Goal: Task Accomplishment & Management: Manage account settings

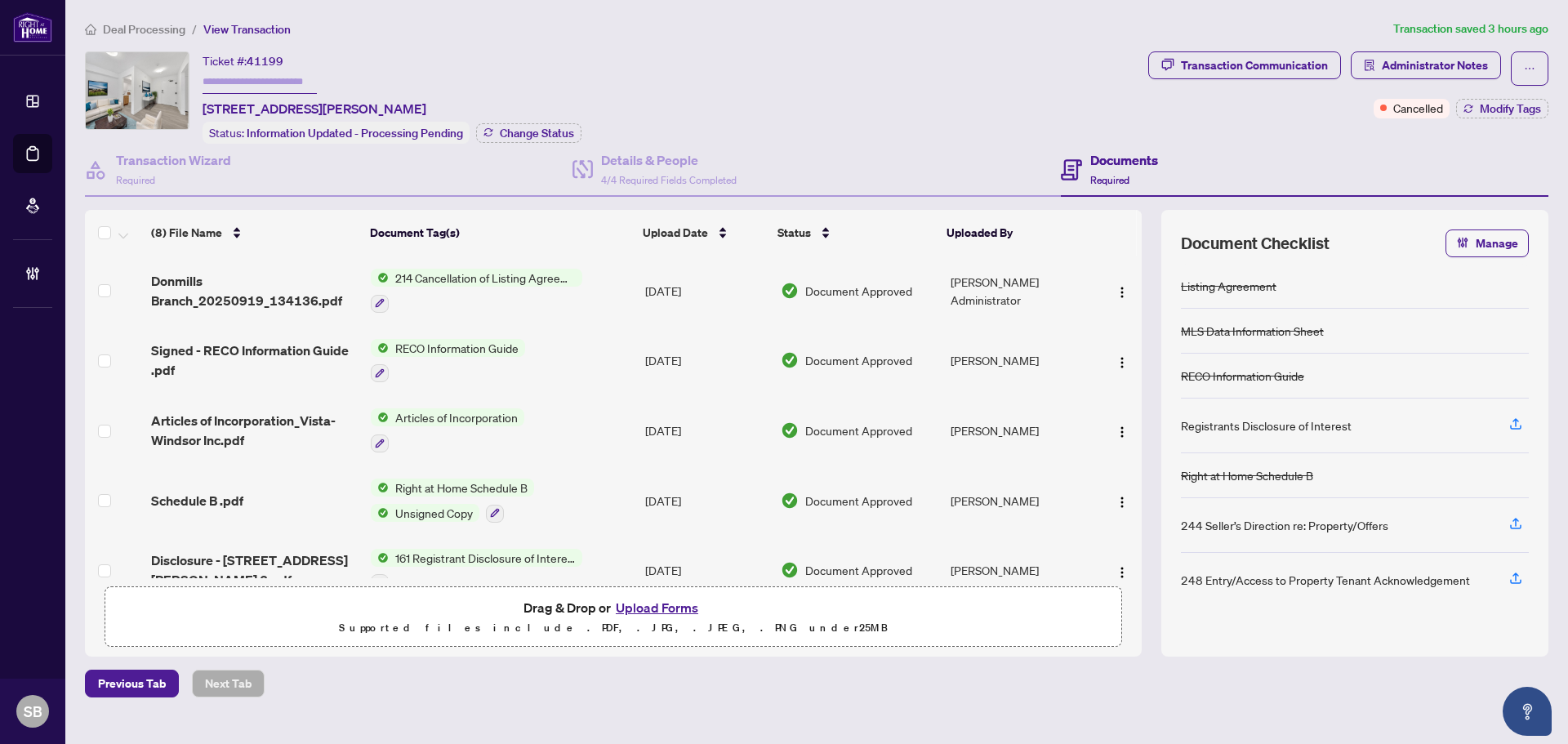
click at [150, 30] on span "Deal Processing" at bounding box center [144, 29] width 82 height 15
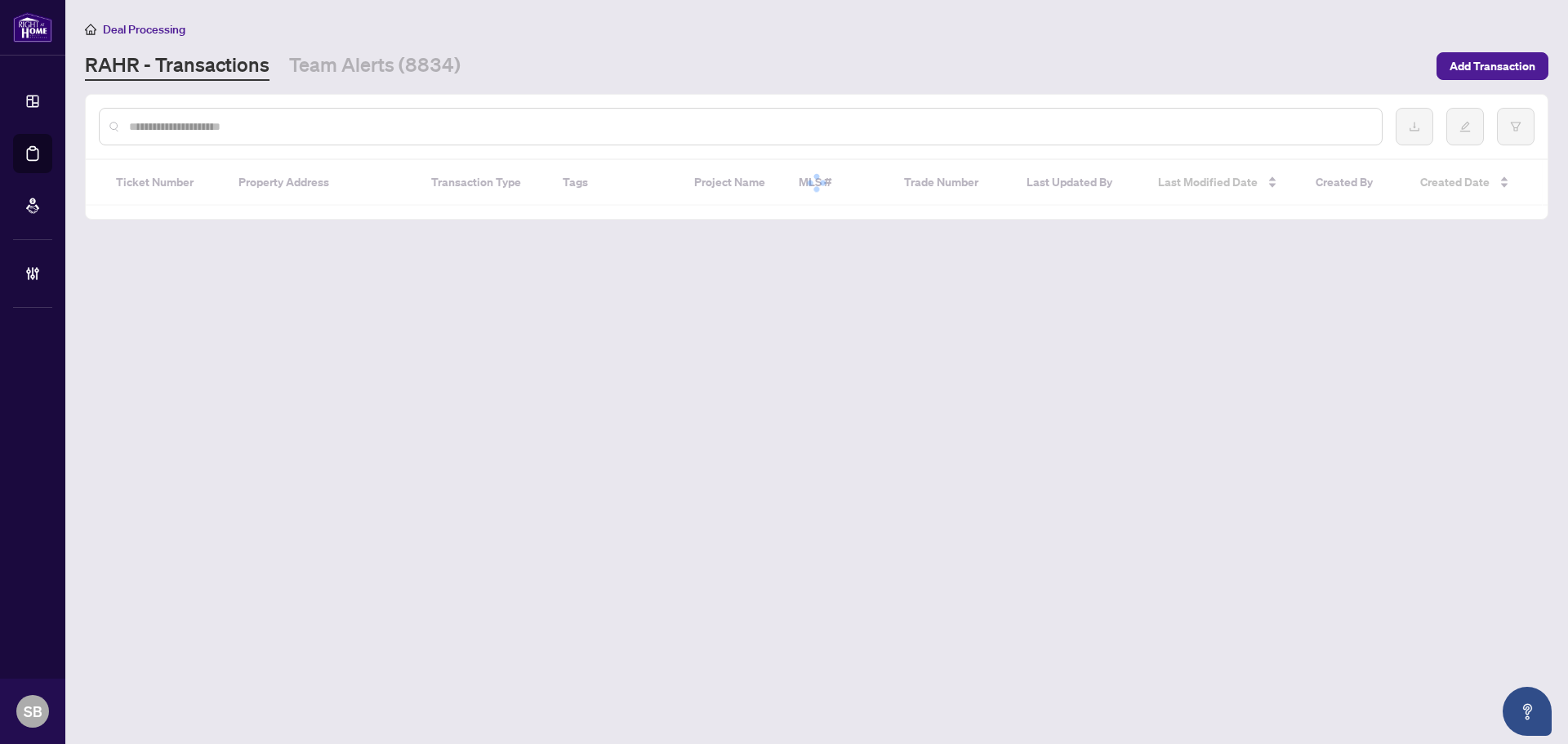
click at [284, 123] on input "text" at bounding box center [748, 126] width 1240 height 18
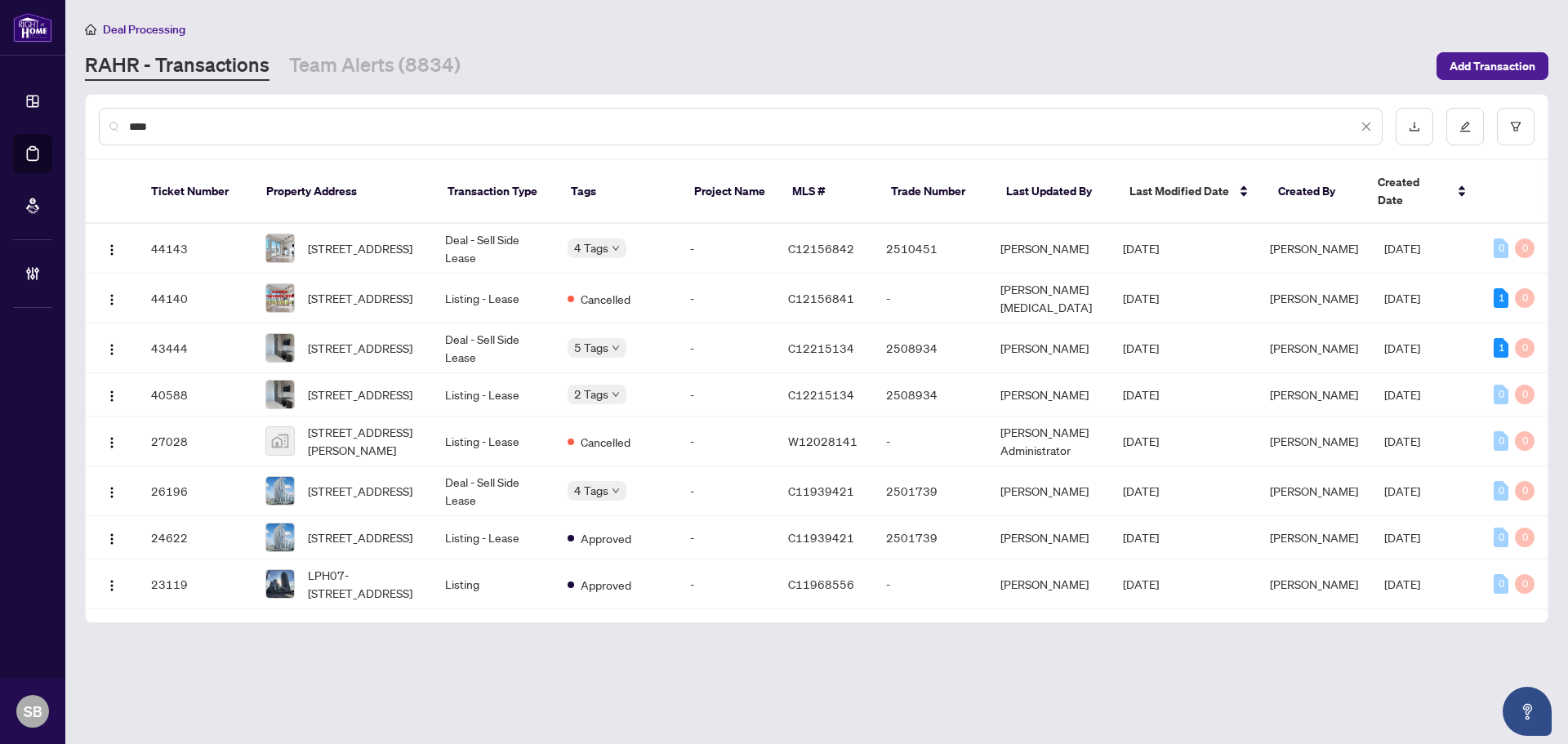
click at [281, 119] on input "****" at bounding box center [743, 126] width 1228 height 18
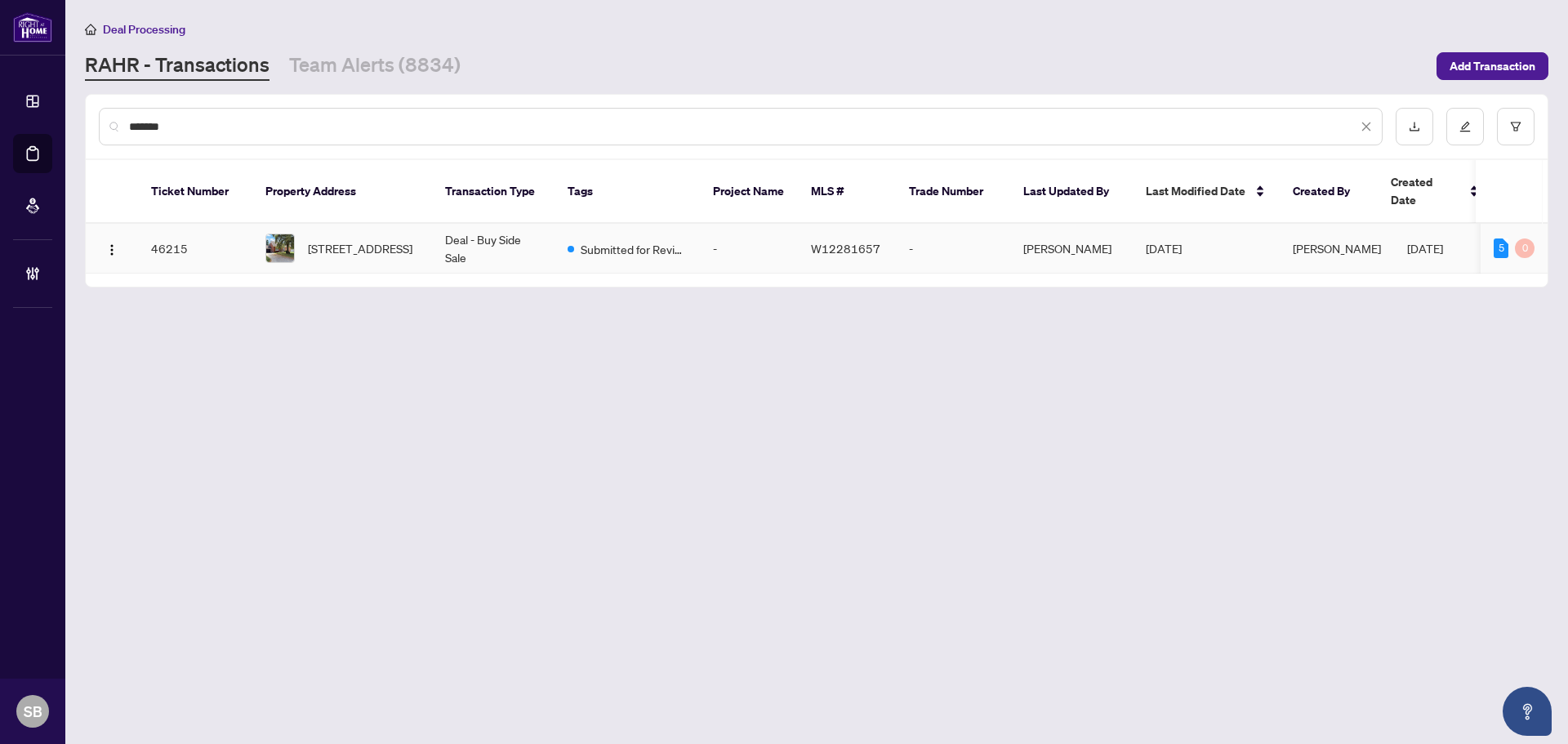
type input "*******"
click at [386, 239] on span "15 Elford Blvd, Toronto, Ontario M8Z 2L3, Canada" at bounding box center [360, 248] width 104 height 18
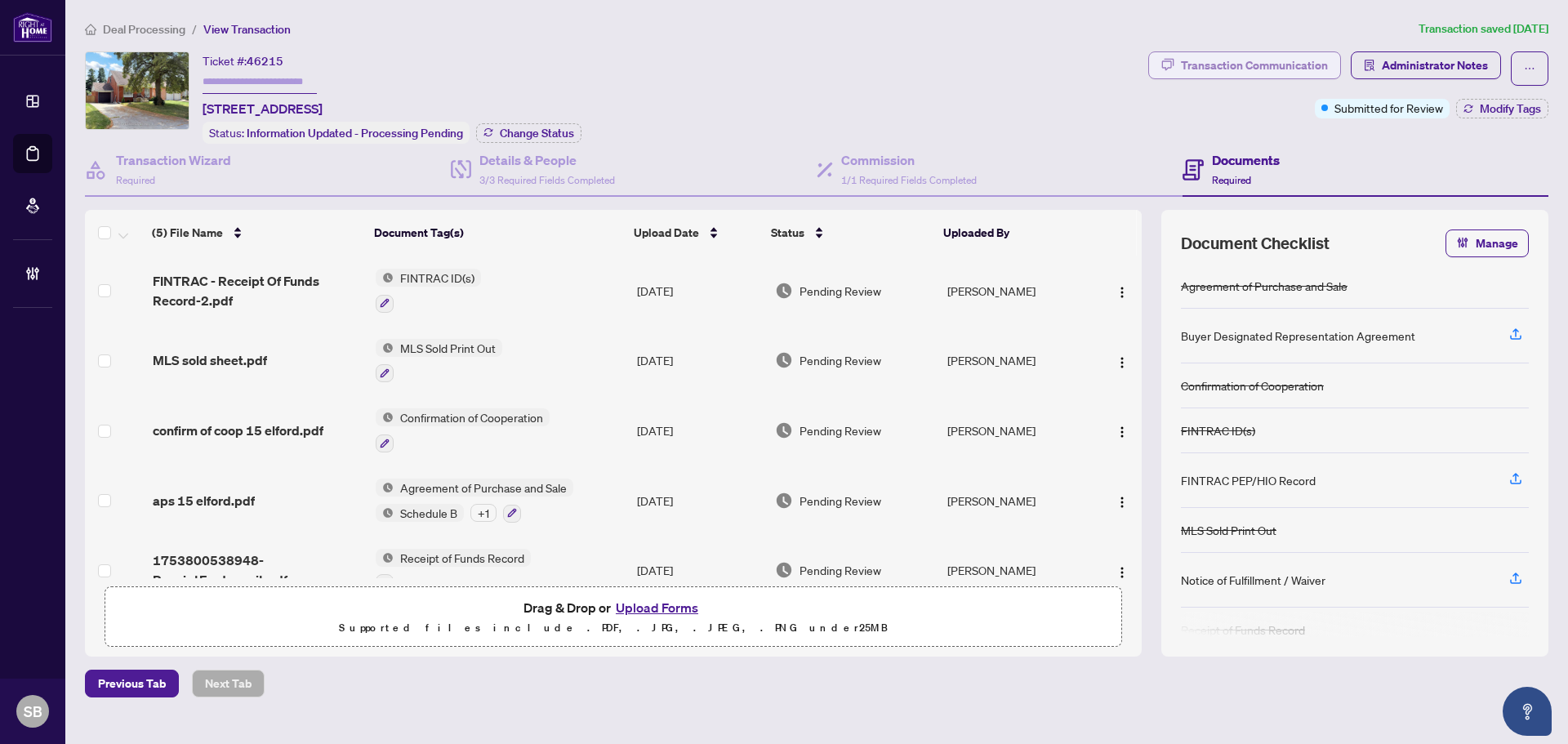
click at [1277, 73] on div "Transaction Communication" at bounding box center [1255, 66] width 147 height 26
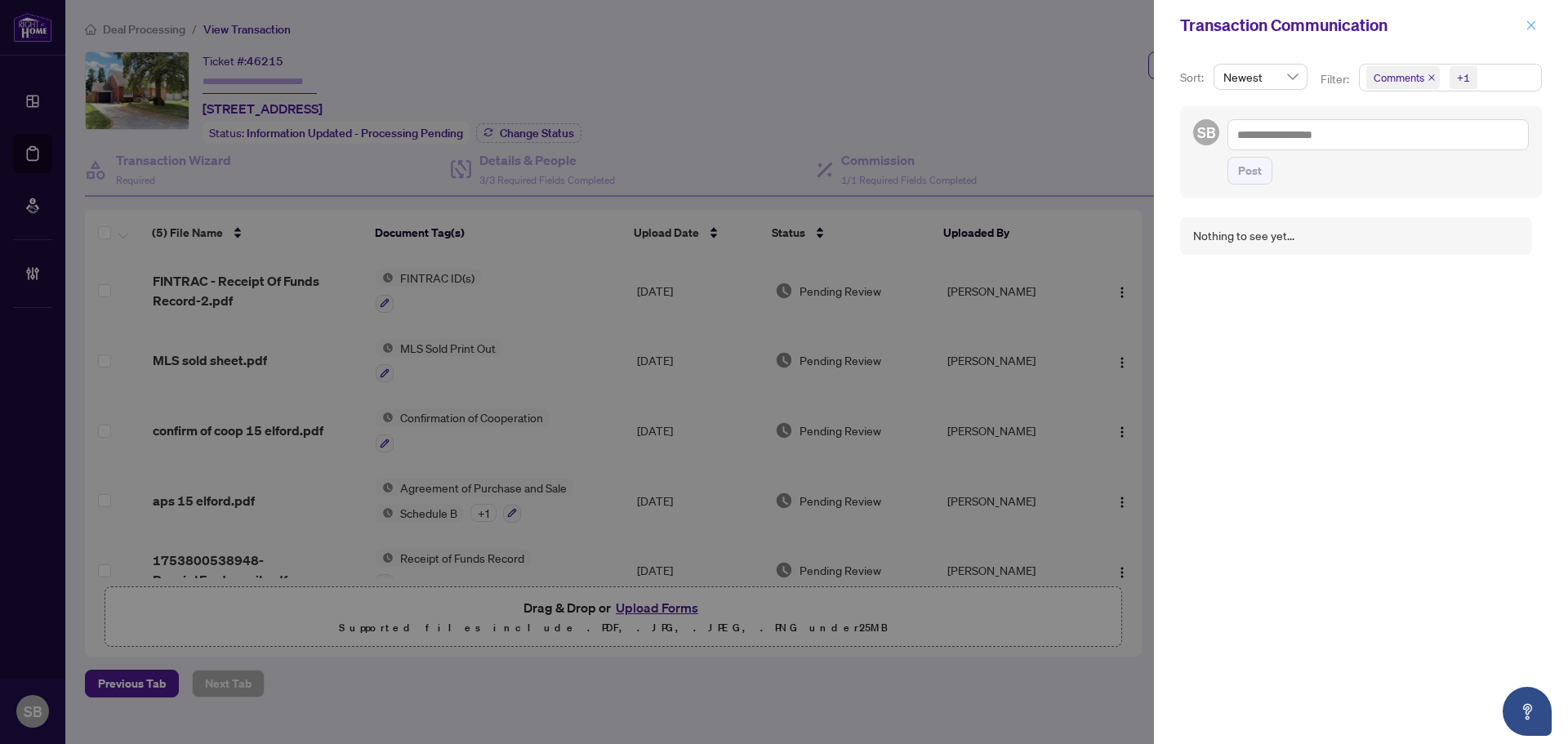
click at [1527, 25] on icon "close" at bounding box center [1530, 25] width 11 height 11
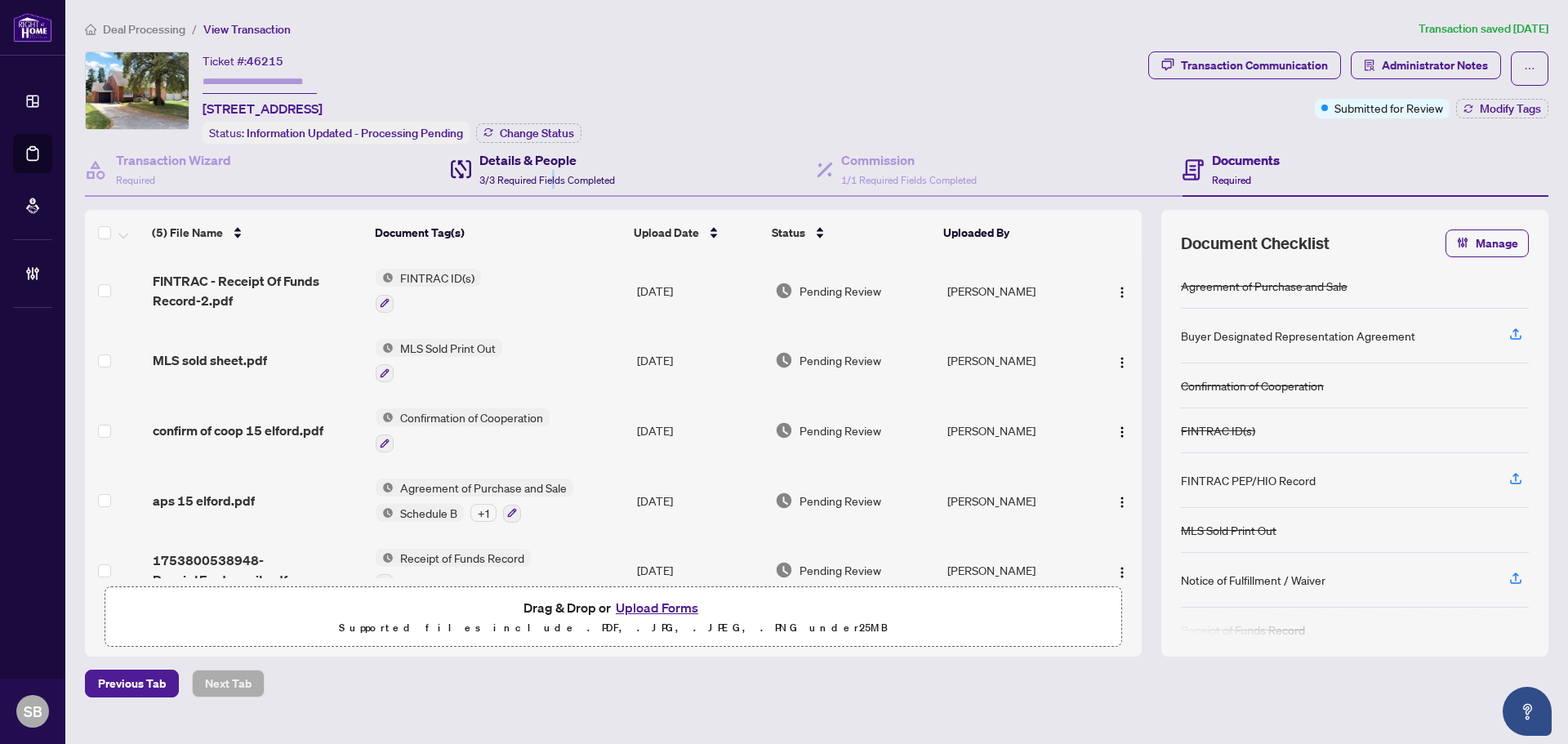
click at [551, 167] on div "Details & People 3/3 Required Fields Completed" at bounding box center [547, 170] width 136 height 39
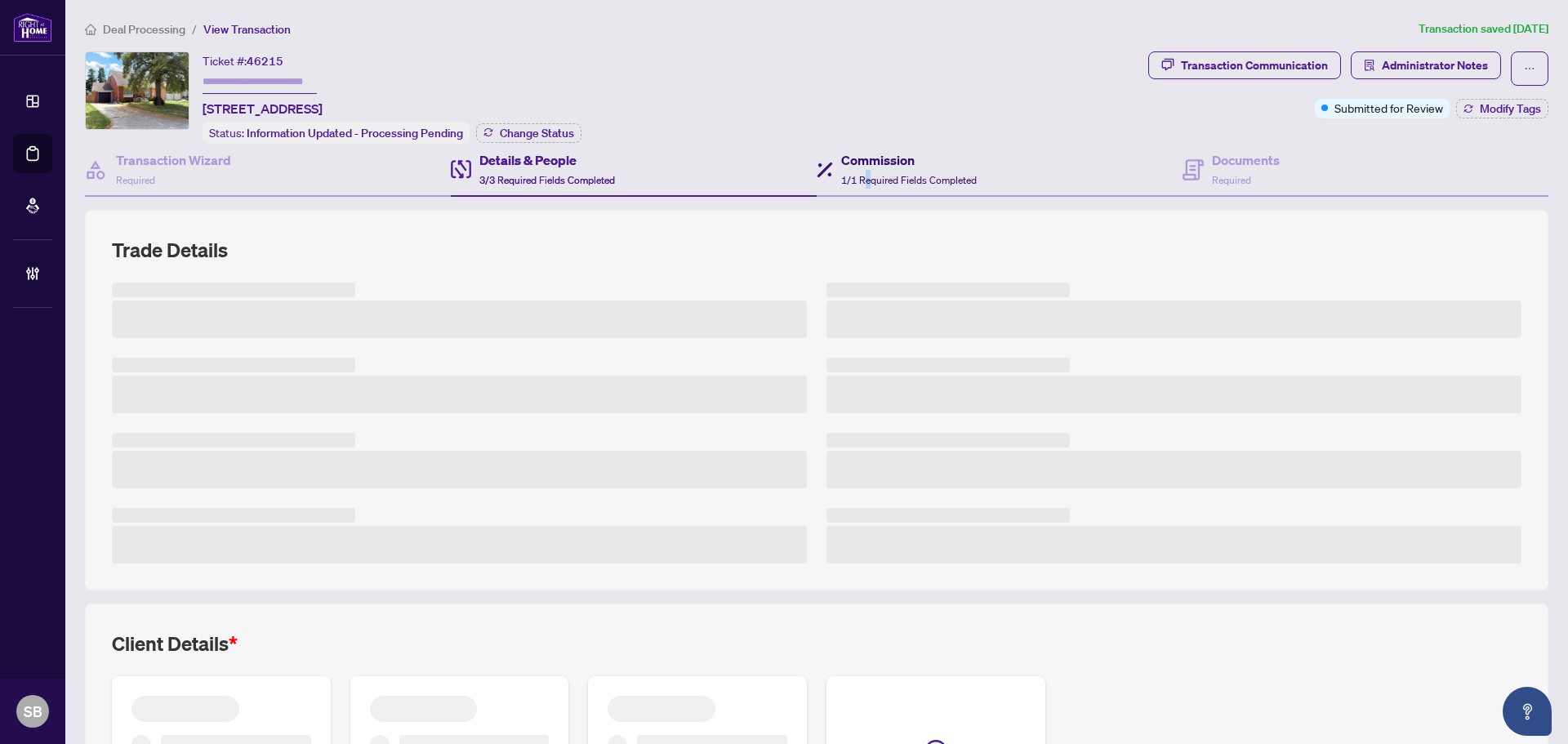
click at [864, 177] on span "1/1 Required Fields Completed" at bounding box center [908, 180] width 136 height 12
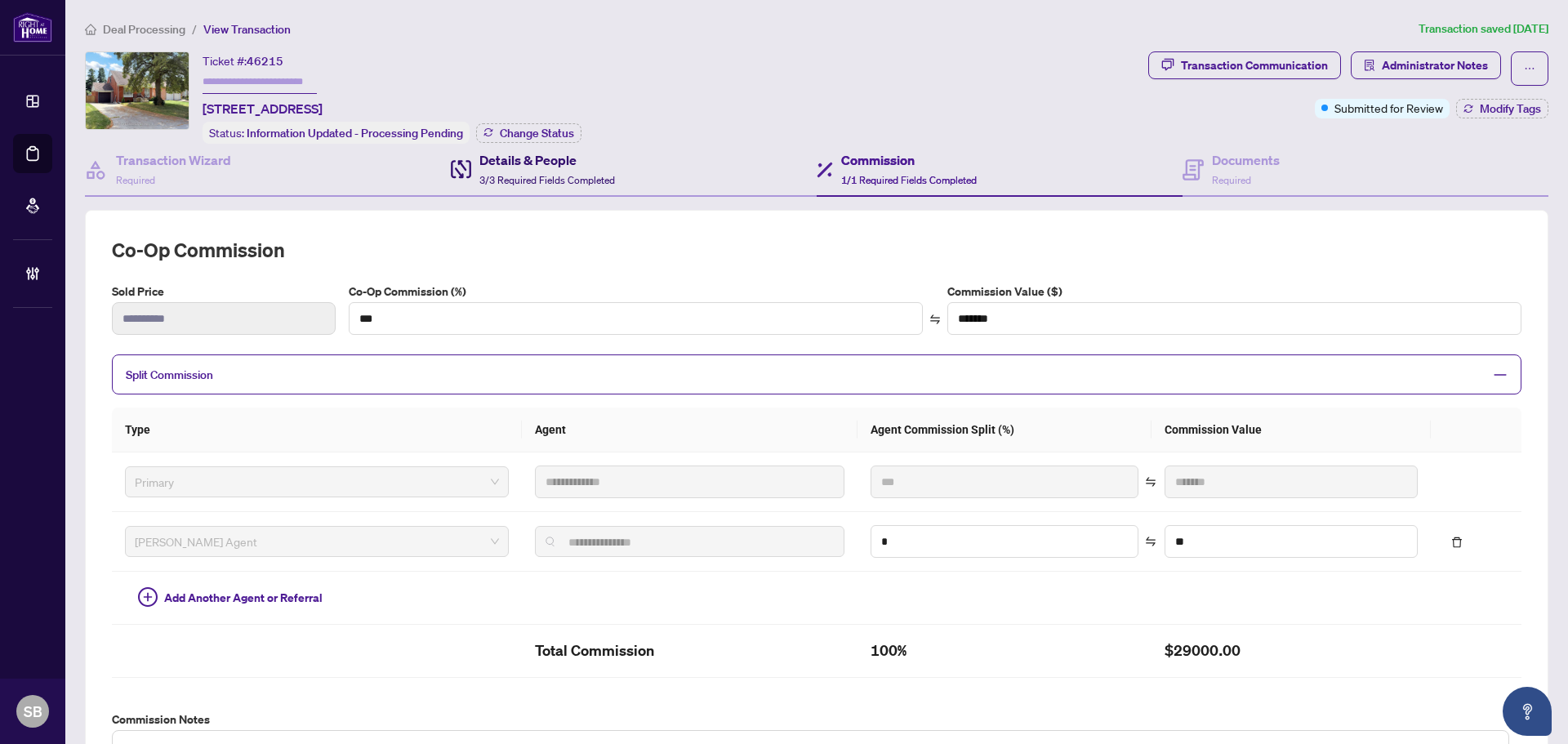
click at [507, 177] on span "3/3 Required Fields Completed" at bounding box center [547, 180] width 136 height 12
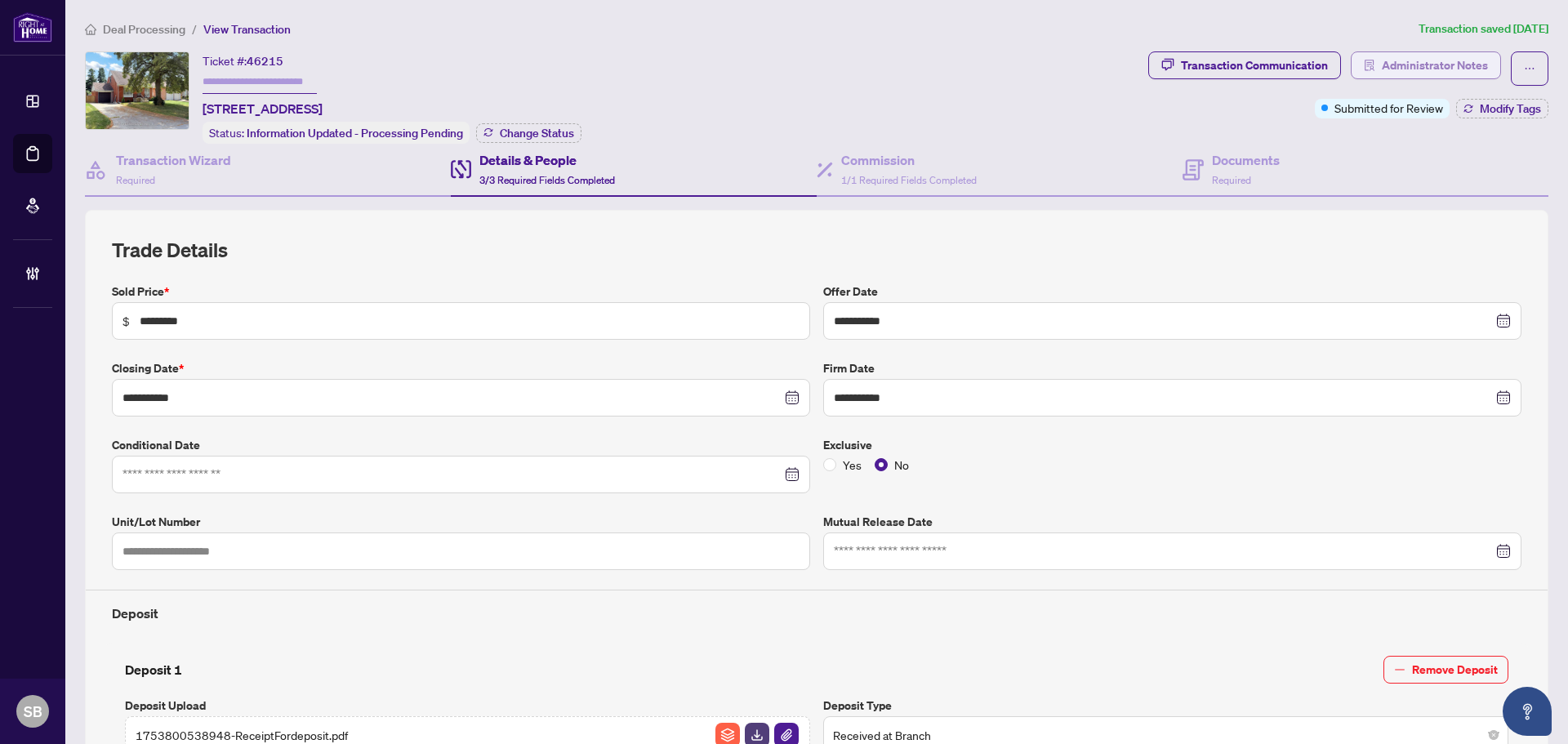
click at [1452, 61] on span "Administrator Notes" at bounding box center [1434, 66] width 106 height 26
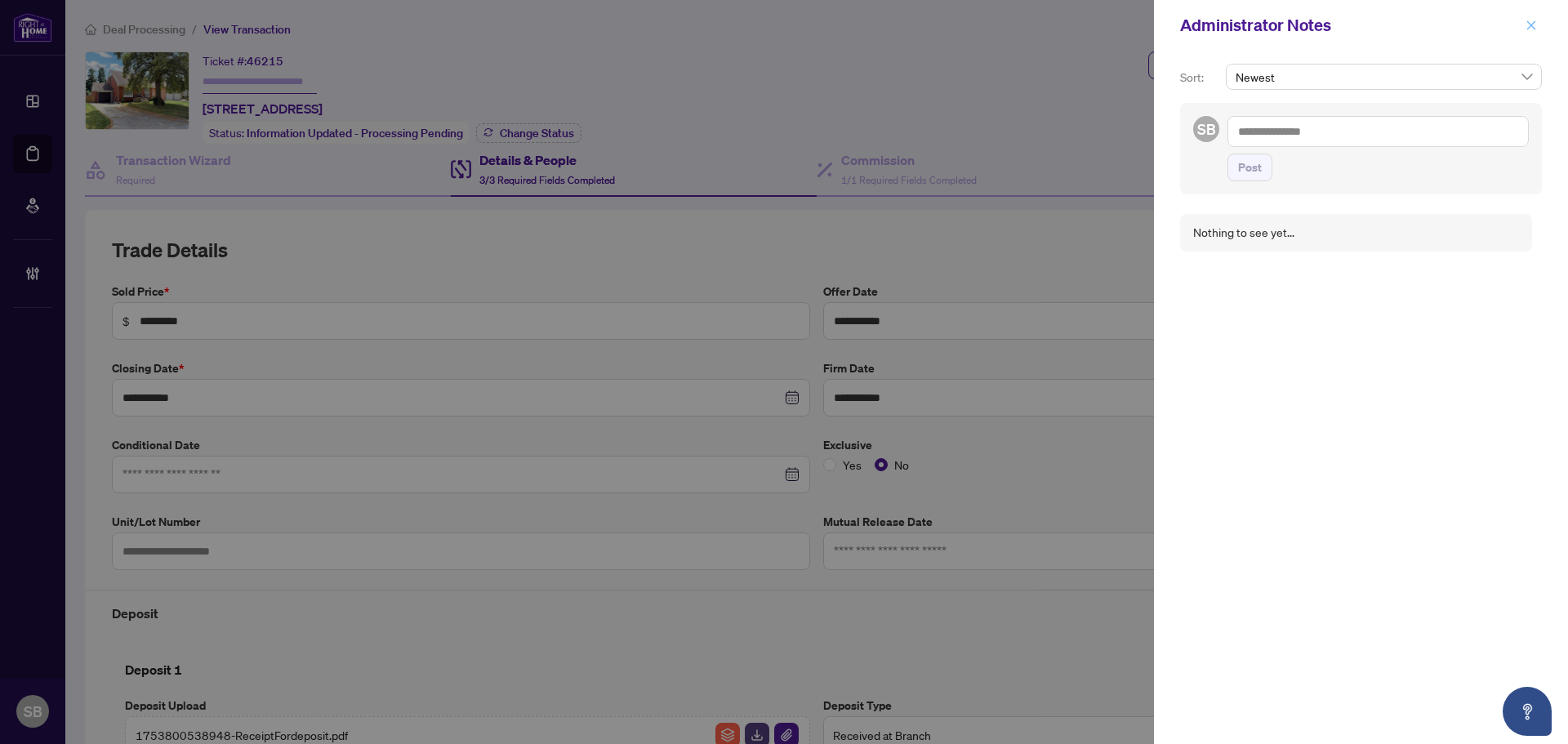
click at [1532, 22] on icon "close" at bounding box center [1530, 25] width 11 height 11
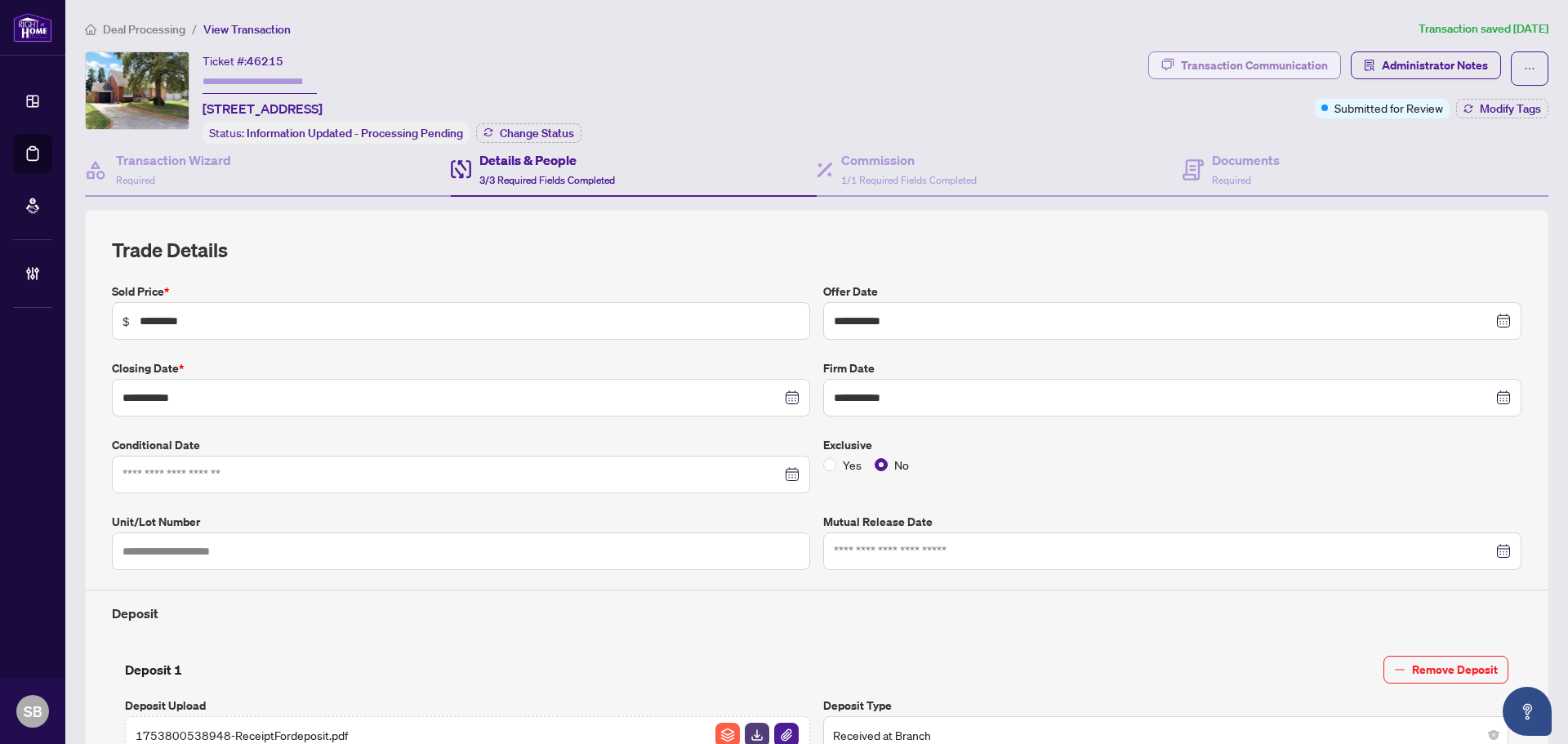
click at [1236, 68] on div "Transaction Communication" at bounding box center [1255, 66] width 147 height 26
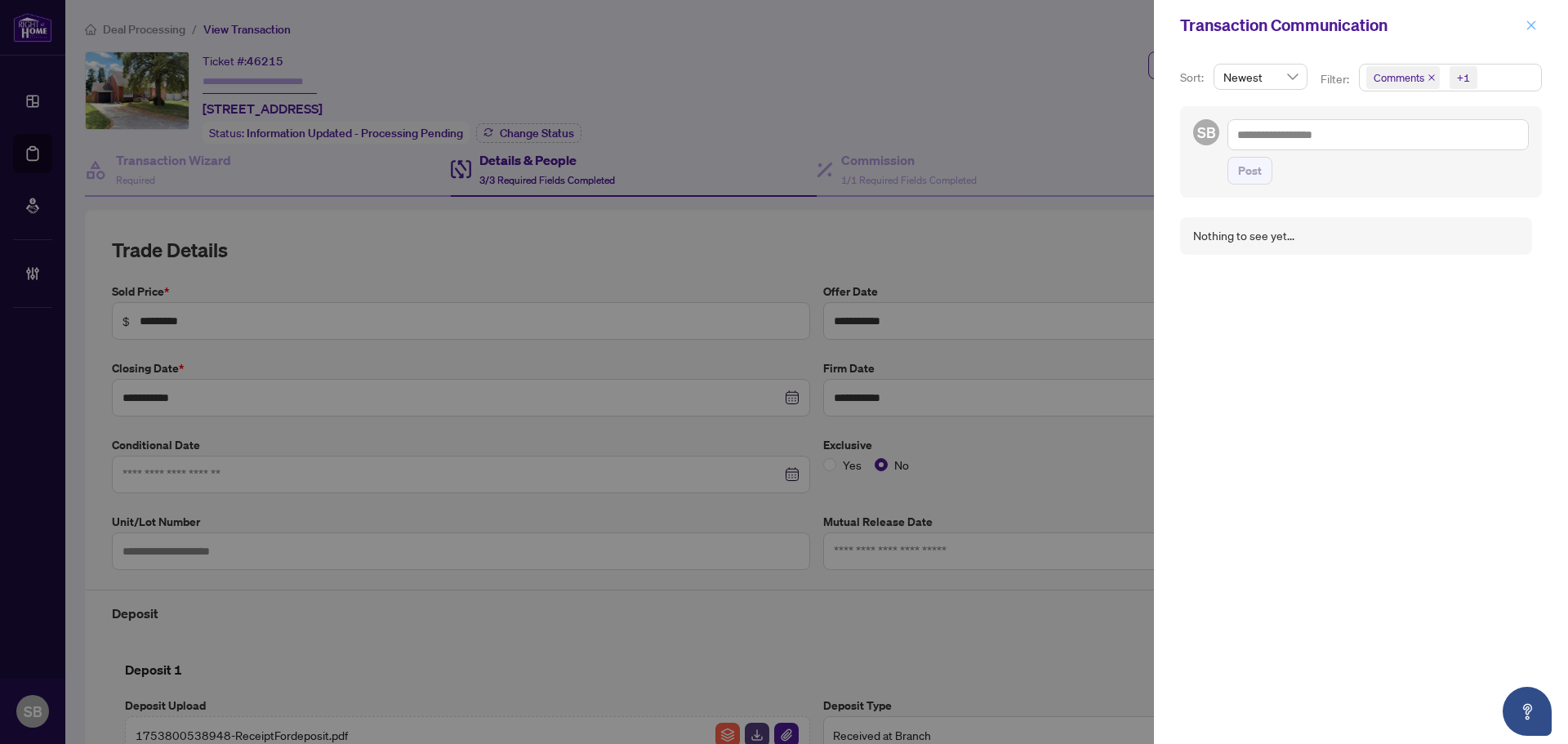
click at [1535, 25] on icon "close" at bounding box center [1530, 25] width 11 height 11
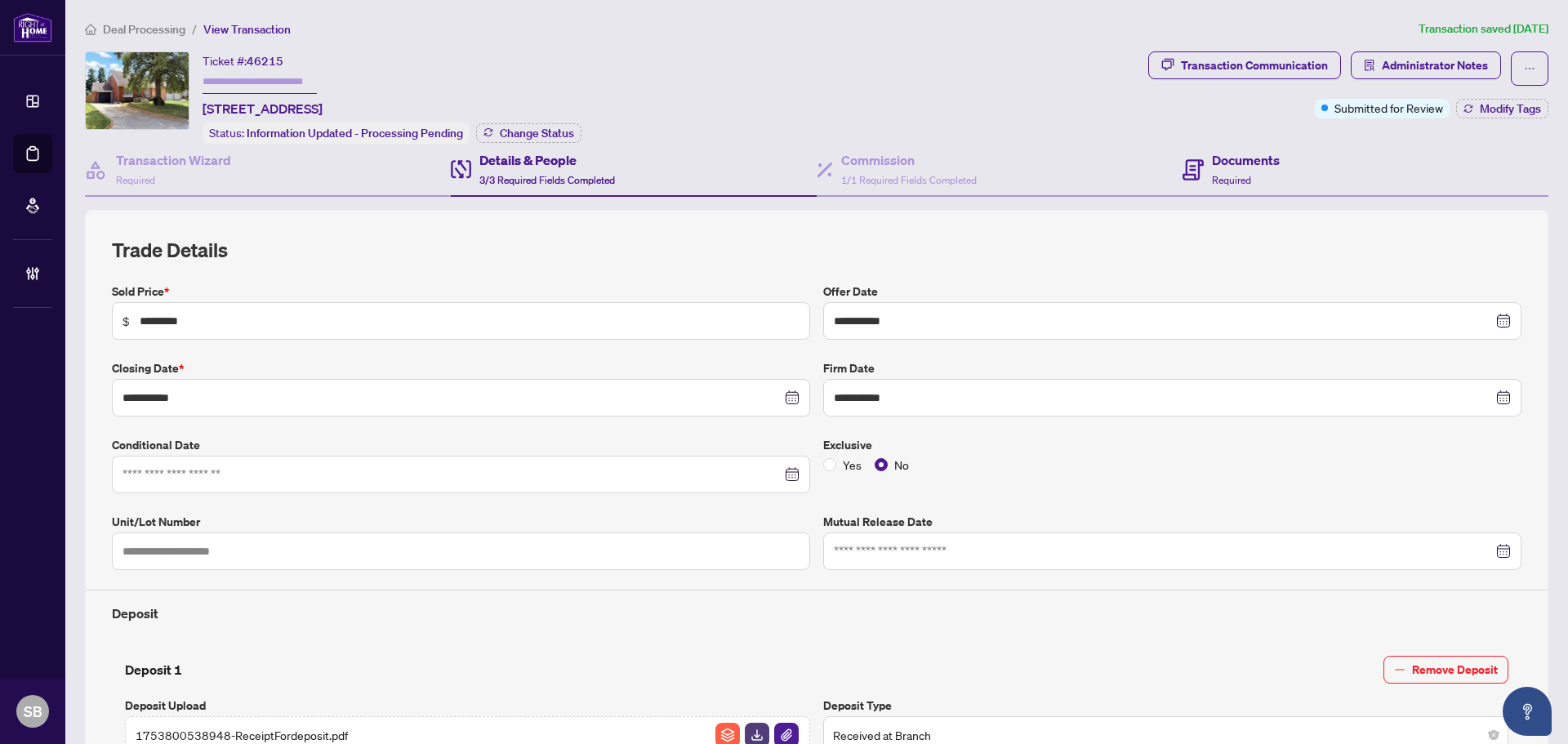
click at [1195, 190] on div "Documents Required" at bounding box center [1365, 170] width 366 height 53
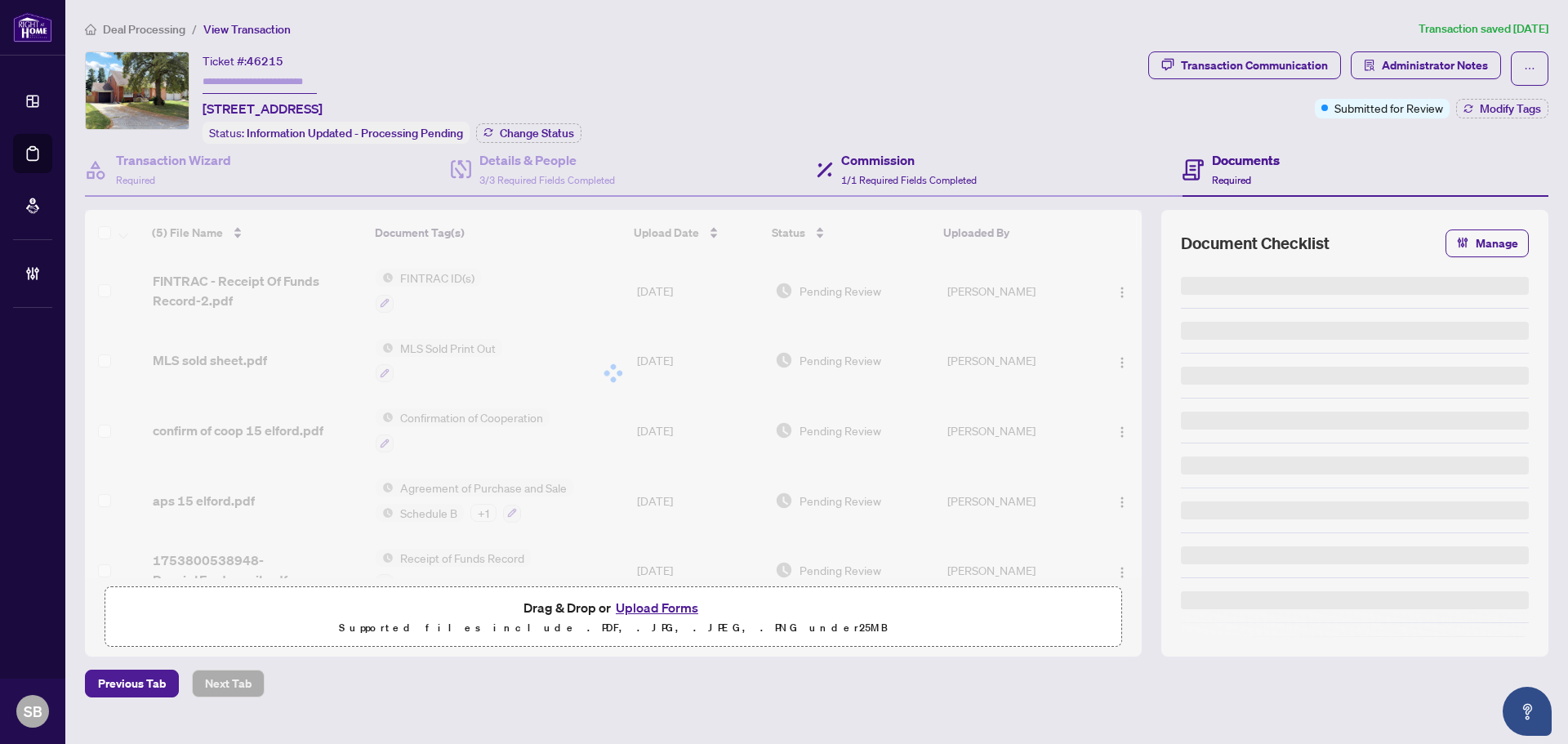
click at [986, 168] on div "Commission 1/1 Required Fields Completed" at bounding box center [999, 170] width 366 height 53
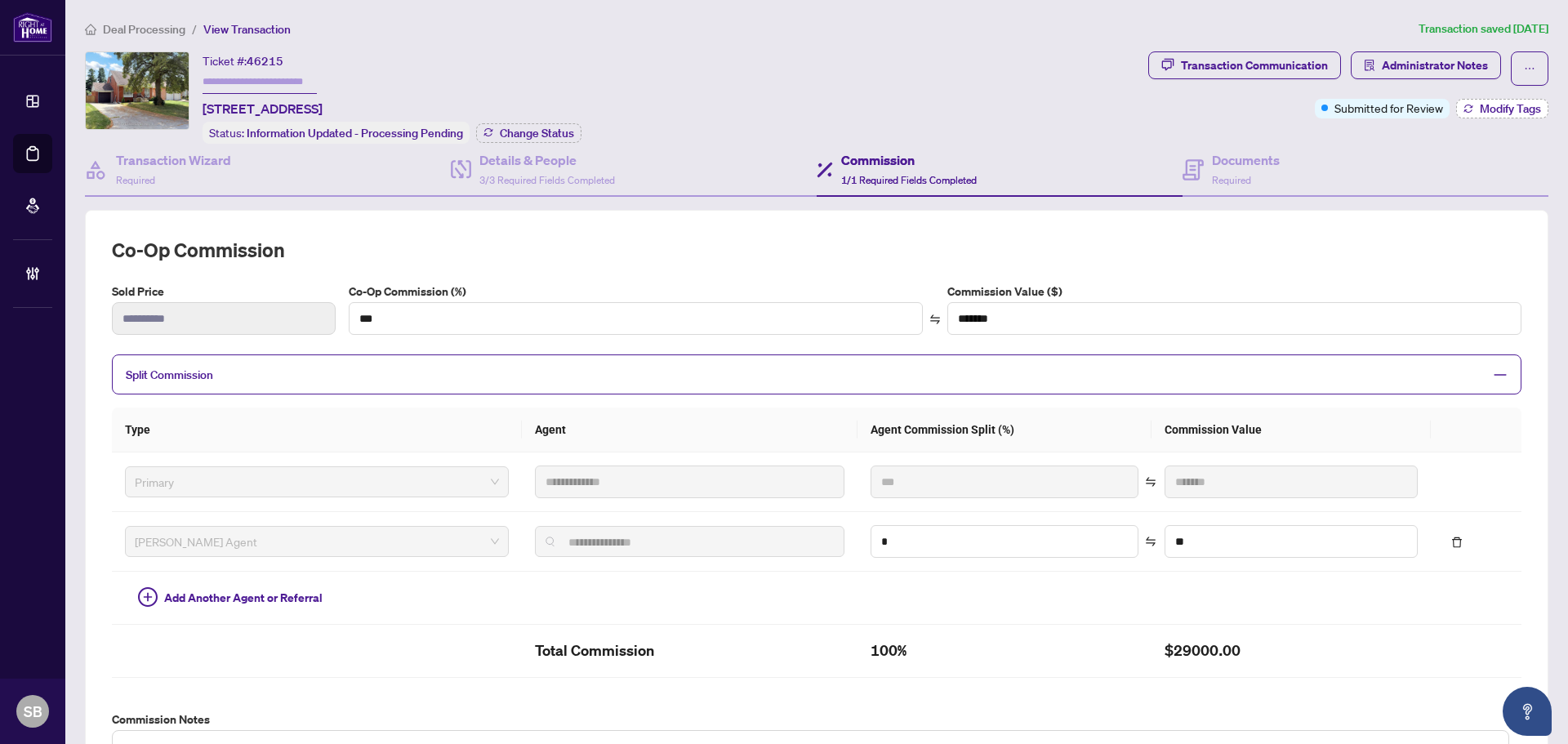
click at [1508, 99] on button "Modify Tags" at bounding box center [1502, 109] width 92 height 19
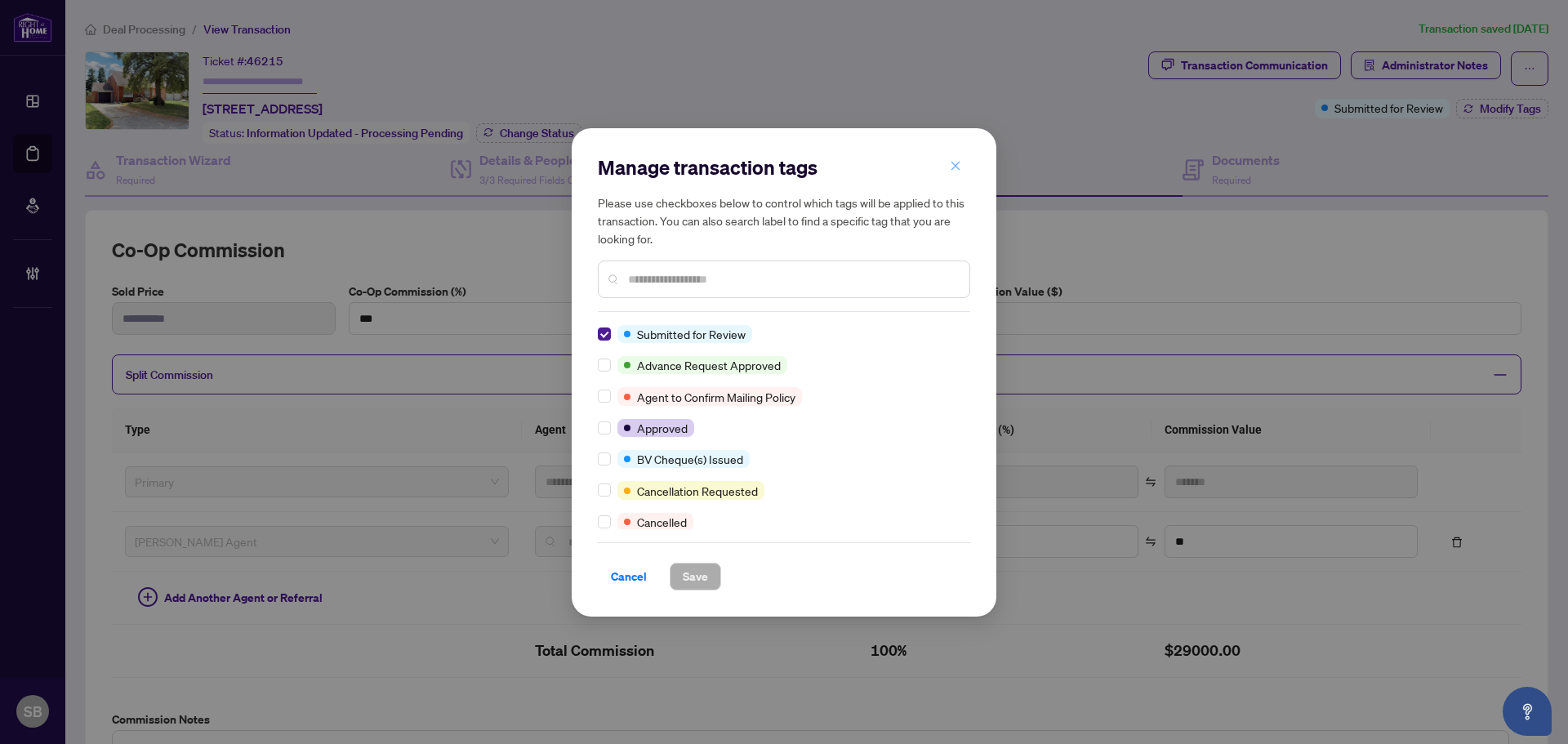
click at [958, 176] on span "button" at bounding box center [955, 166] width 11 height 26
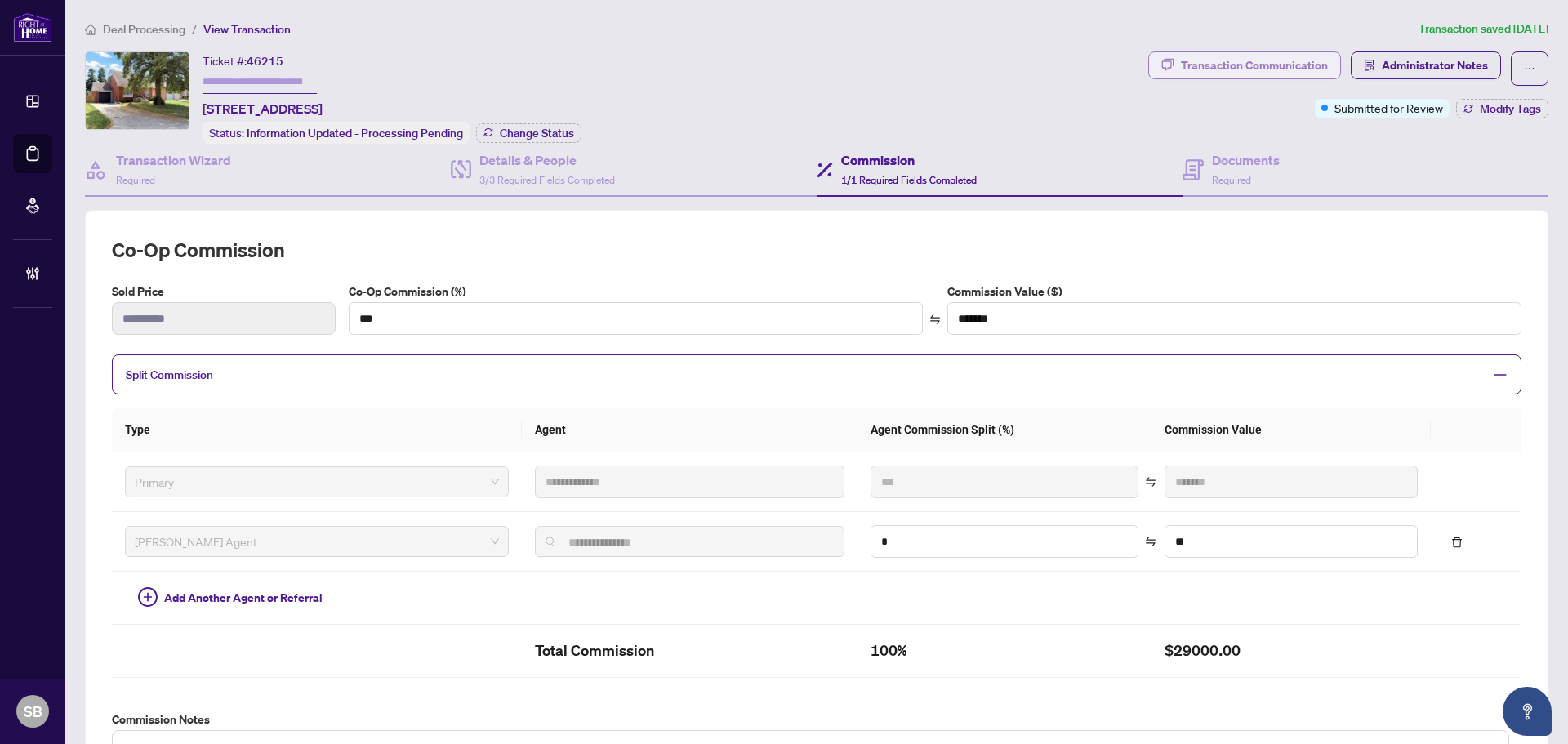
click at [1168, 69] on button "Transaction Communication" at bounding box center [1244, 66] width 192 height 28
type textarea "**********"
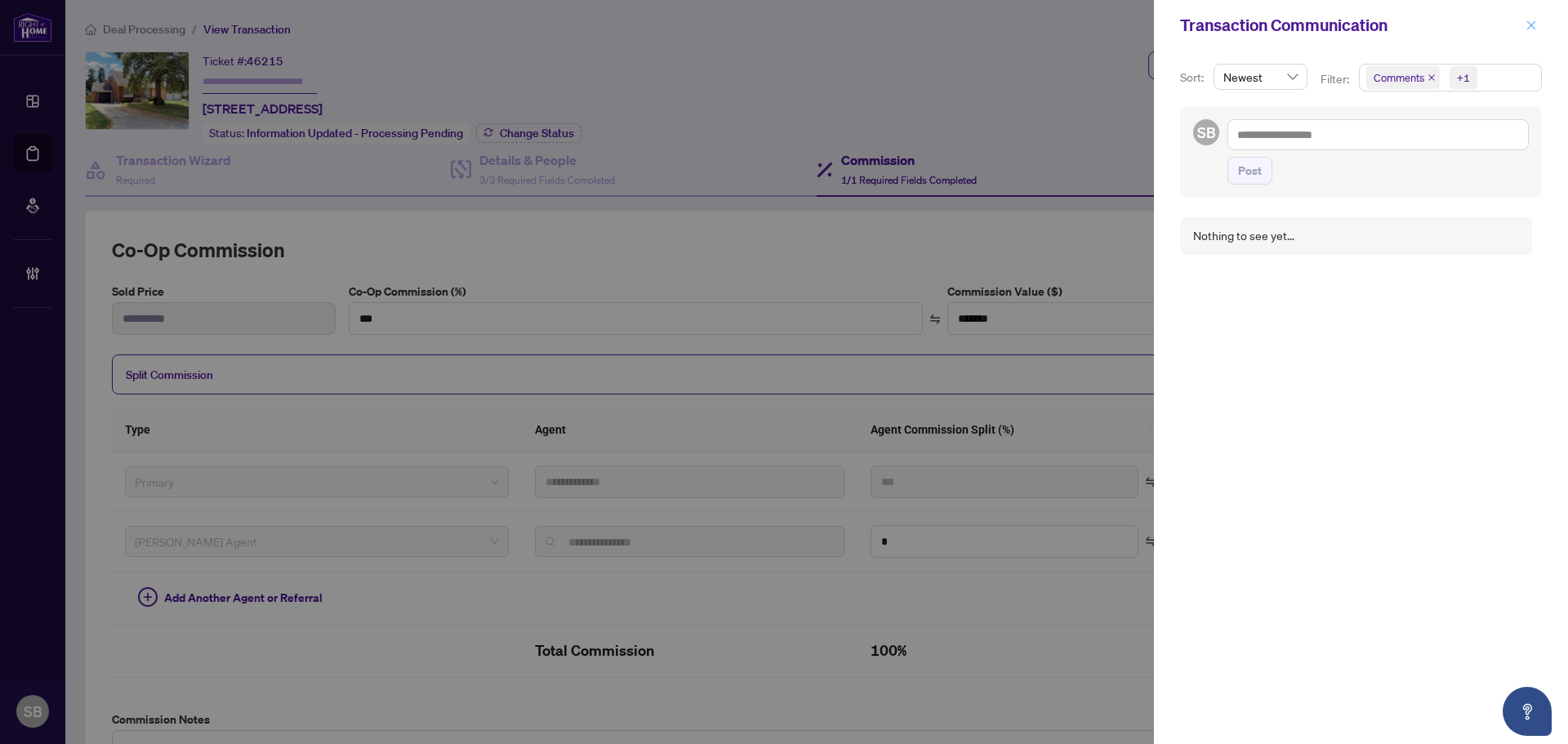
click at [1527, 32] on span "button" at bounding box center [1530, 25] width 11 height 26
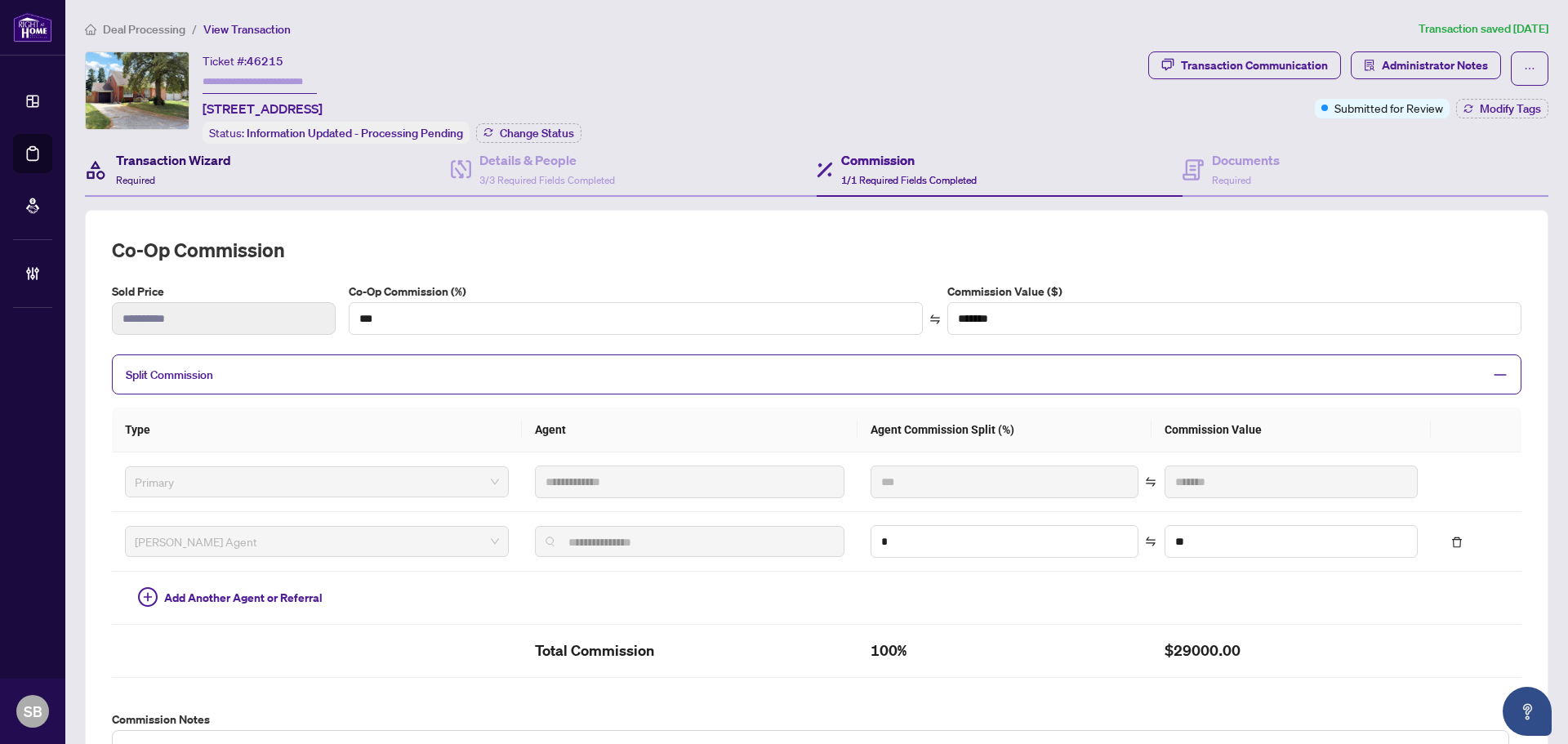
click at [183, 157] on h4 "Transaction Wizard" at bounding box center [174, 160] width 116 height 19
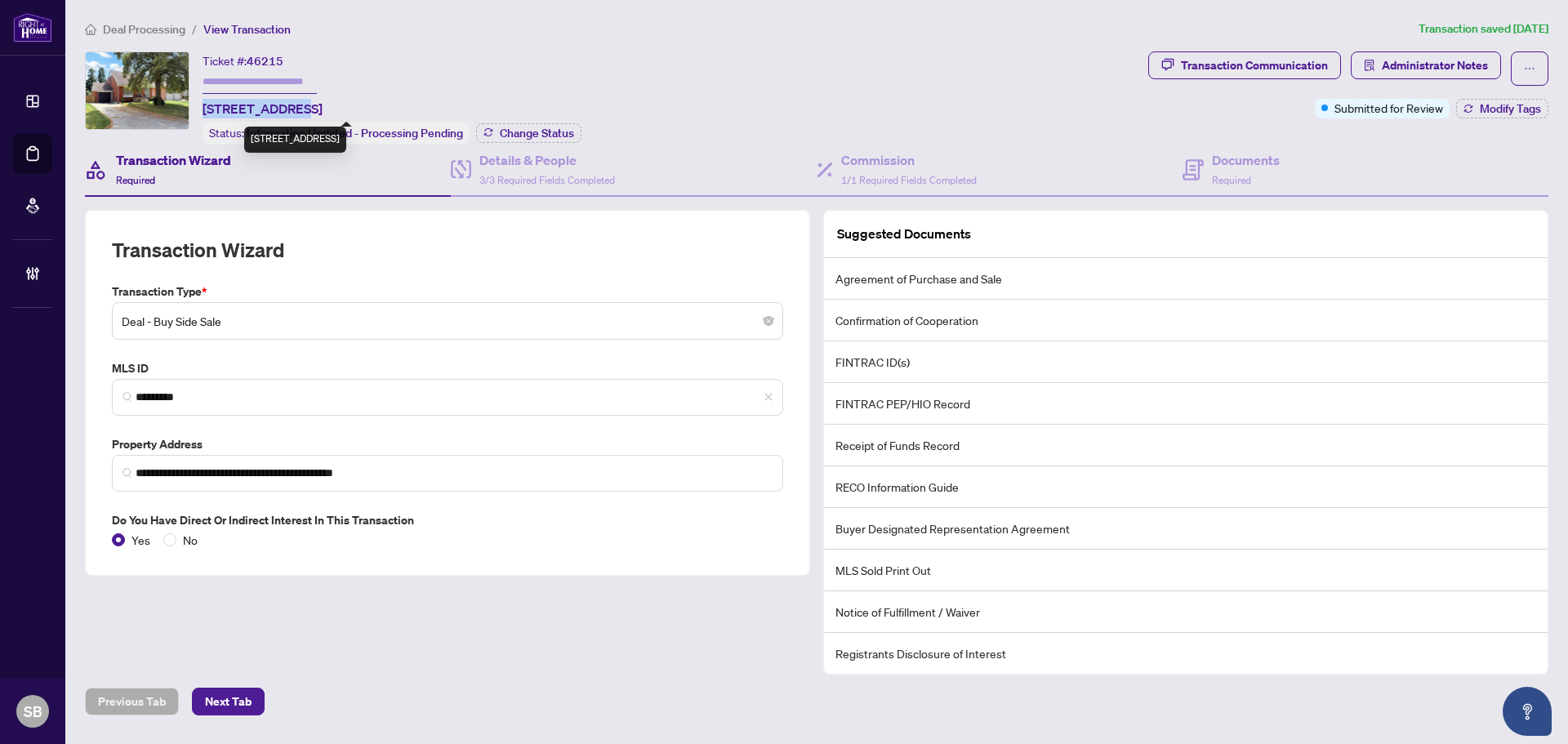
drag, startPoint x: 265, startPoint y: 109, endPoint x: 203, endPoint y: 104, distance: 62.2
click at [203, 104] on span "15 Elford Blvd, Toronto, Ontario M8Z 2L3, Canada" at bounding box center [262, 109] width 120 height 19
copy span "15 Elford Blvd"
click at [1260, 71] on div "Transaction Communication" at bounding box center [1255, 66] width 147 height 26
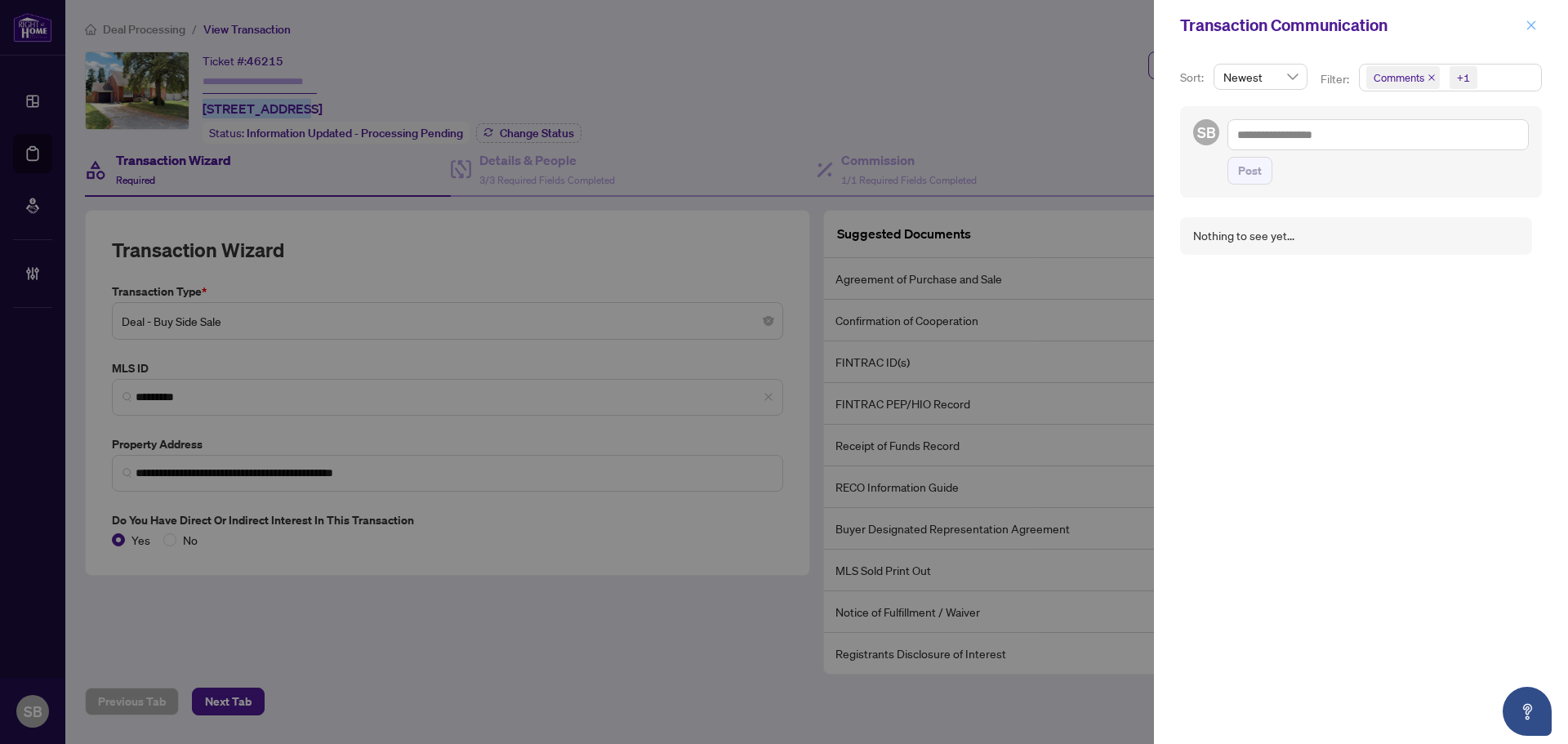
click at [1533, 25] on icon "close" at bounding box center [1531, 25] width 9 height 9
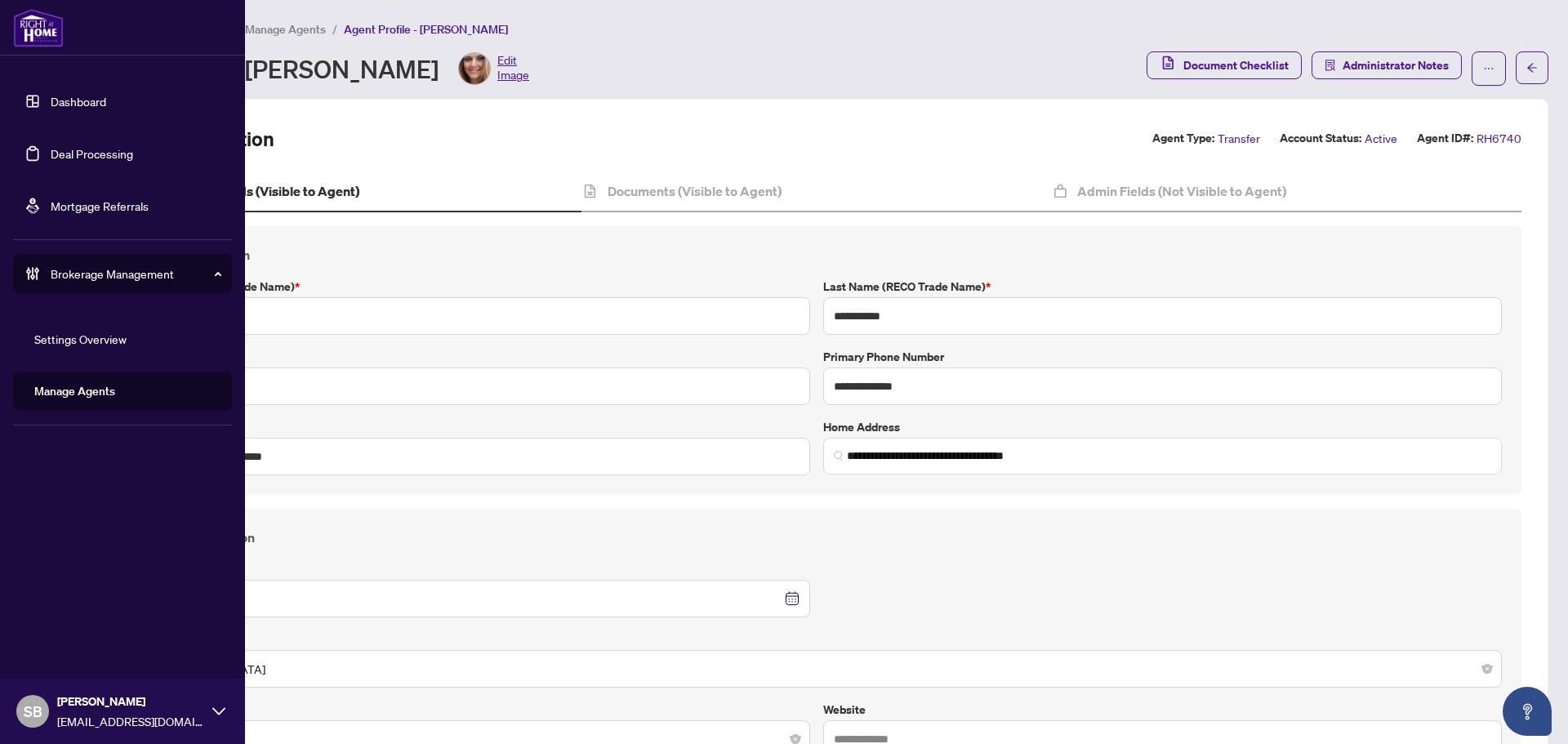
click at [63, 151] on link "Deal Processing" at bounding box center [92, 153] width 82 height 15
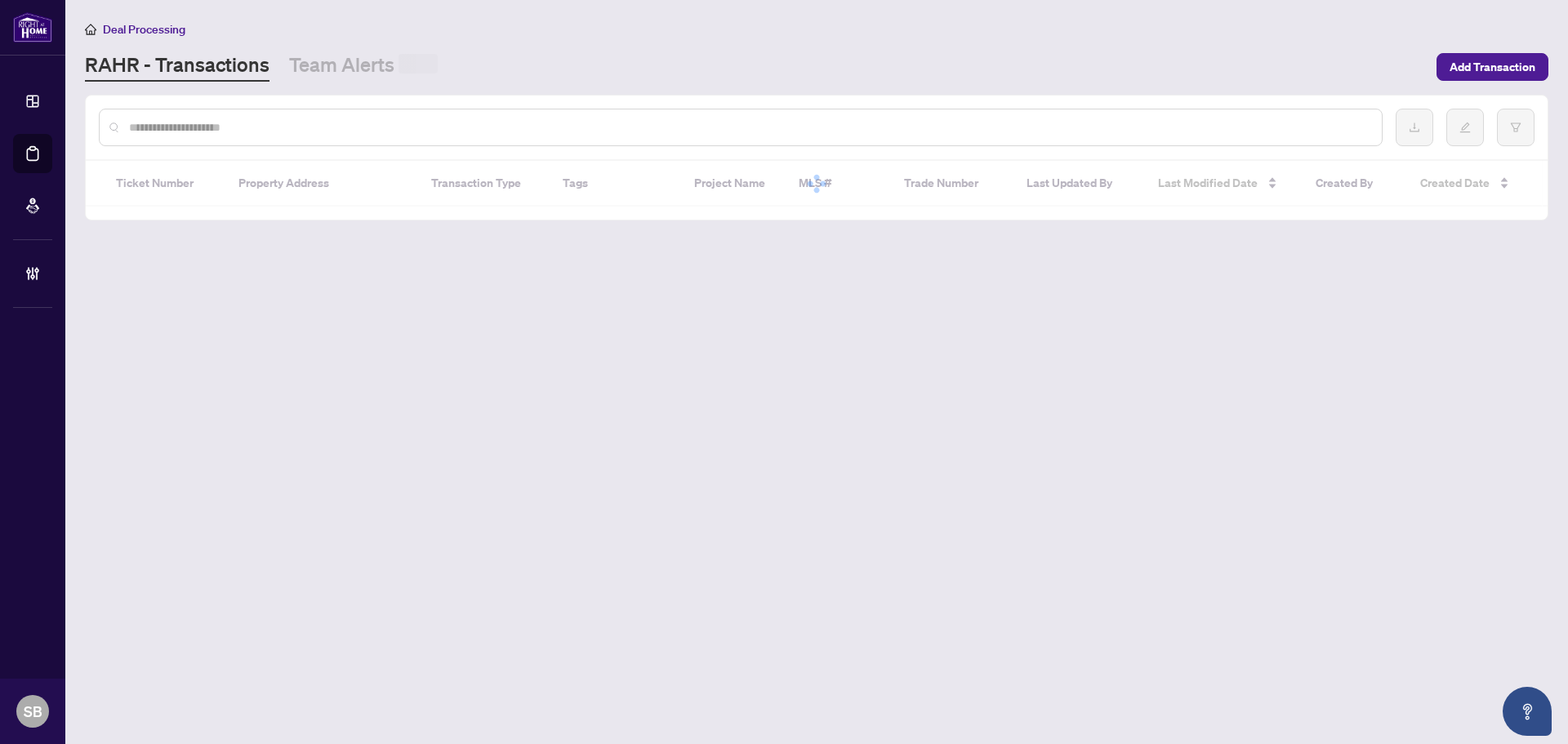
click at [349, 113] on div at bounding box center [740, 127] width 1284 height 38
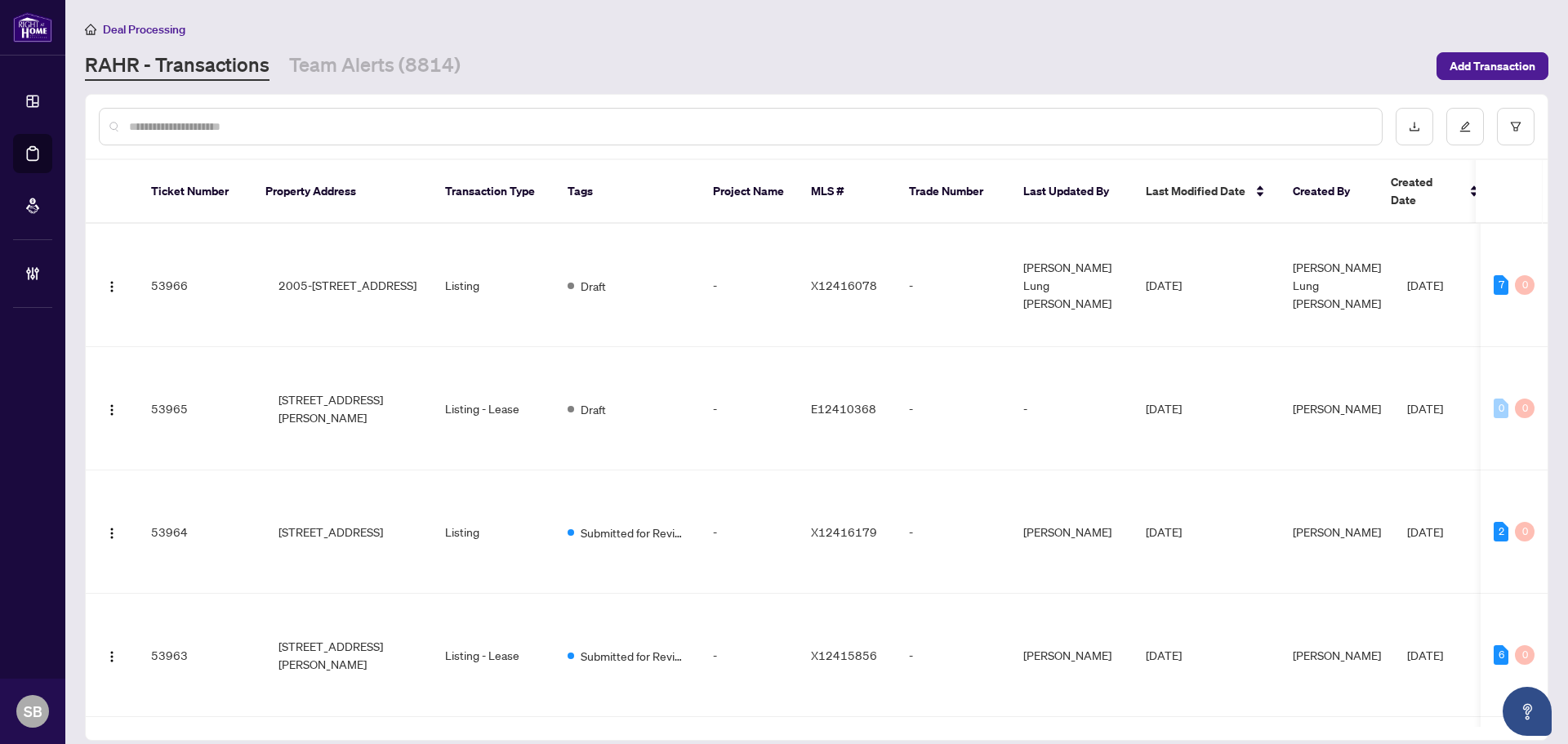
click at [352, 129] on input "text" at bounding box center [748, 126] width 1240 height 18
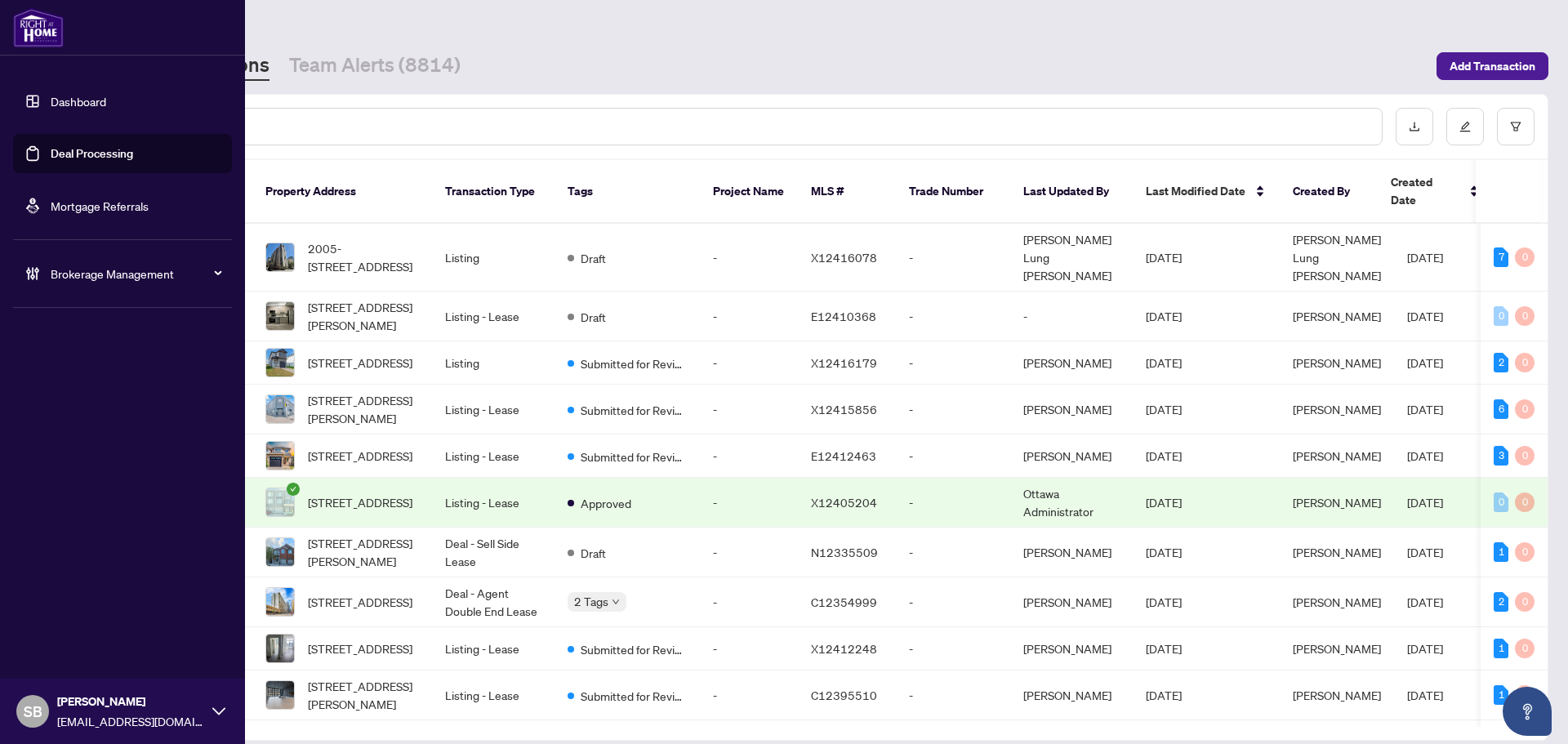
click at [41, 273] on div "Brokerage Management" at bounding box center [122, 273] width 219 height 39
click at [92, 387] on link "Manage Agents" at bounding box center [74, 391] width 80 height 15
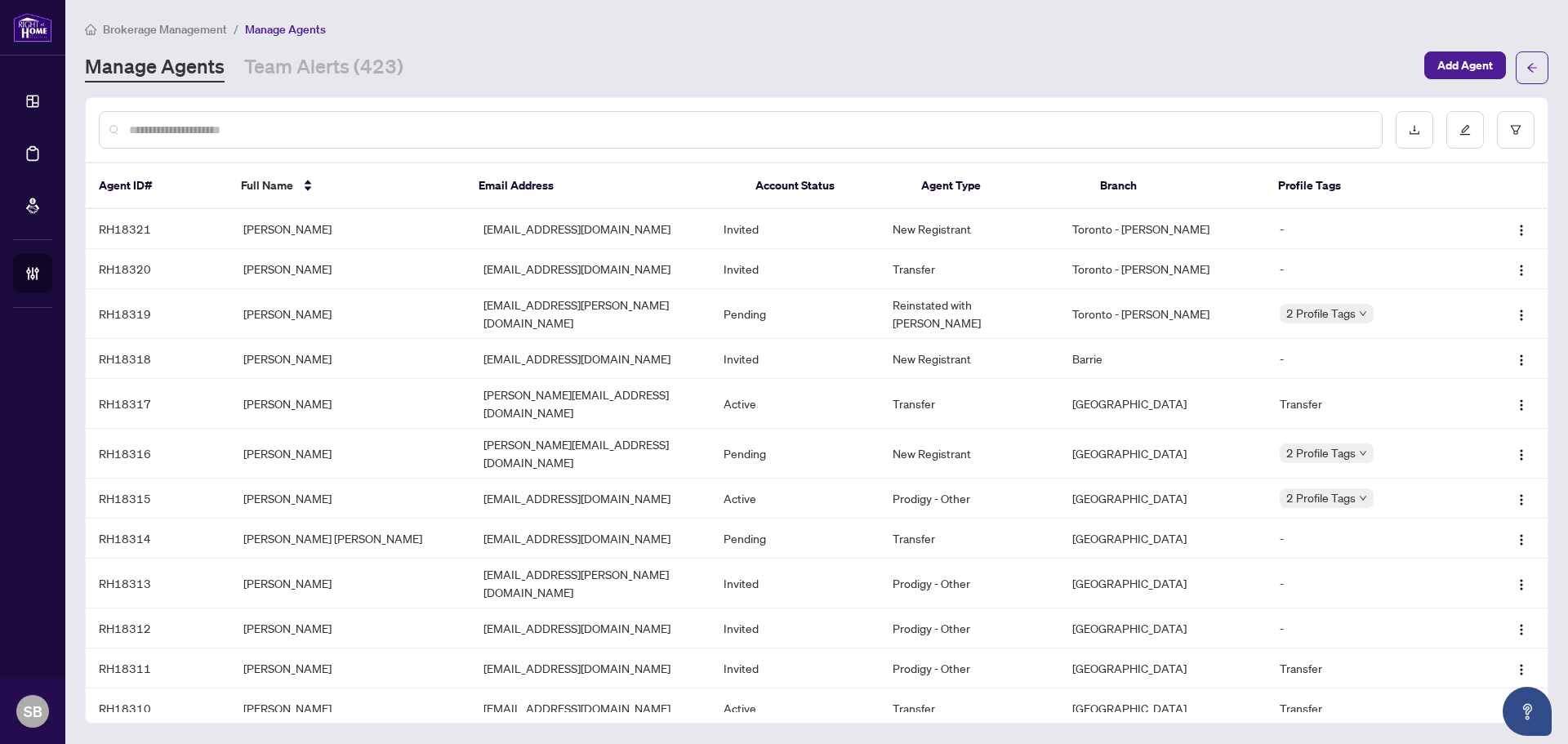
click at [301, 132] on input "text" at bounding box center [748, 130] width 1240 height 18
paste input "**********"
type input "**********"
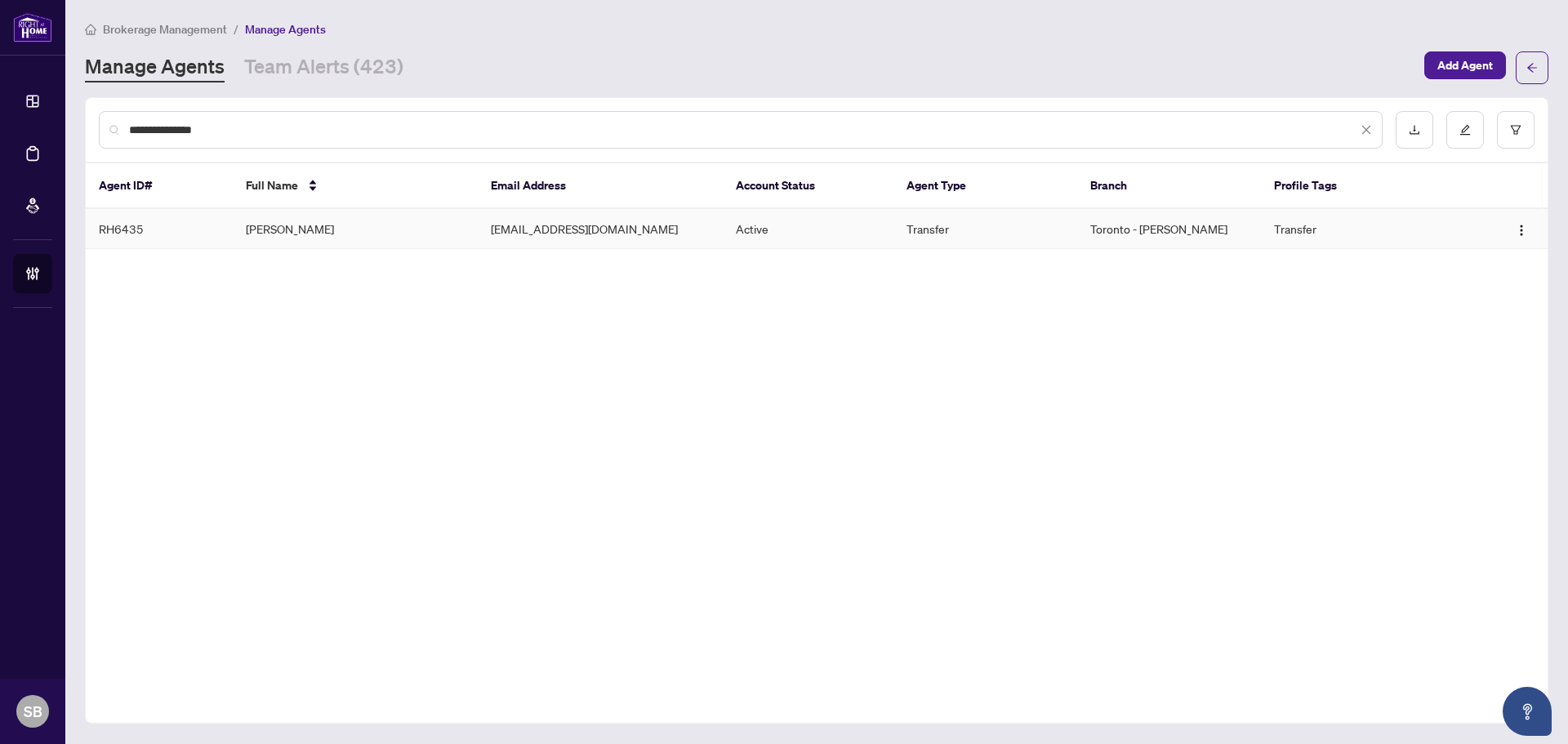
click at [385, 233] on td "Gigi Van Weezel" at bounding box center [355, 229] width 245 height 40
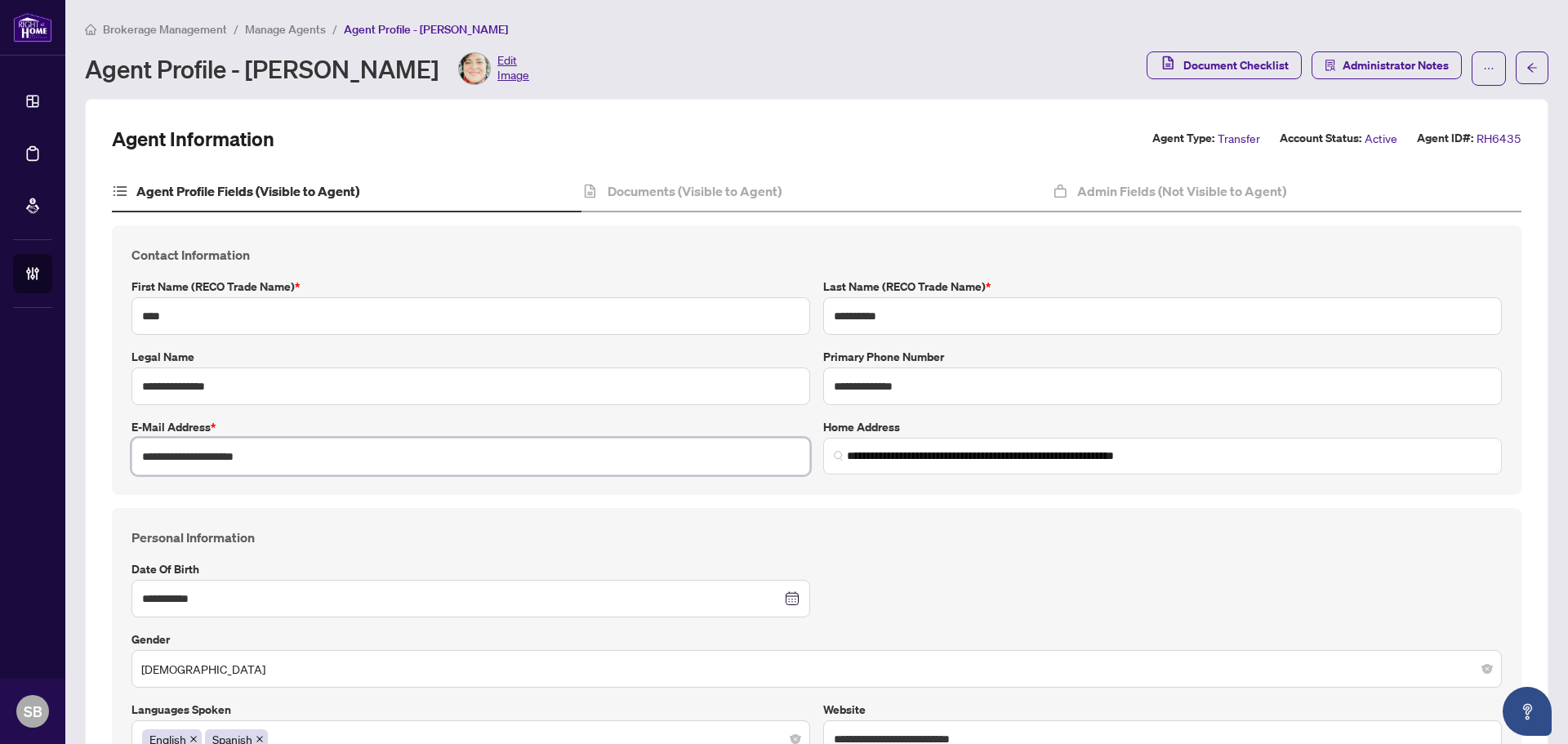
drag, startPoint x: 329, startPoint y: 464, endPoint x: -86, endPoint y: 438, distance: 415.8
click at [0, 438] on html "**********" at bounding box center [784, 372] width 1568 height 744
drag, startPoint x: 275, startPoint y: 43, endPoint x: 274, endPoint y: 31, distance: 12.0
click at [274, 42] on div "Brokerage Management / Manage Agents / Agent Profile - Gigi Van Weezel Agent Pr…" at bounding box center [816, 53] width 1464 height 67
click at [272, 15] on main "**********" at bounding box center [816, 372] width 1502 height 744
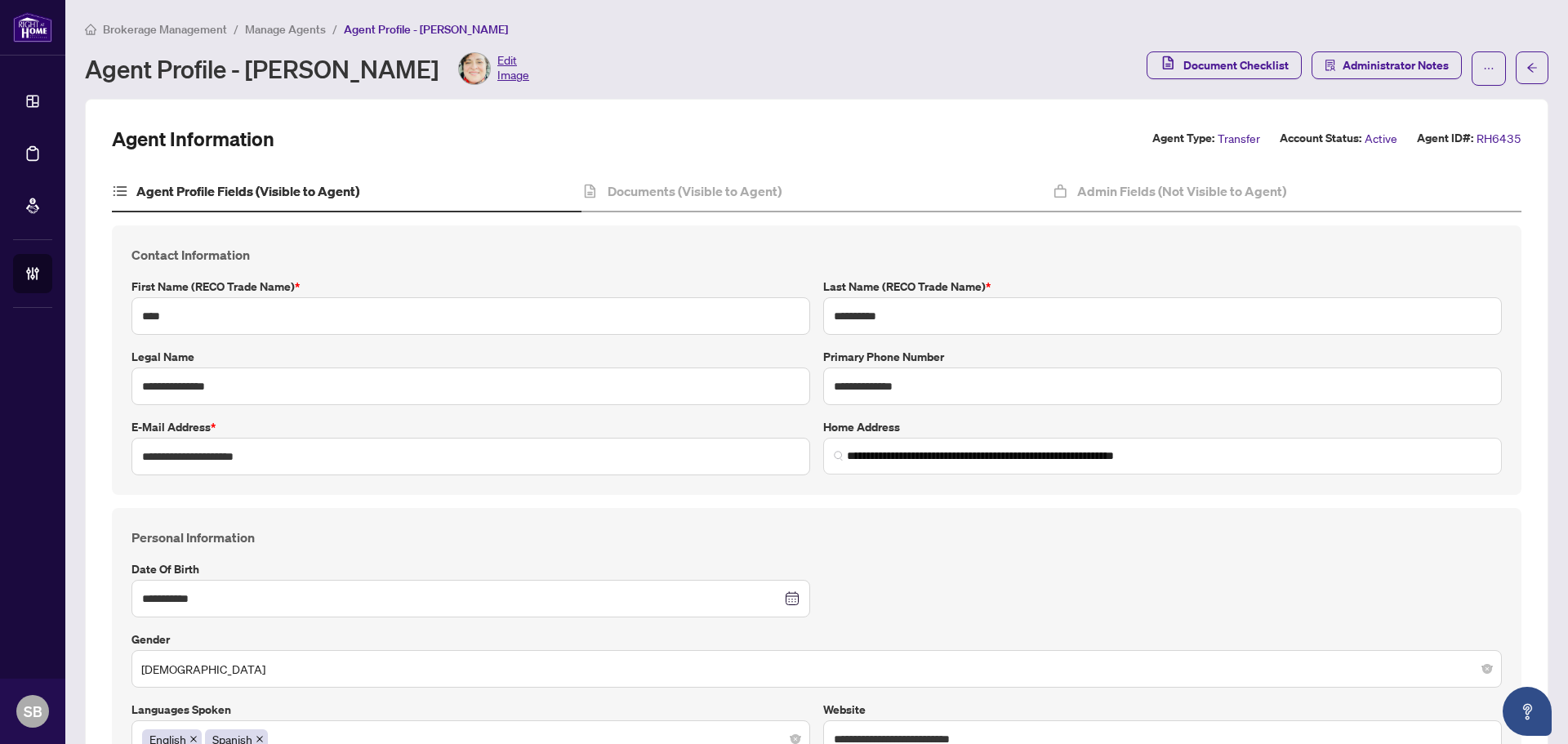
click at [275, 28] on span "Manage Agents" at bounding box center [285, 29] width 80 height 15
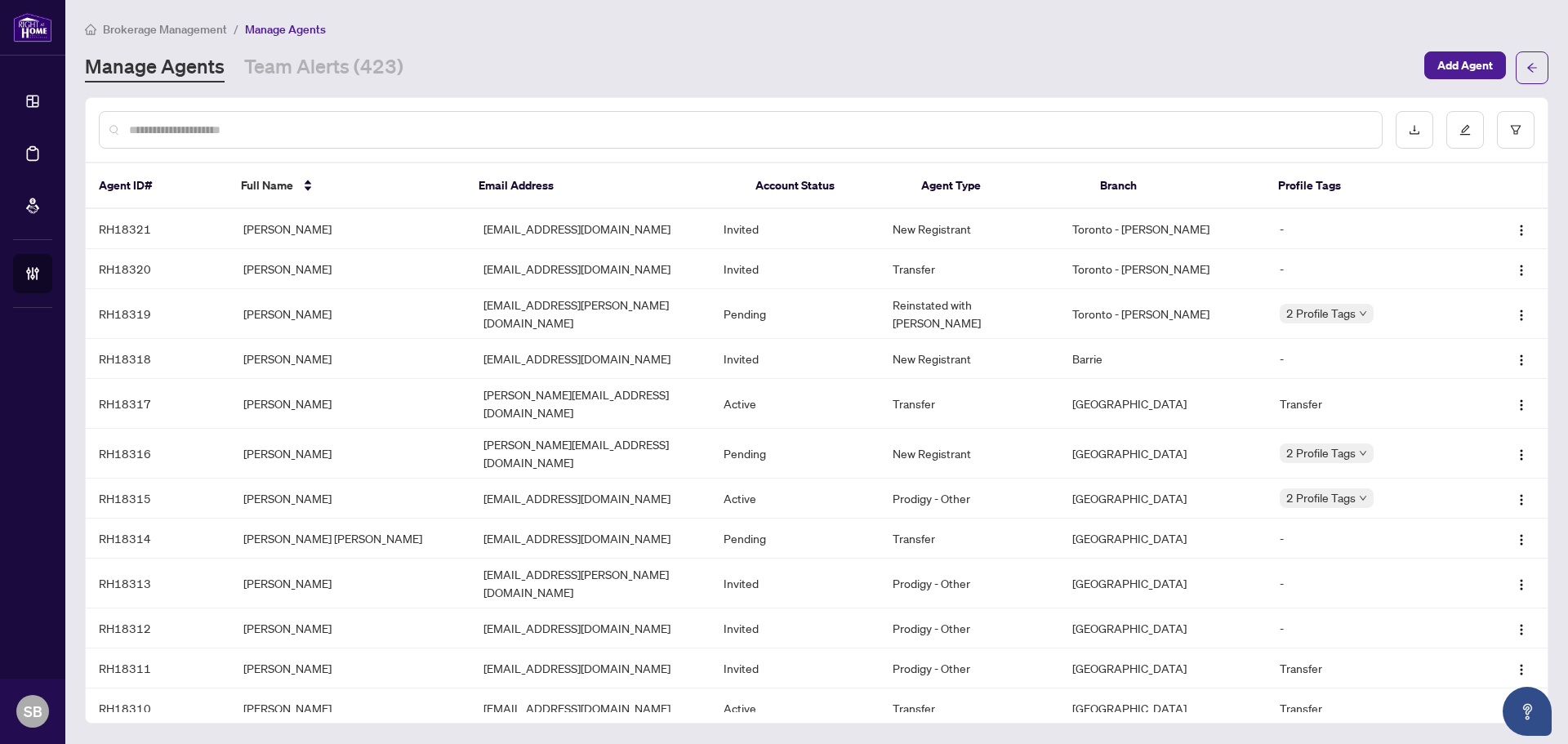
click at [326, 132] on input "text" at bounding box center [748, 130] width 1240 height 18
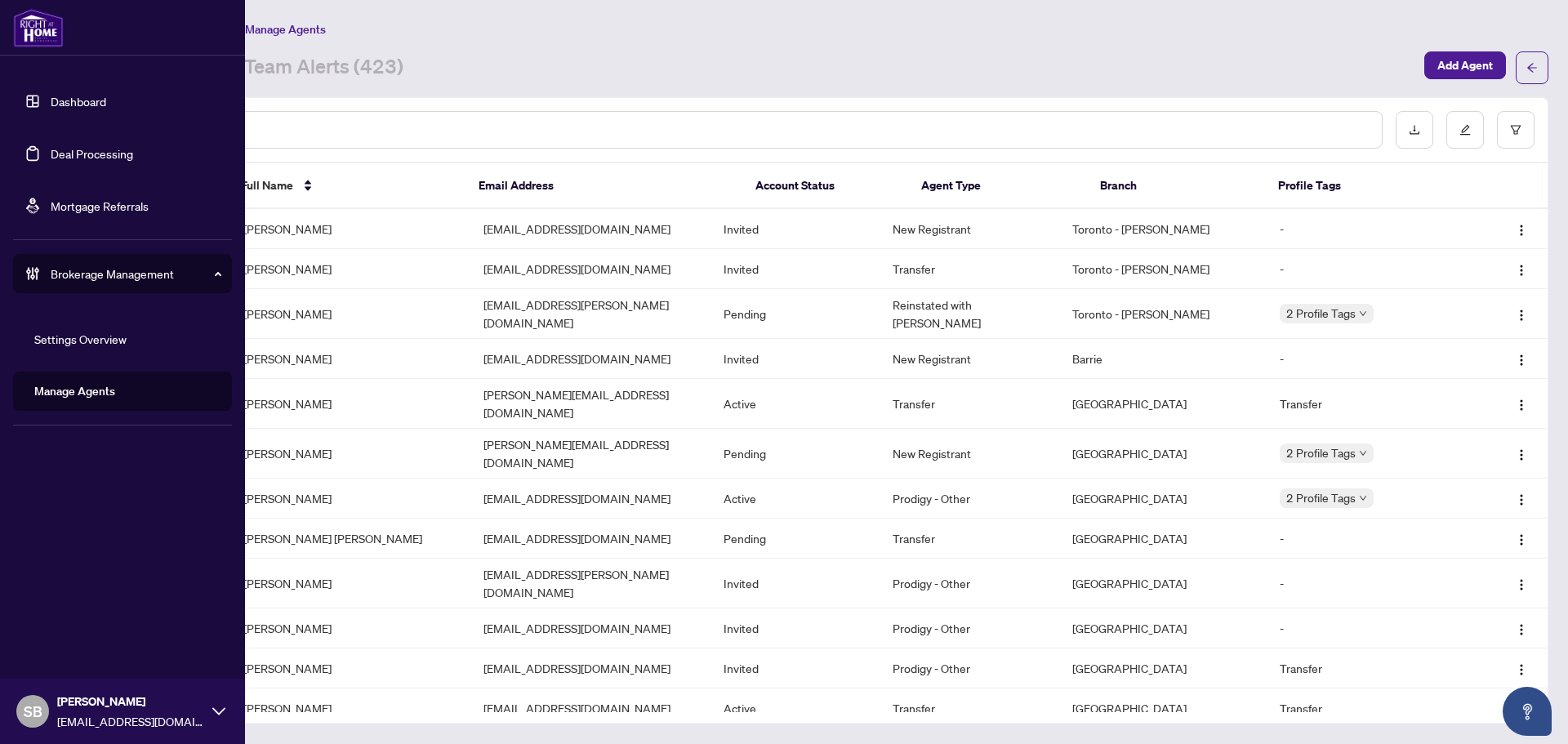
drag, startPoint x: 80, startPoint y: 149, endPoint x: 132, endPoint y: 150, distance: 52.0
click at [80, 149] on link "Deal Processing" at bounding box center [92, 153] width 82 height 15
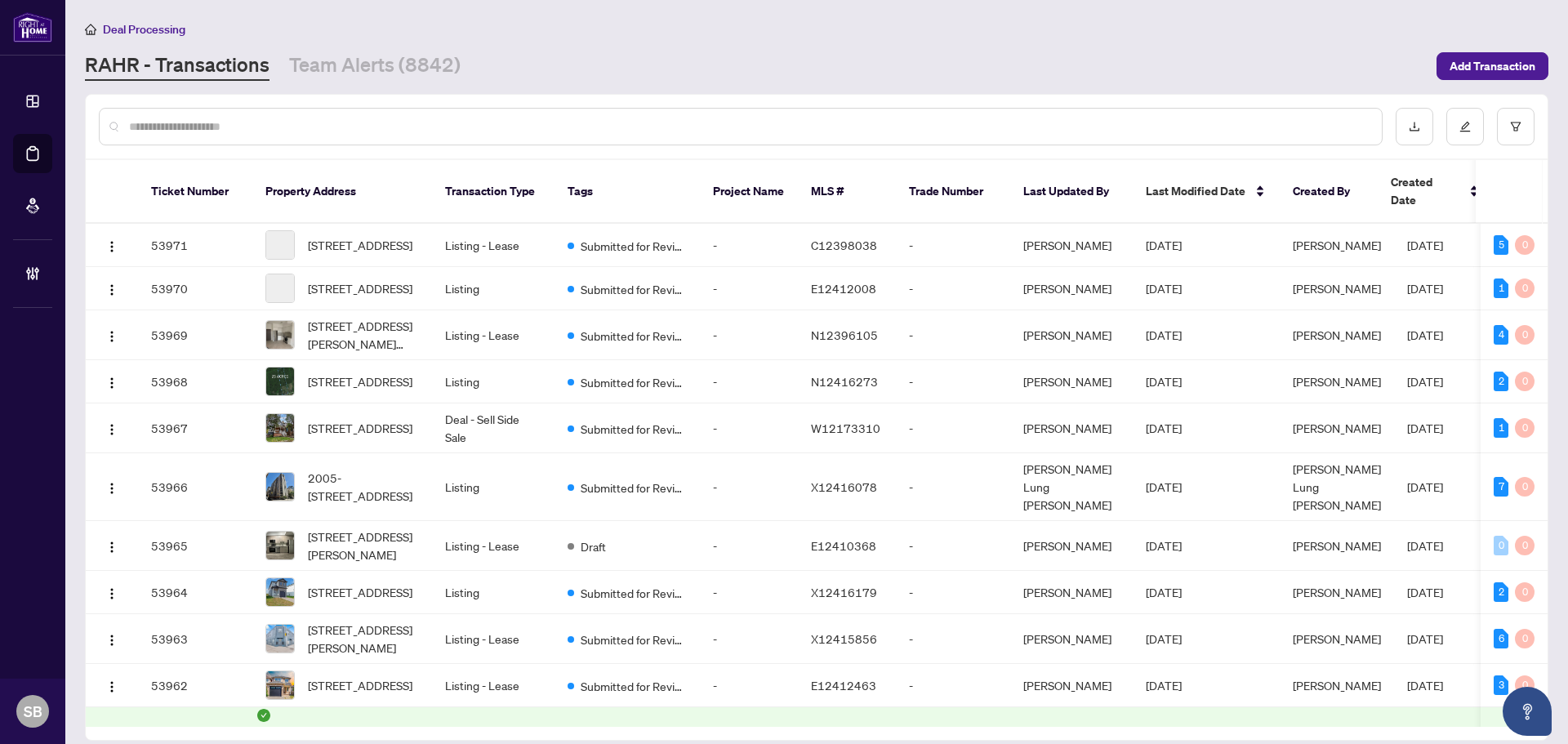
click at [418, 115] on div at bounding box center [740, 126] width 1284 height 38
click at [422, 118] on input "text" at bounding box center [748, 126] width 1240 height 18
type input "*"
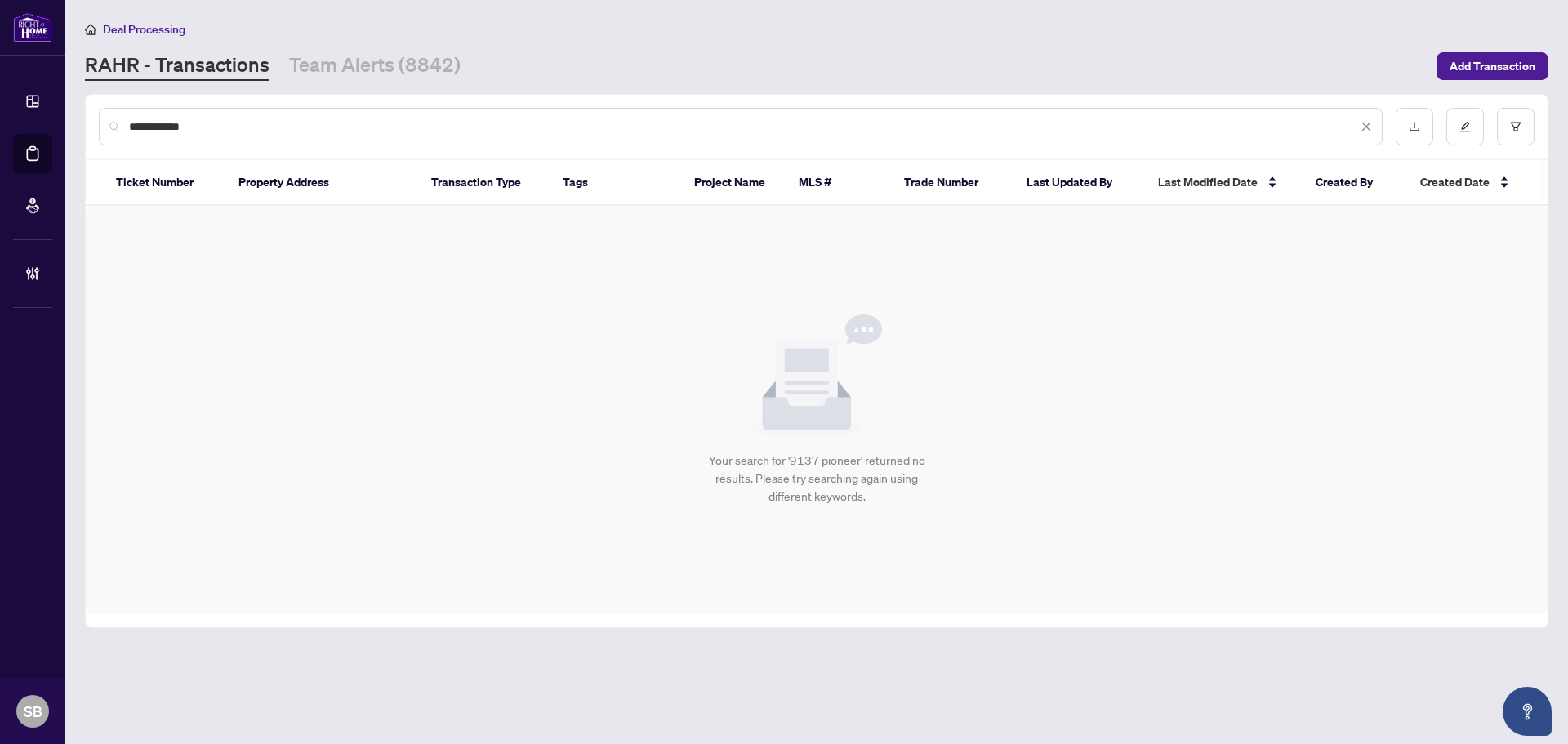
click at [152, 136] on div "**********" at bounding box center [740, 126] width 1284 height 38
click at [153, 129] on input "**********" at bounding box center [743, 126] width 1228 height 18
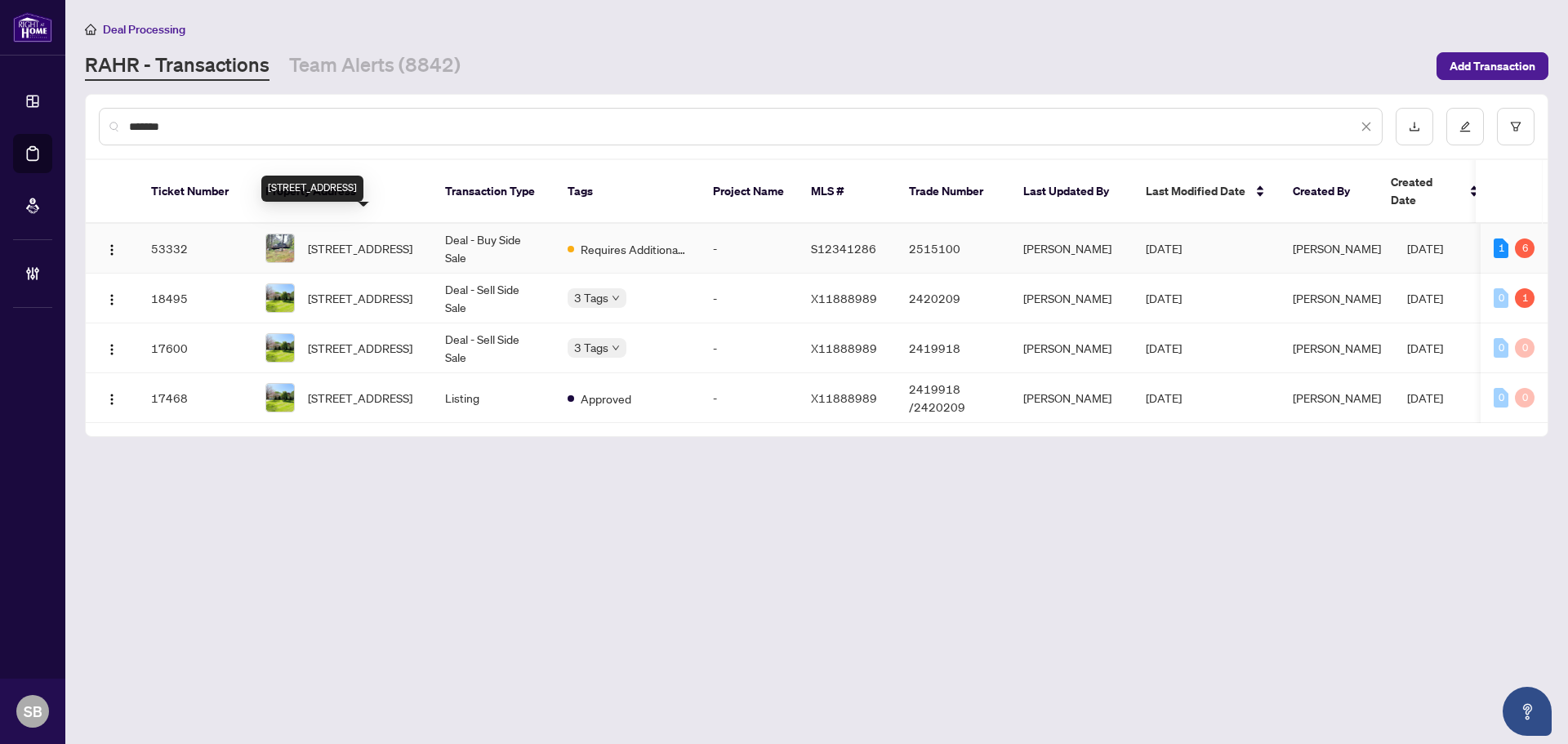
type input "*******"
click at [388, 247] on span "[STREET_ADDRESS]" at bounding box center [360, 248] width 104 height 18
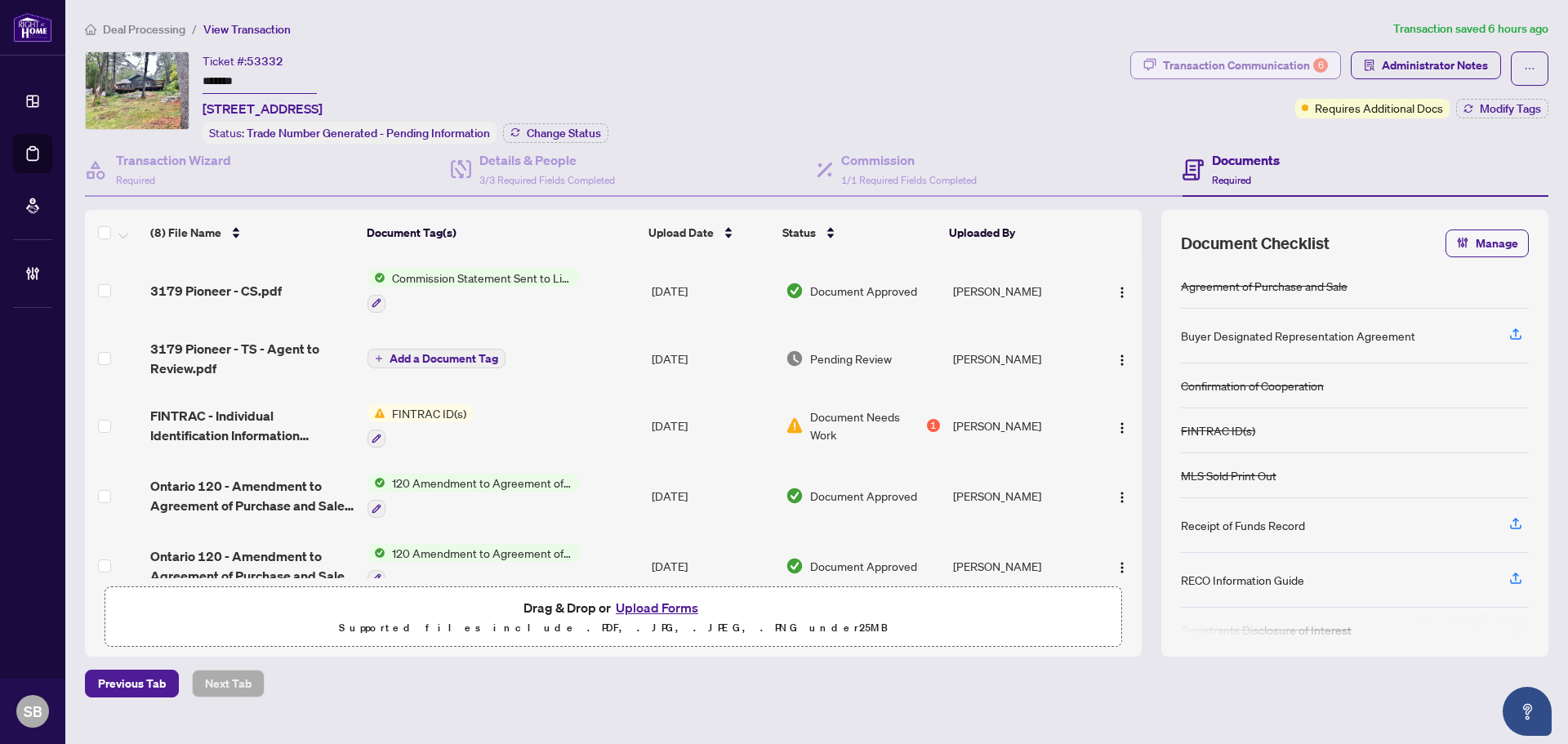
click at [1271, 77] on div "Transaction Communication 6" at bounding box center [1245, 66] width 165 height 26
type textarea "**********"
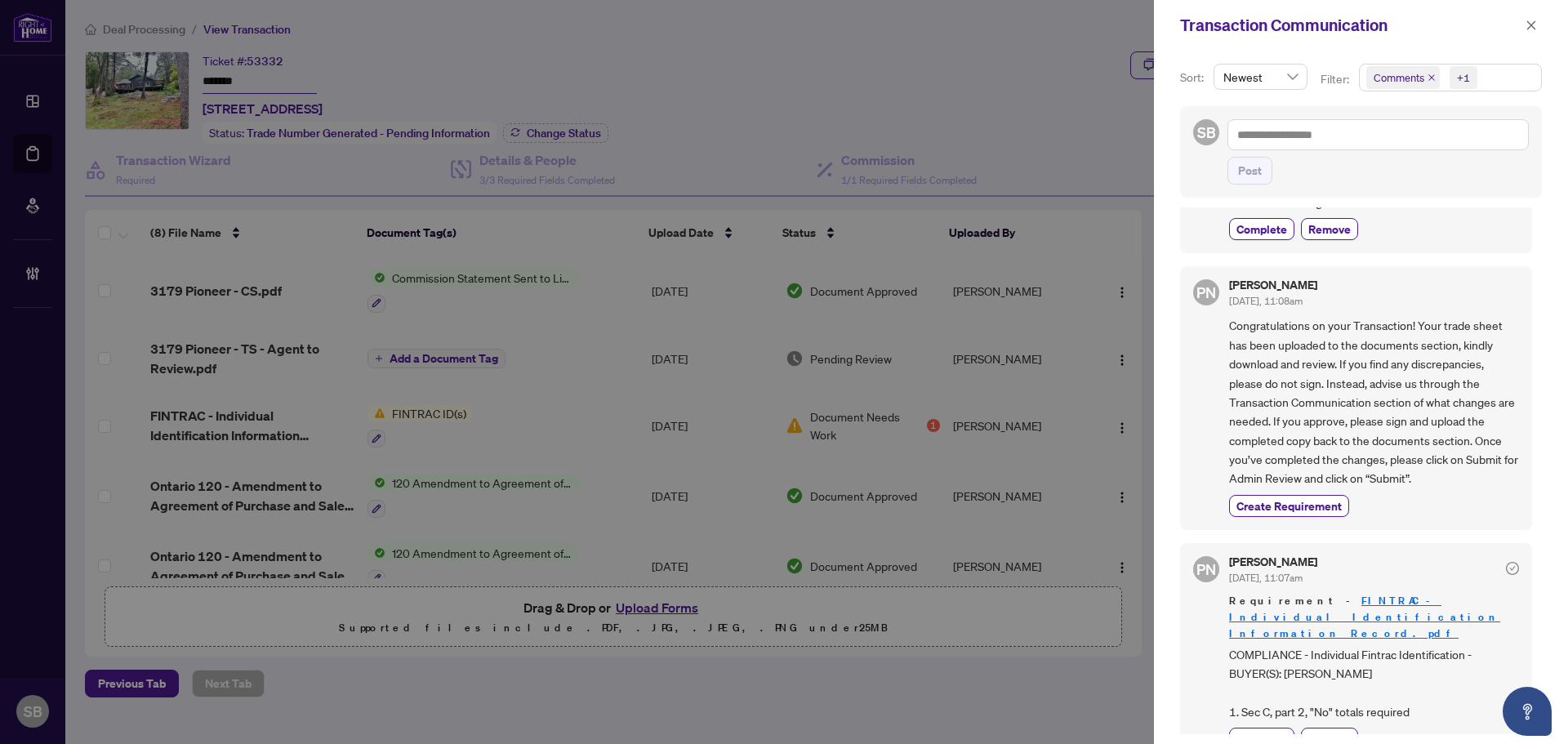
scroll to position [718, 0]
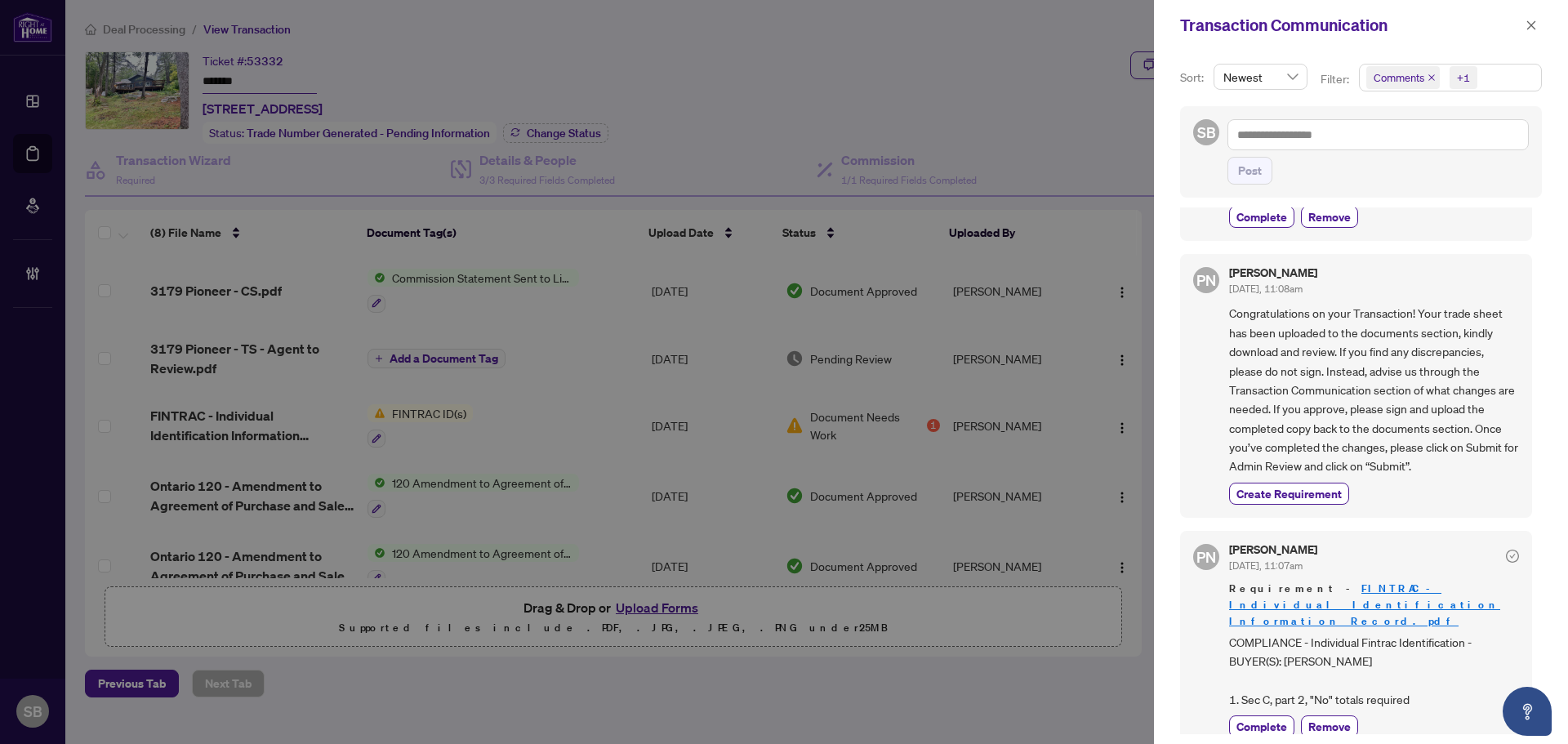
click at [1390, 591] on link "FINTRAC - Individual Identification Information Record.pdf" at bounding box center [1365, 605] width 271 height 46
click at [1536, 32] on span "button" at bounding box center [1530, 25] width 11 height 26
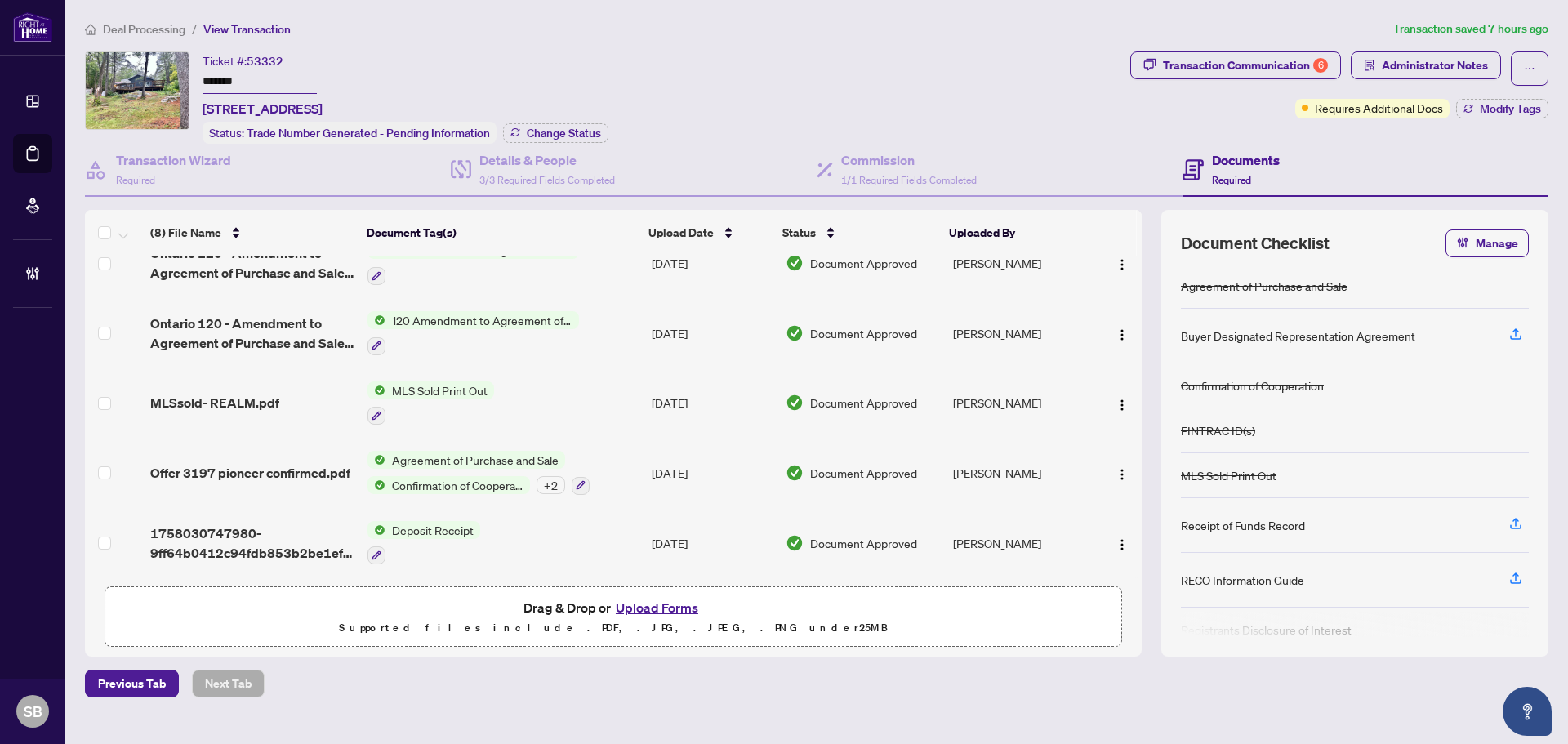
scroll to position [0, 0]
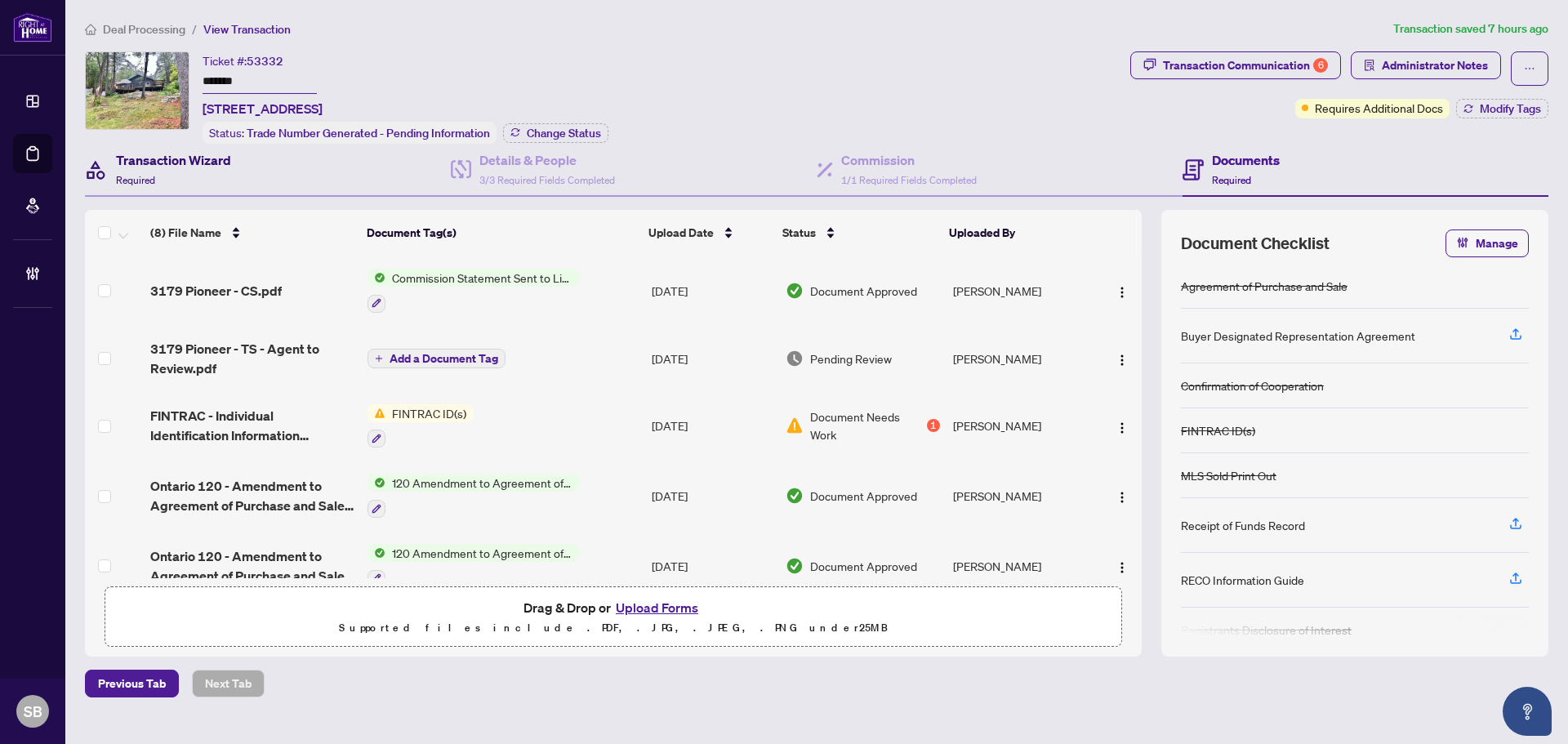
click at [173, 169] on div "Transaction Wizard Required" at bounding box center [174, 170] width 116 height 39
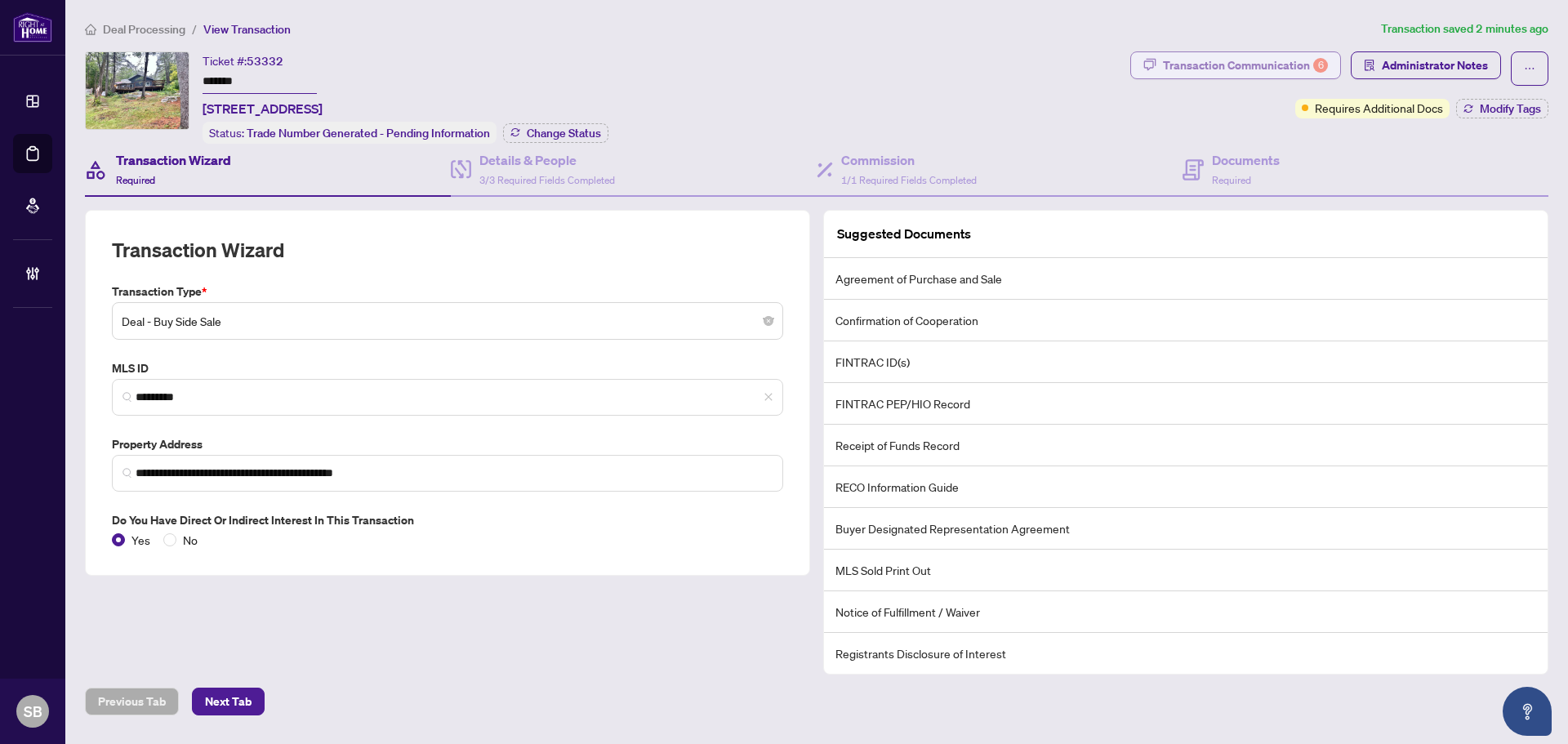
click at [1284, 59] on div "Transaction Communication 6" at bounding box center [1245, 66] width 165 height 26
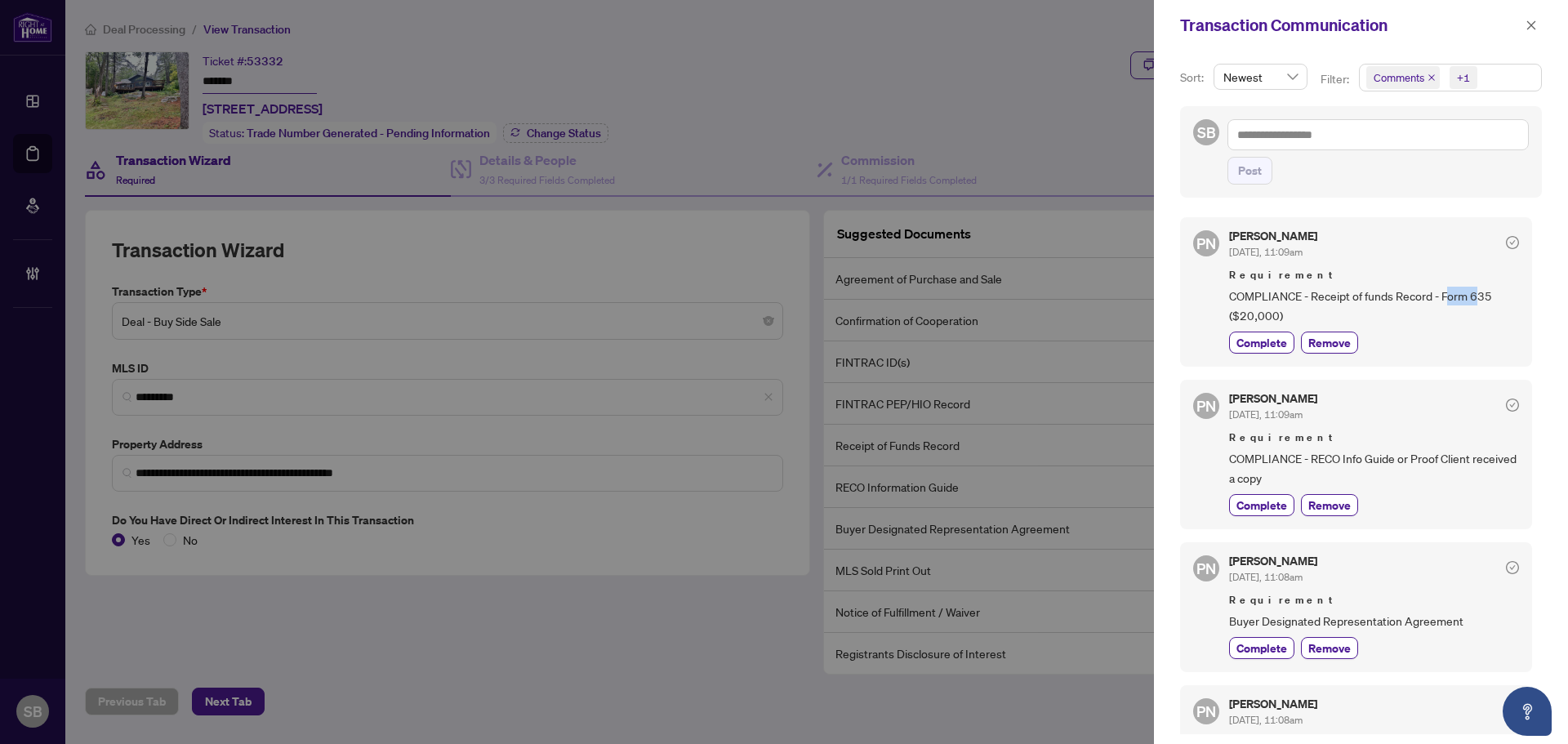
drag, startPoint x: 1453, startPoint y: 294, endPoint x: 1455, endPoint y: 330, distance: 36.1
click at [1475, 318] on span "COMPLIANCE - Receipt of funds Record - Form 635 ($20,000)" at bounding box center [1374, 306] width 290 height 39
click at [1434, 340] on div "Complete Remove" at bounding box center [1374, 342] width 290 height 22
click at [1534, 33] on span "button" at bounding box center [1530, 25] width 11 height 26
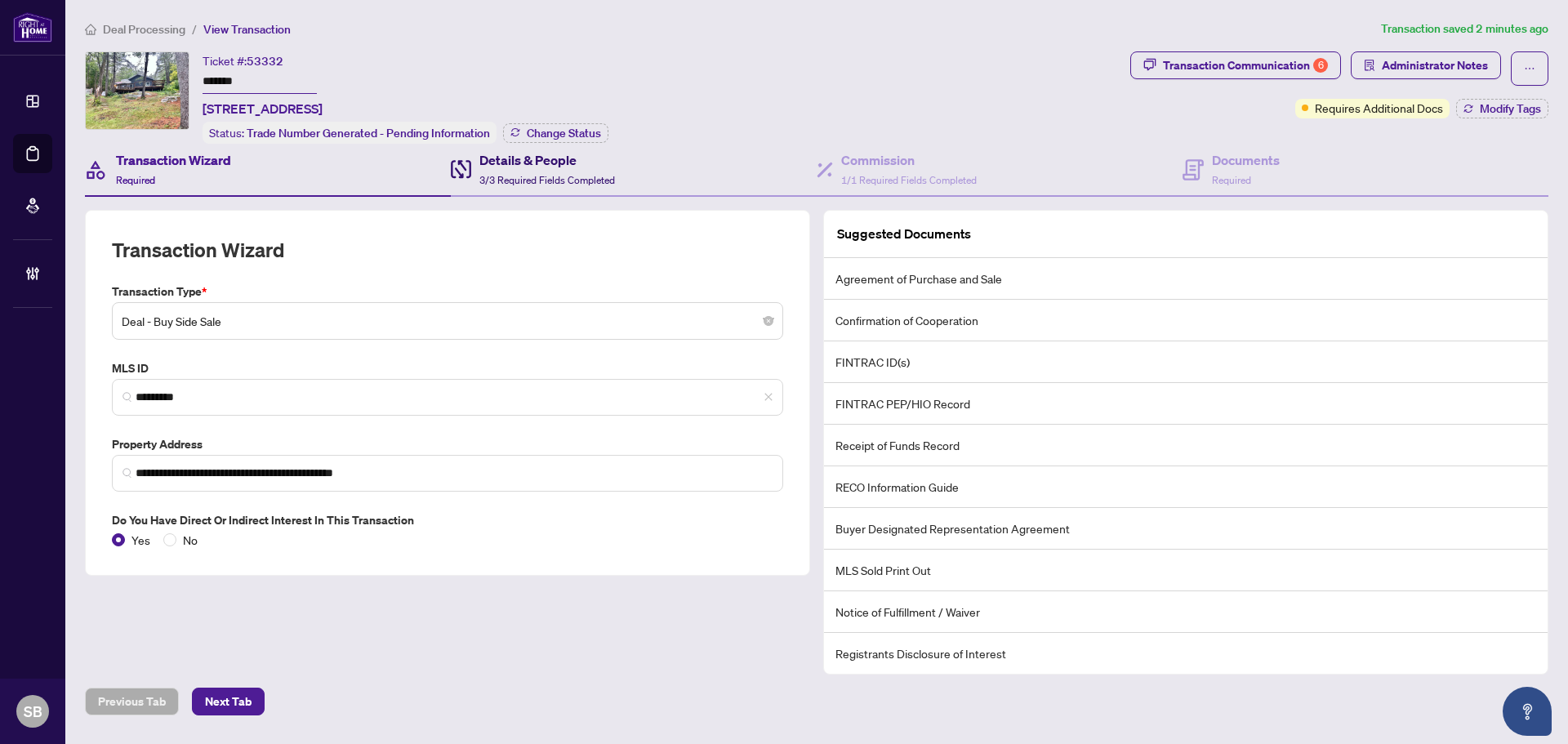
click at [466, 171] on icon at bounding box center [460, 169] width 20 height 18
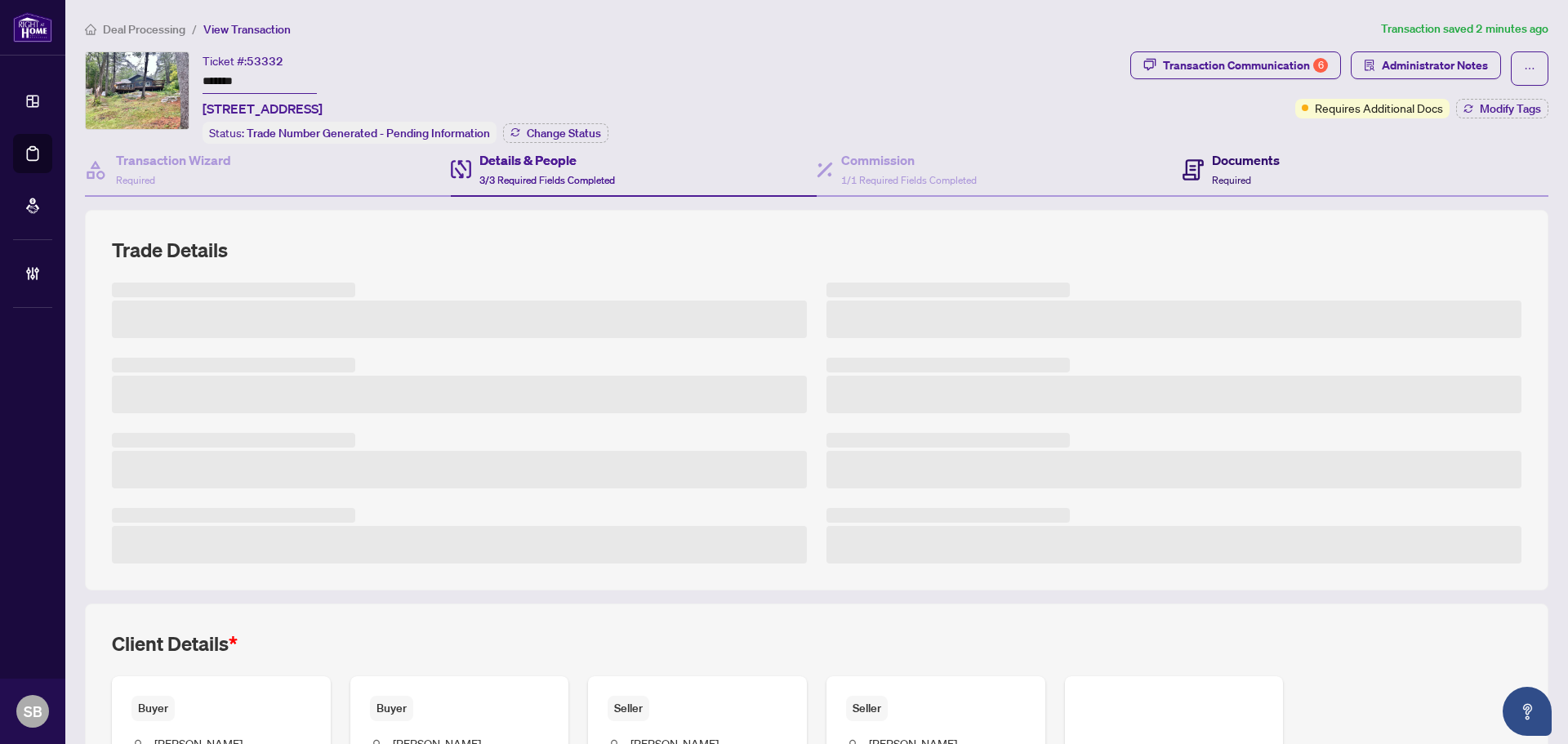
click at [1239, 166] on h4 "Documents" at bounding box center [1245, 160] width 67 height 19
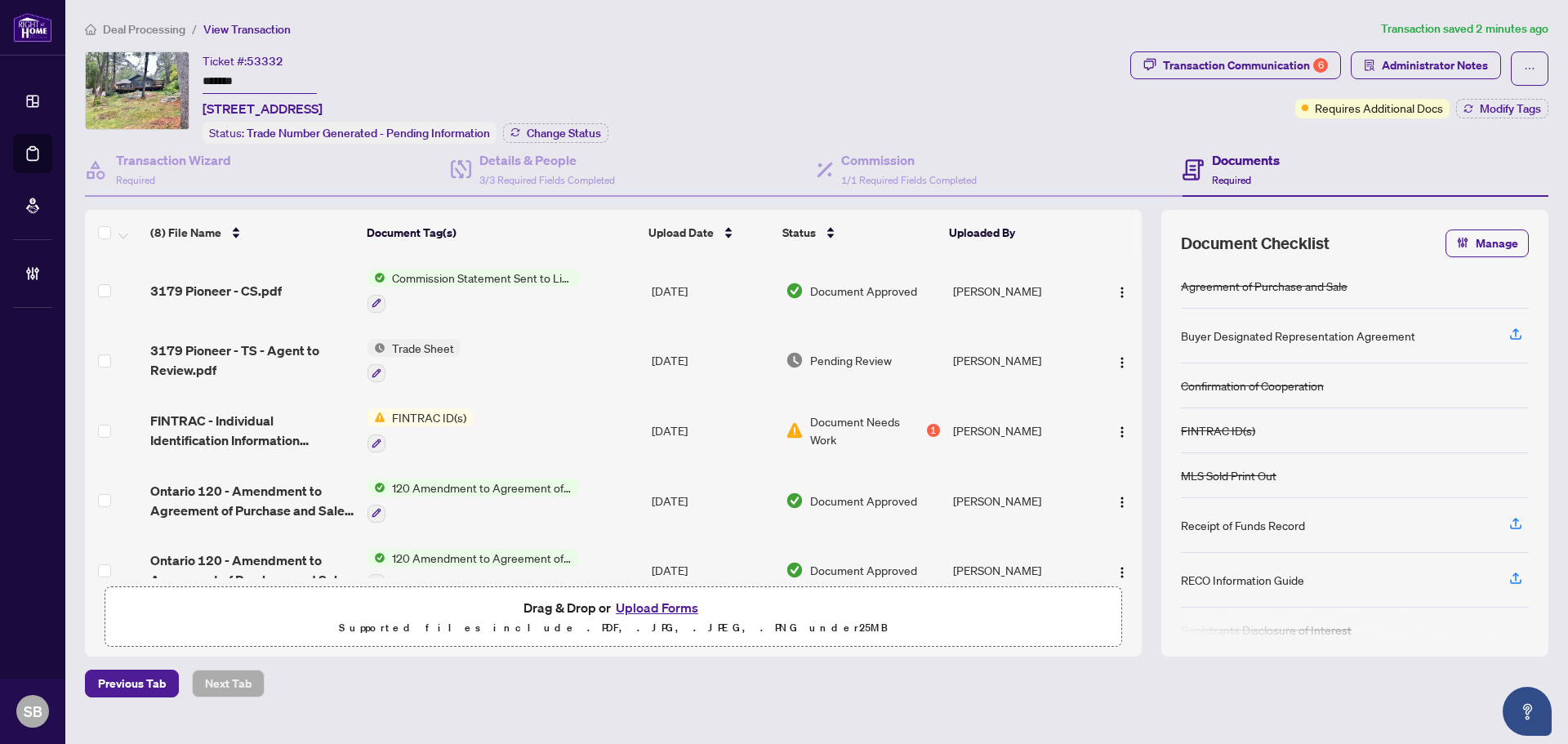
click at [606, 434] on td "FINTRAC ID(s)" at bounding box center [503, 431] width 284 height 70
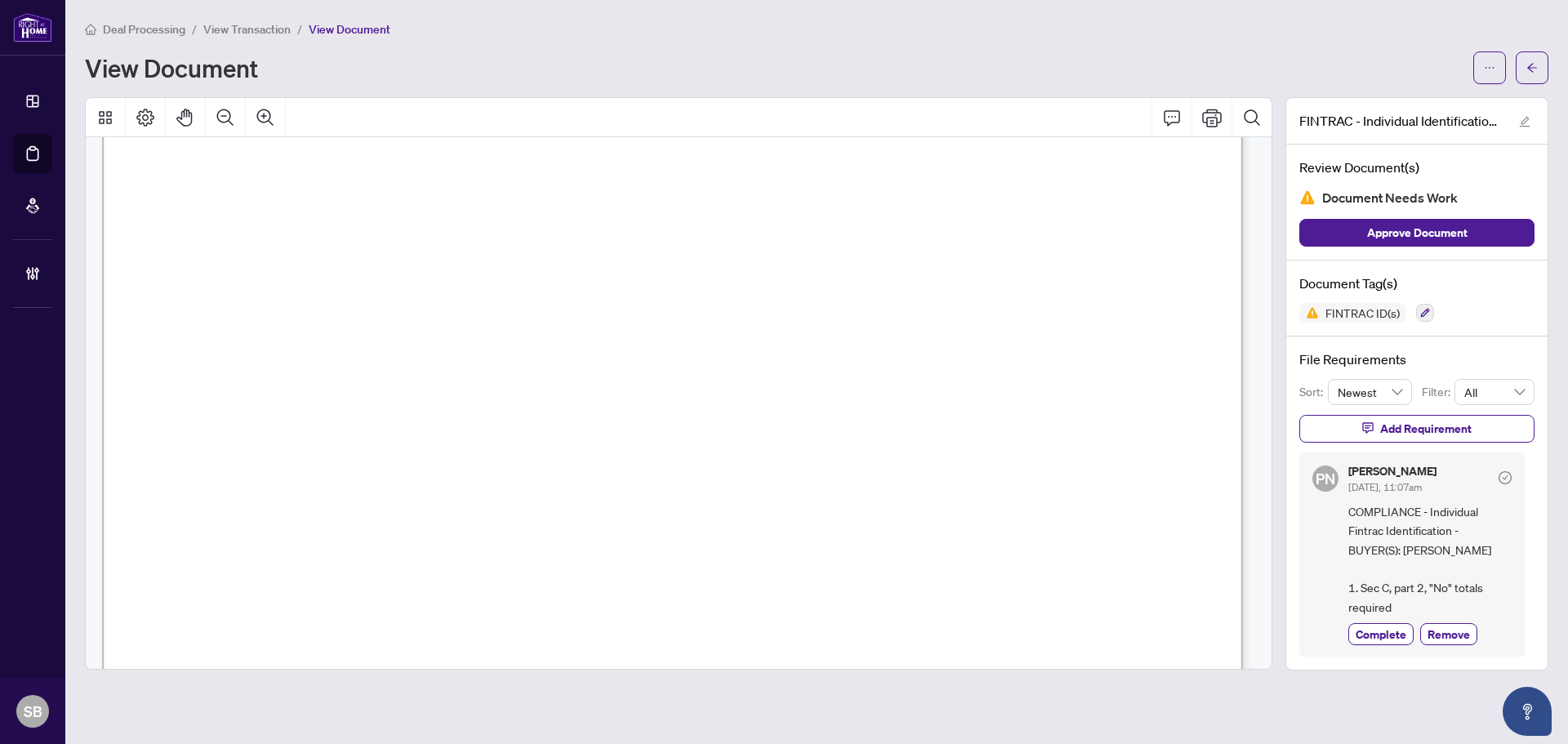
scroll to position [245, 0]
click at [221, 112] on icon "Zoom Out" at bounding box center [225, 117] width 19 height 19
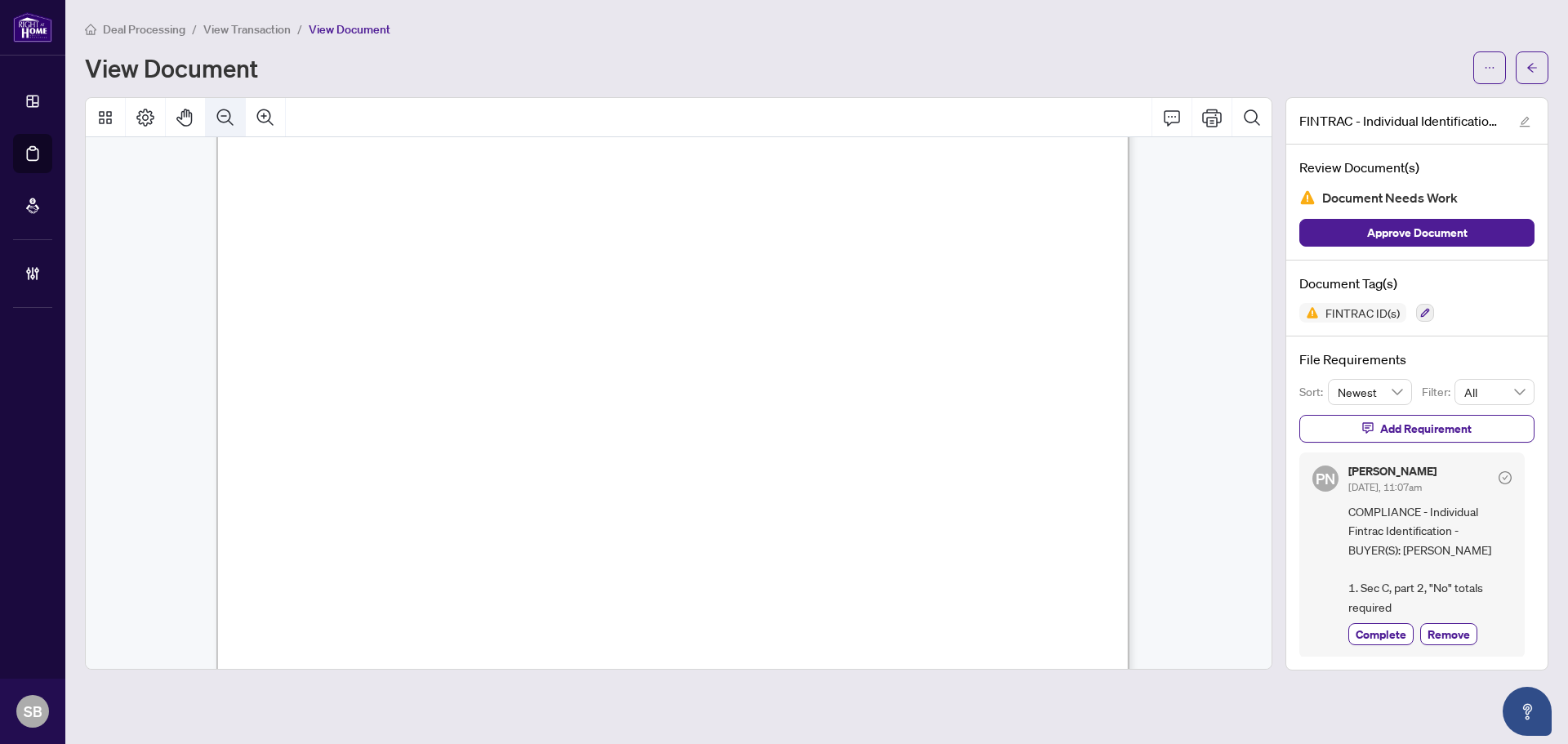
click at [220, 112] on icon "Zoom Out" at bounding box center [225, 117] width 19 height 19
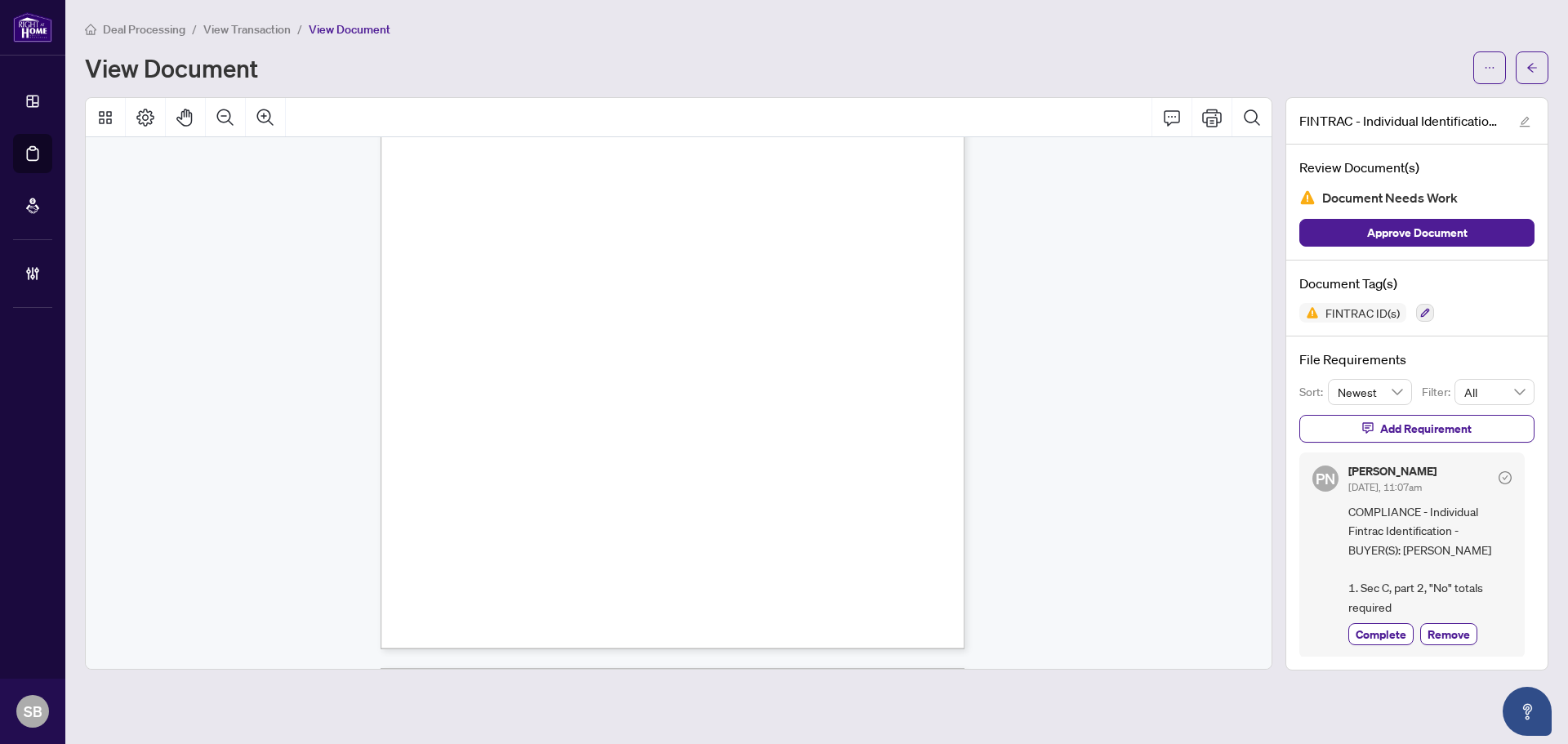
scroll to position [867, 0]
drag, startPoint x: 1535, startPoint y: 67, endPoint x: 1567, endPoint y: 256, distance: 191.7
click at [1535, 67] on icon "arrow-left" at bounding box center [1531, 67] width 11 height 11
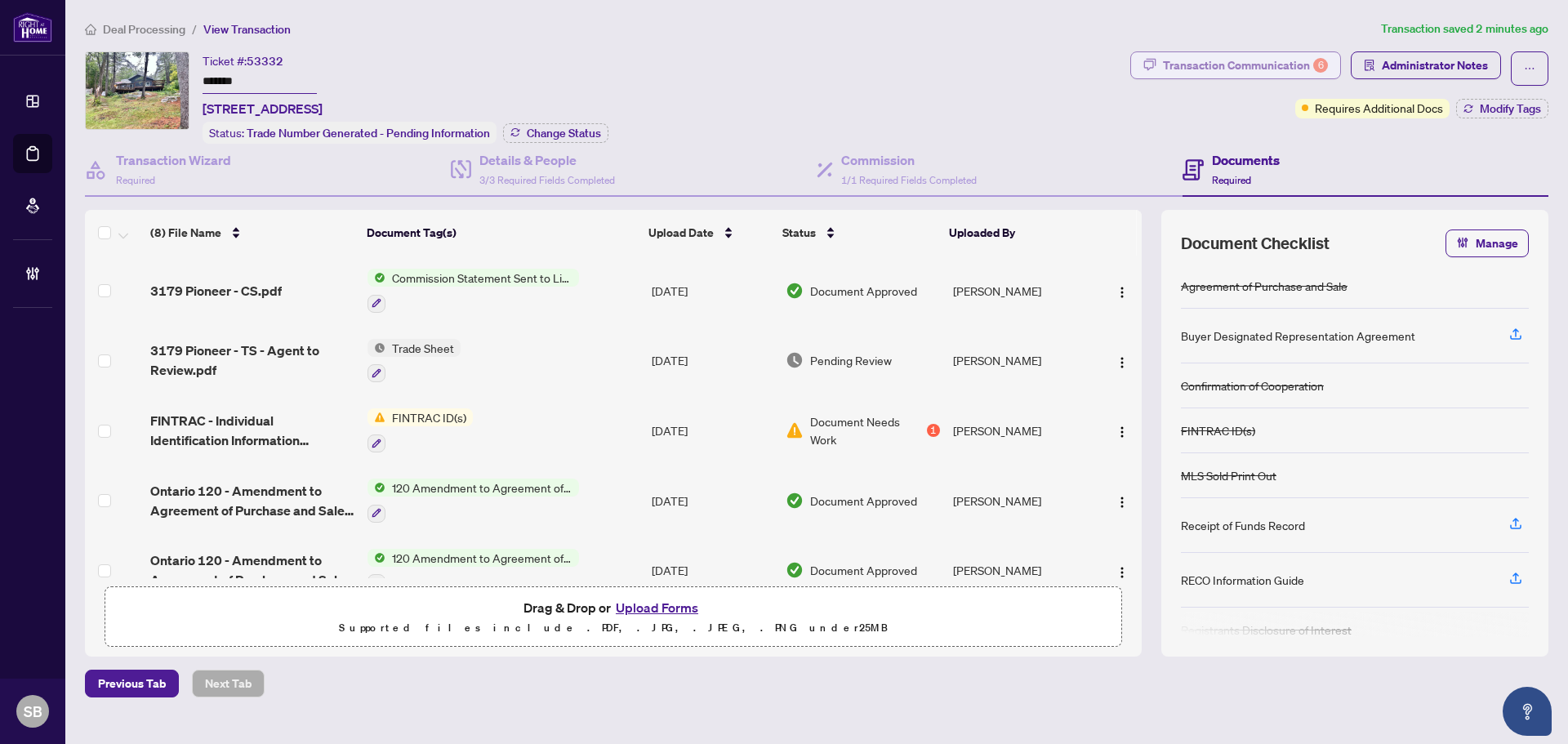
click at [1149, 71] on span "button" at bounding box center [1150, 66] width 13 height 26
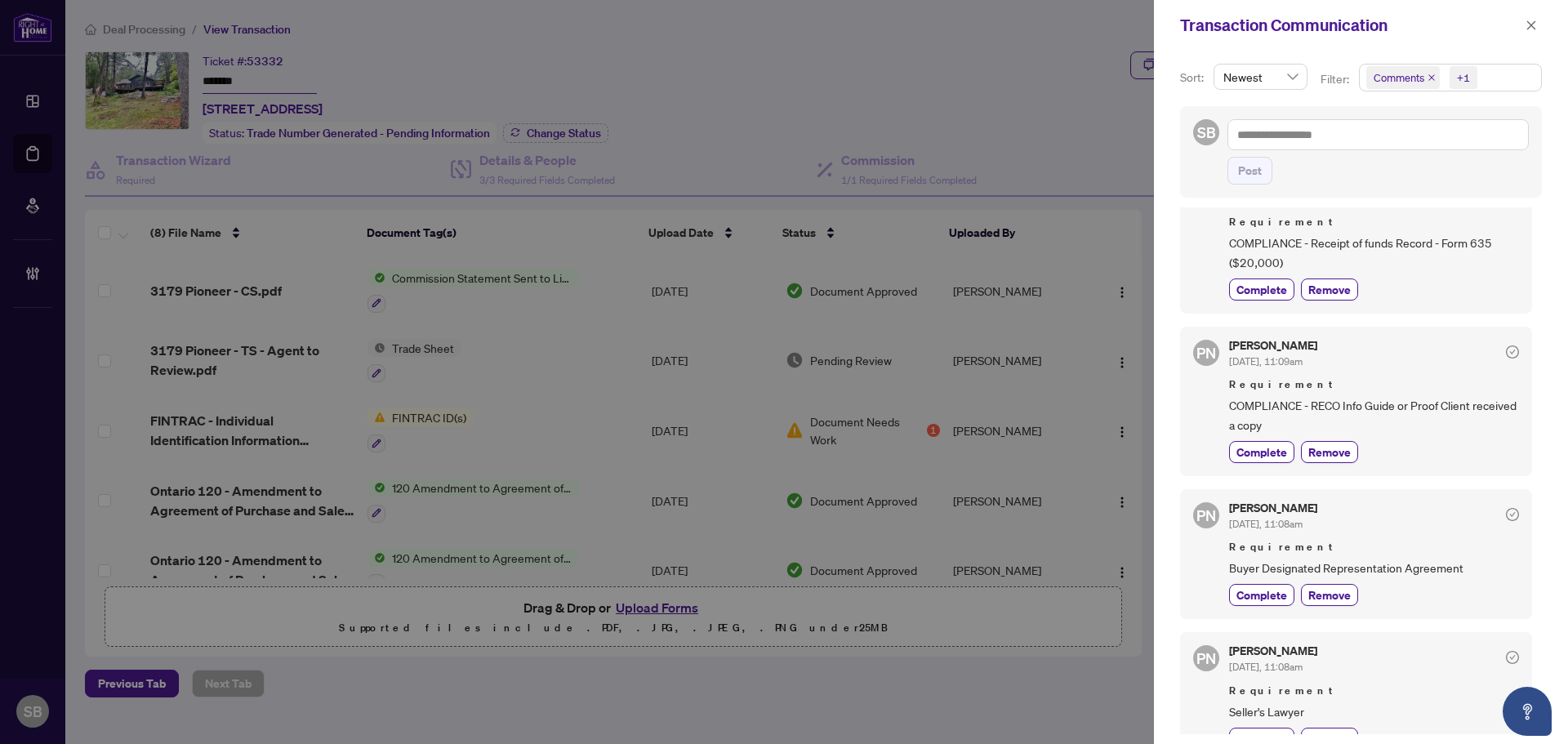
scroll to position [81, 0]
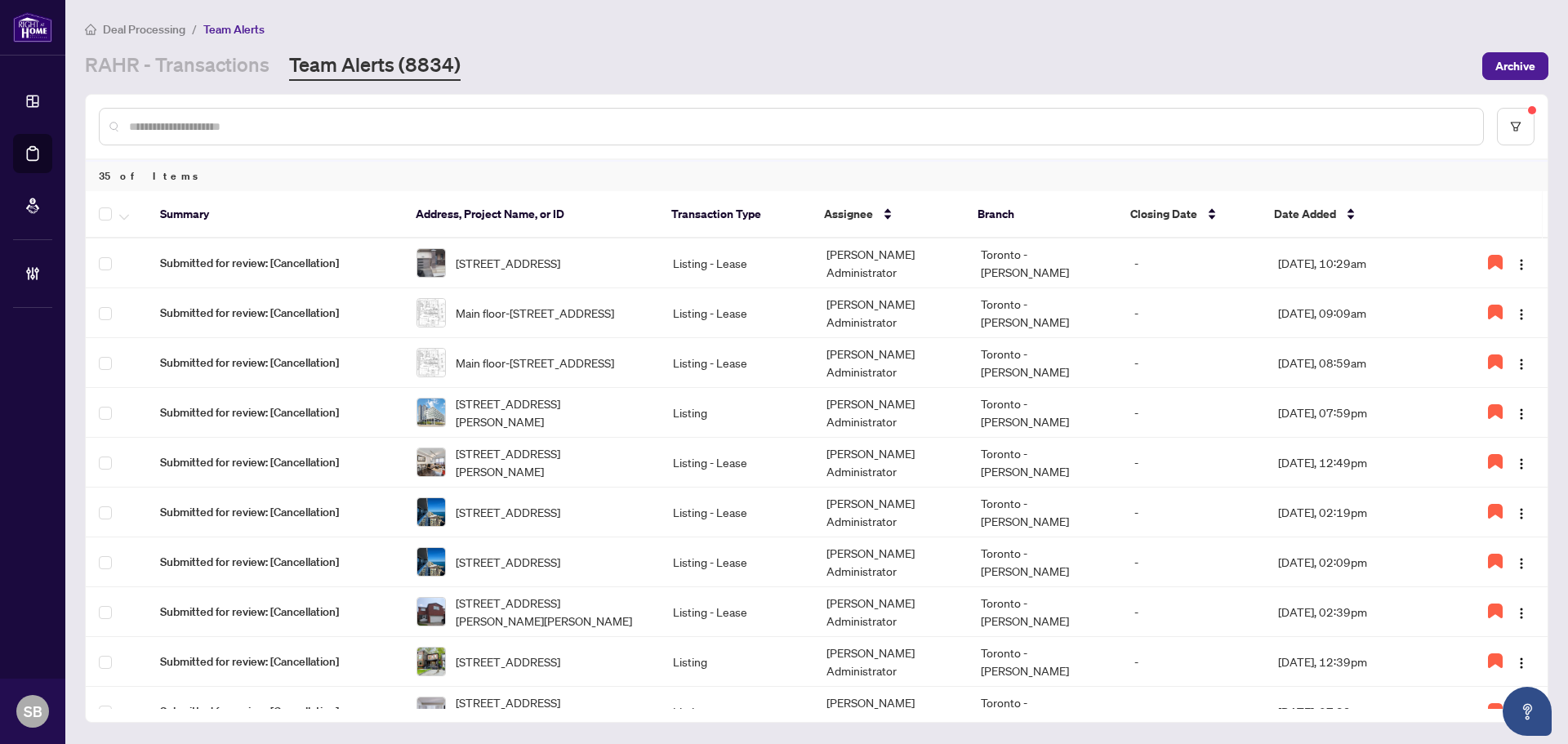
click at [630, 129] on input "text" at bounding box center [799, 126] width 1341 height 18
paste input "**********"
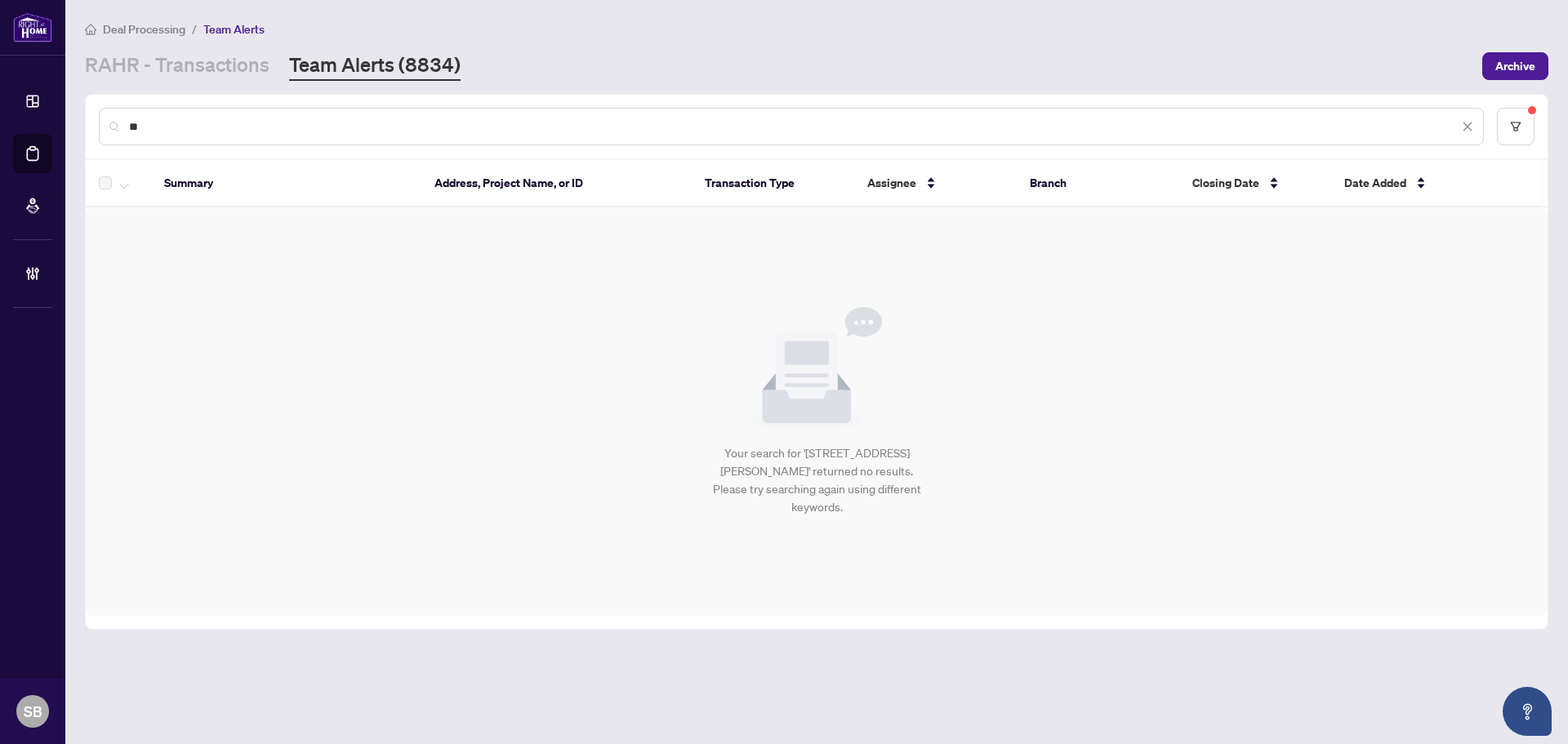
type input "*"
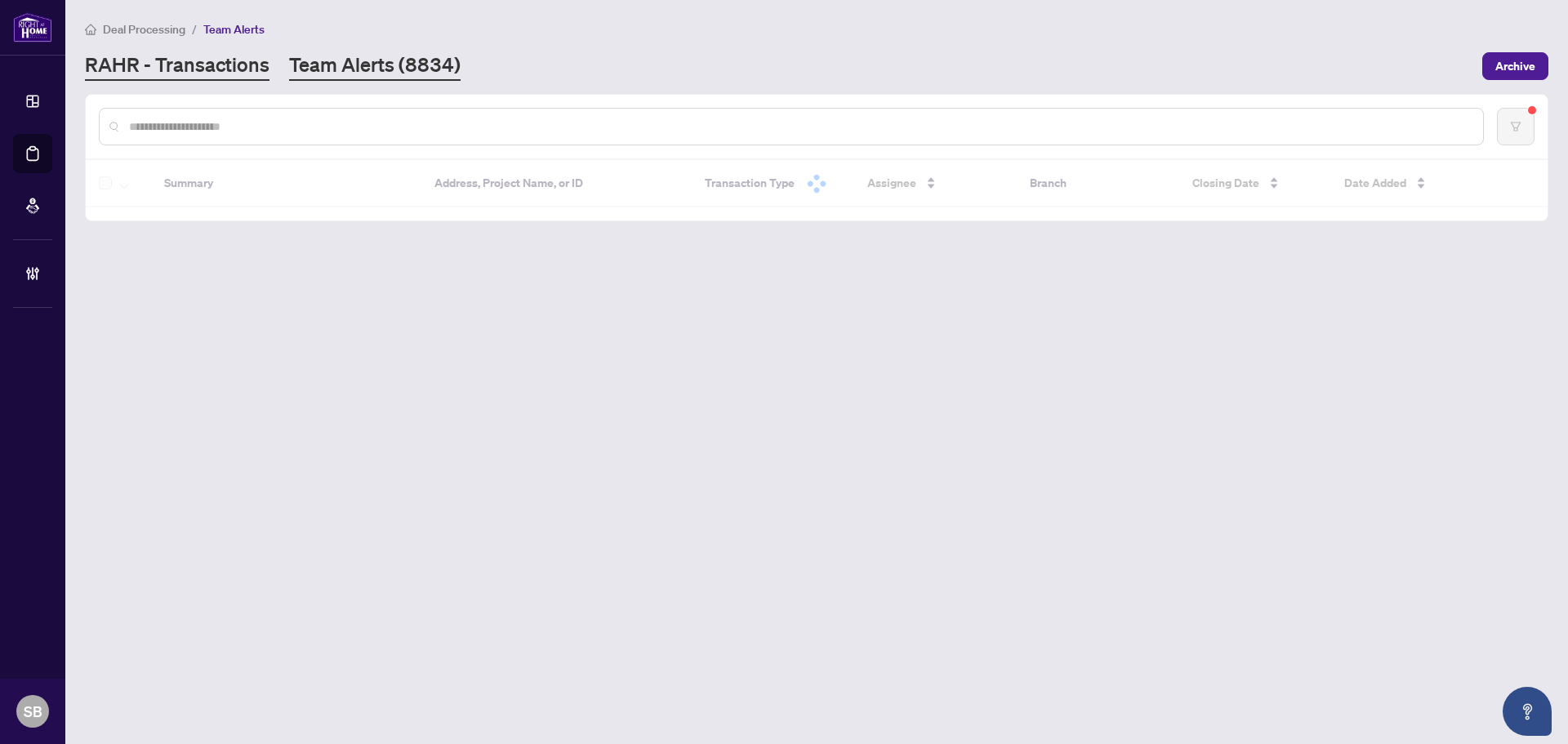
click at [251, 60] on link "RAHR - Transactions" at bounding box center [177, 67] width 185 height 30
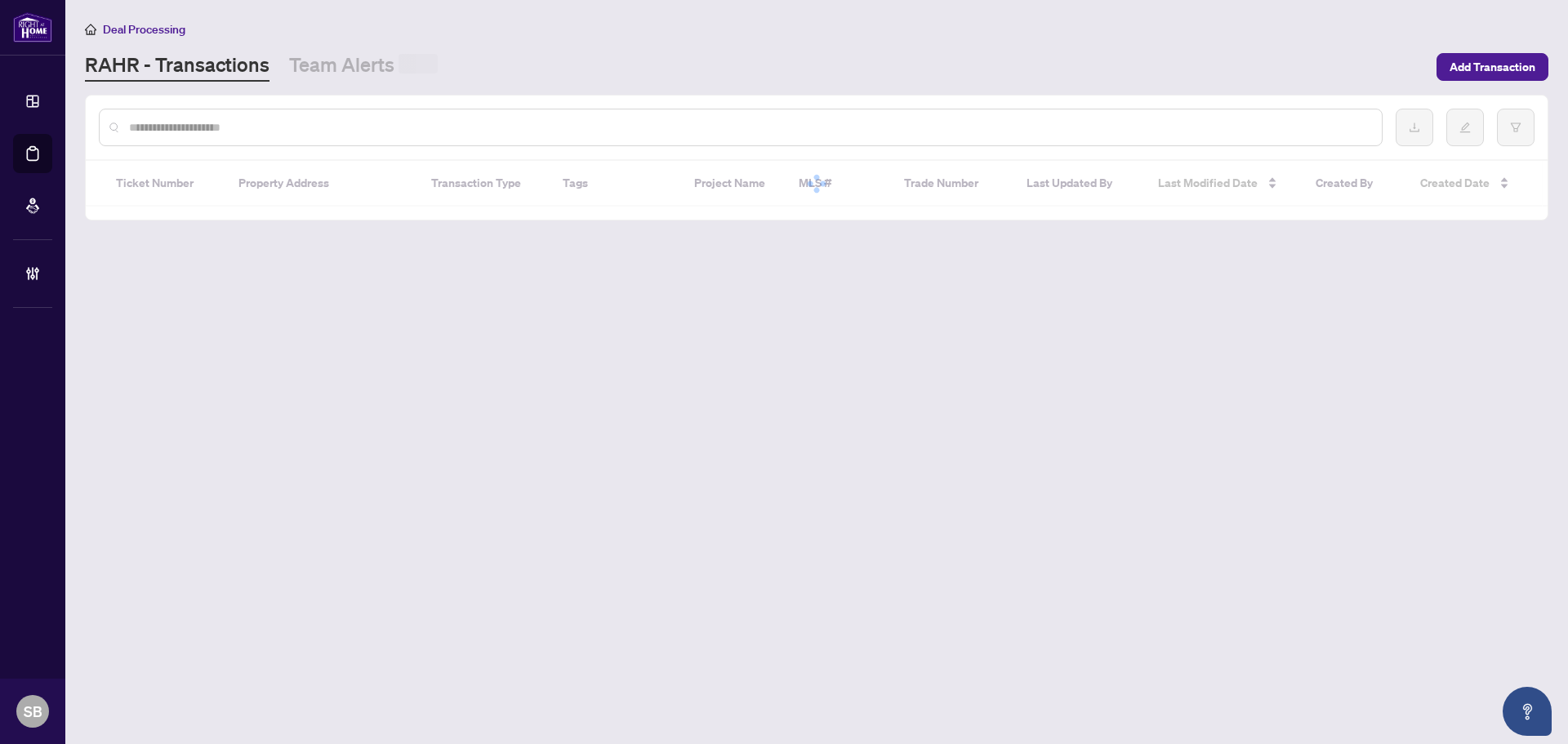
click at [276, 118] on input "text" at bounding box center [748, 127] width 1240 height 18
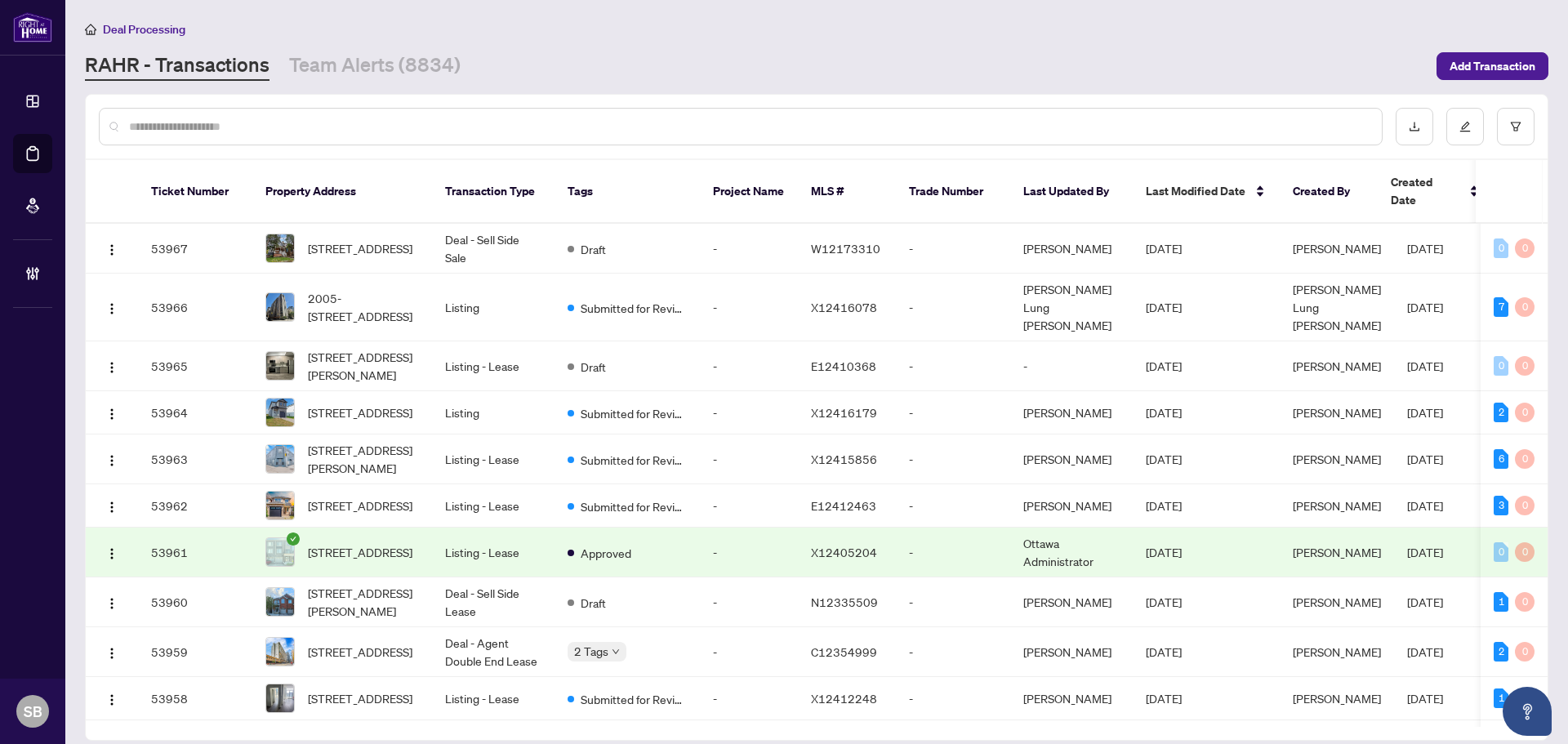
paste input "**********"
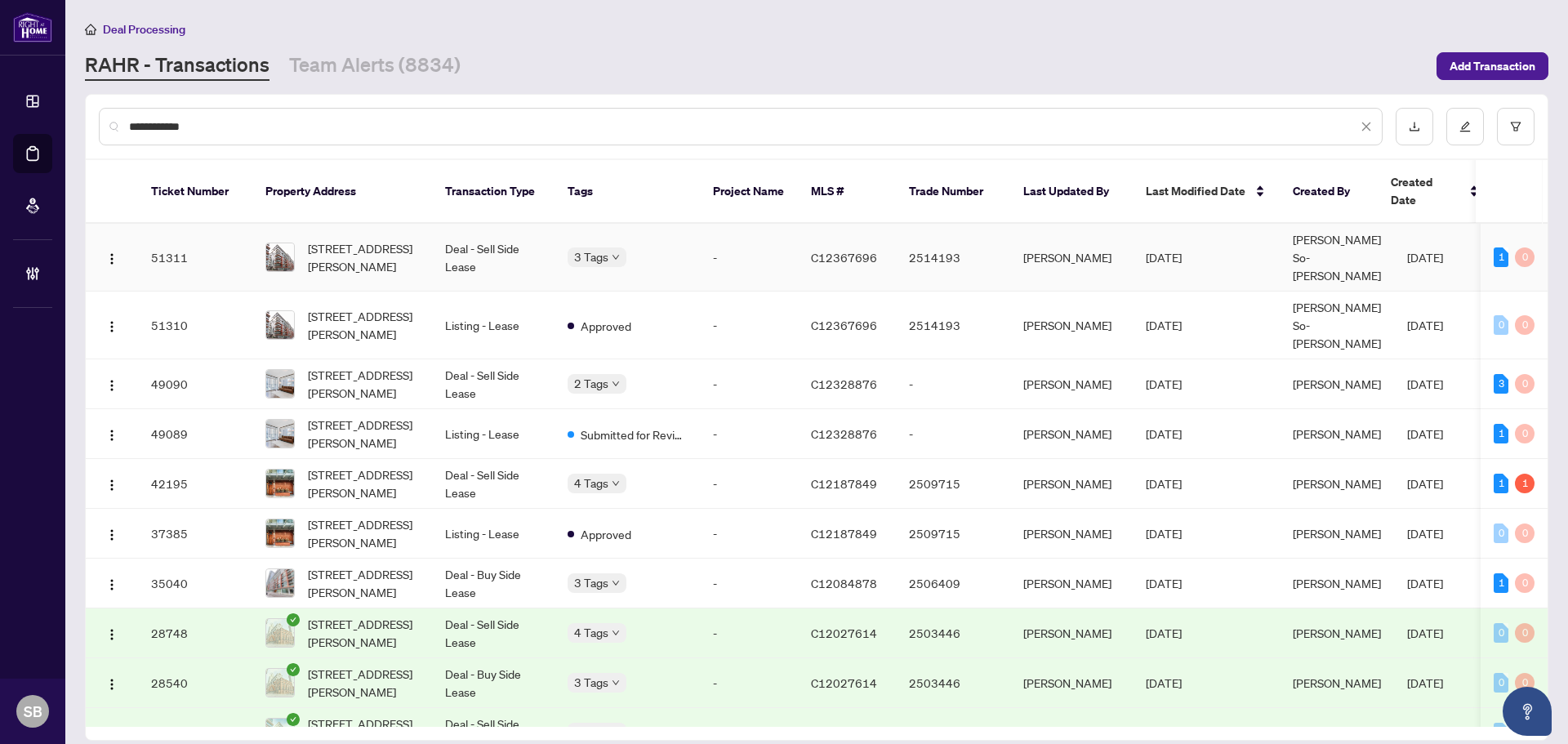
type input "**********"
click at [379, 239] on span "704-21 Nelson St, Toronto, Ontario M5V 3H9, Canada" at bounding box center [363, 256] width 111 height 36
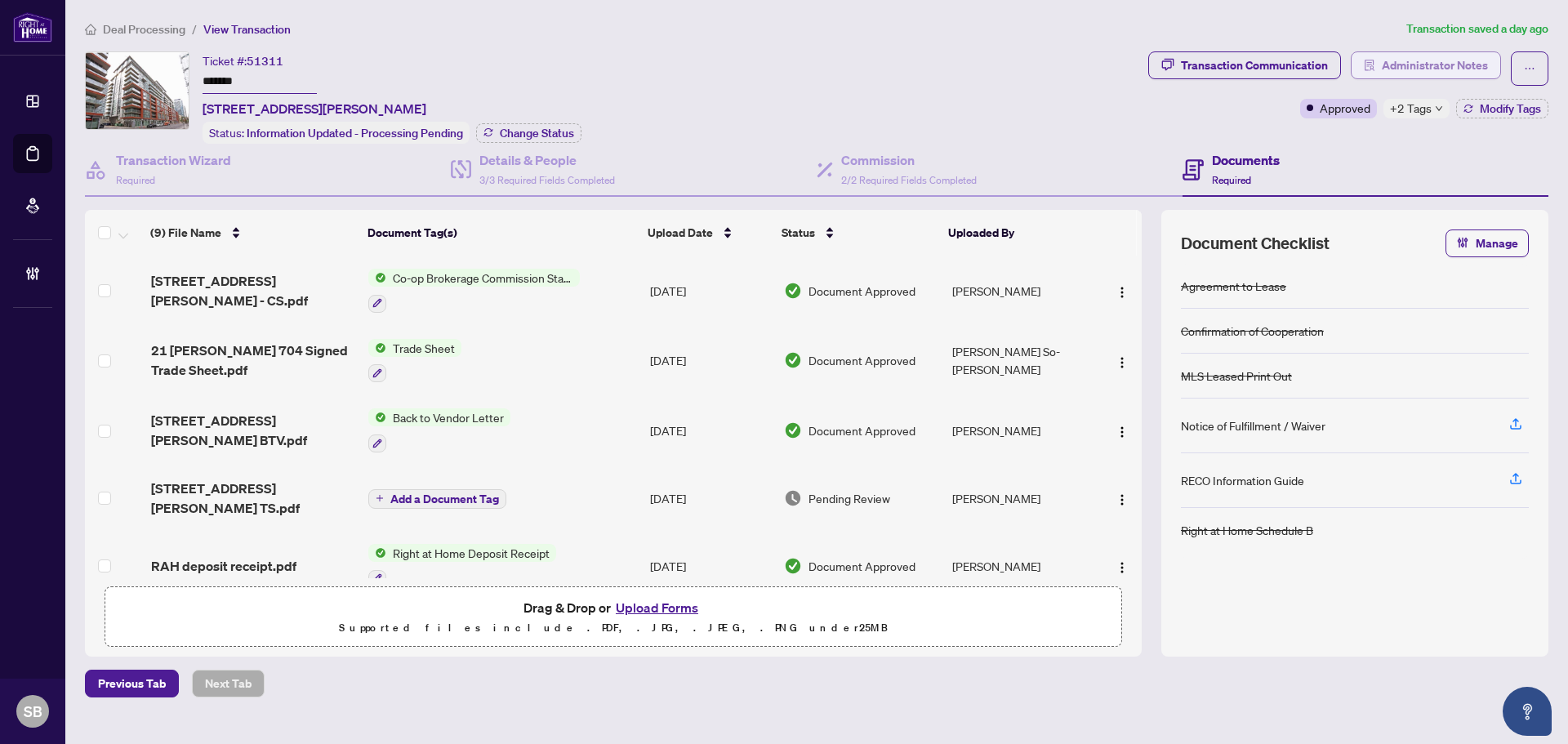
click at [1406, 66] on span "Administrator Notes" at bounding box center [1434, 66] width 106 height 26
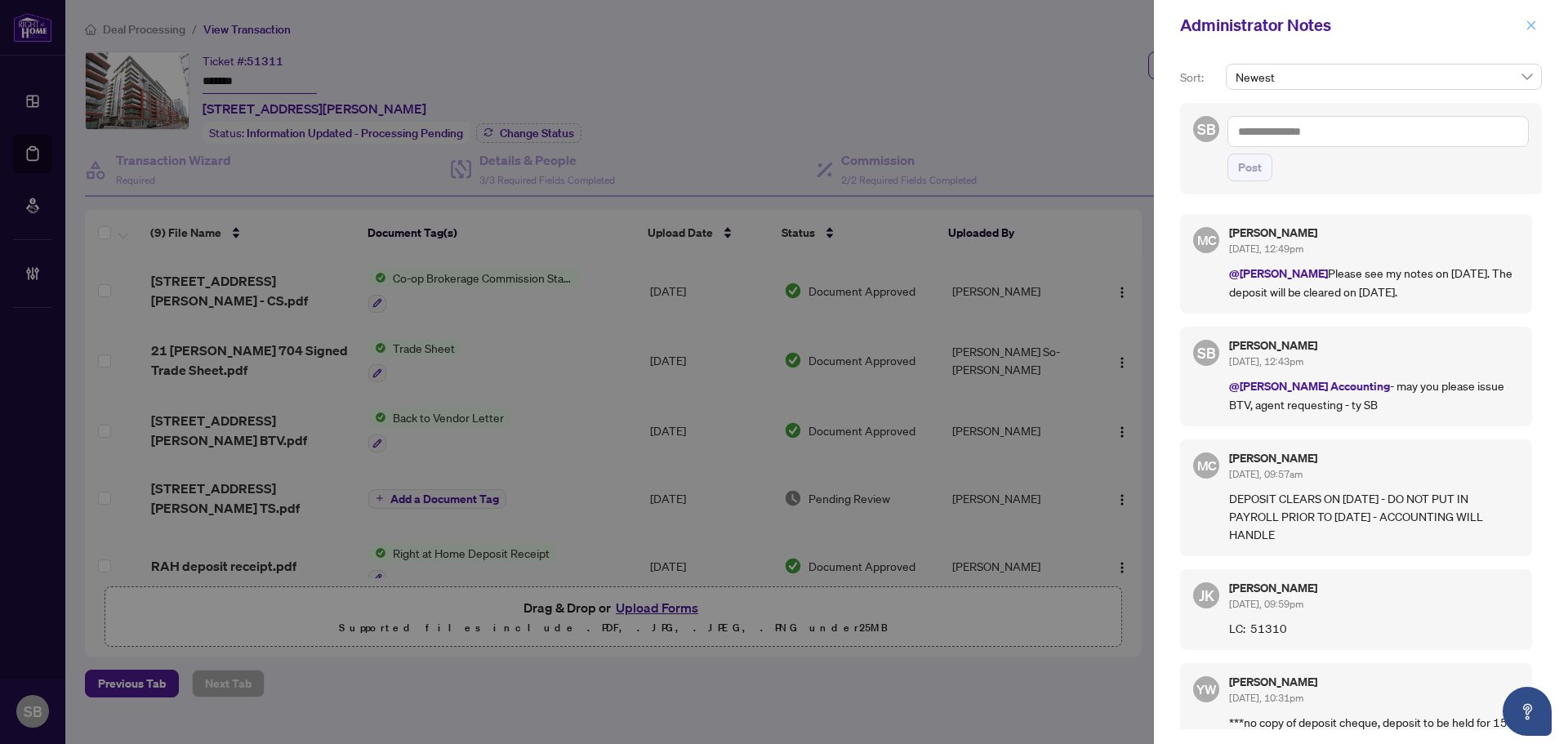
click at [1530, 29] on icon "close" at bounding box center [1530, 25] width 11 height 11
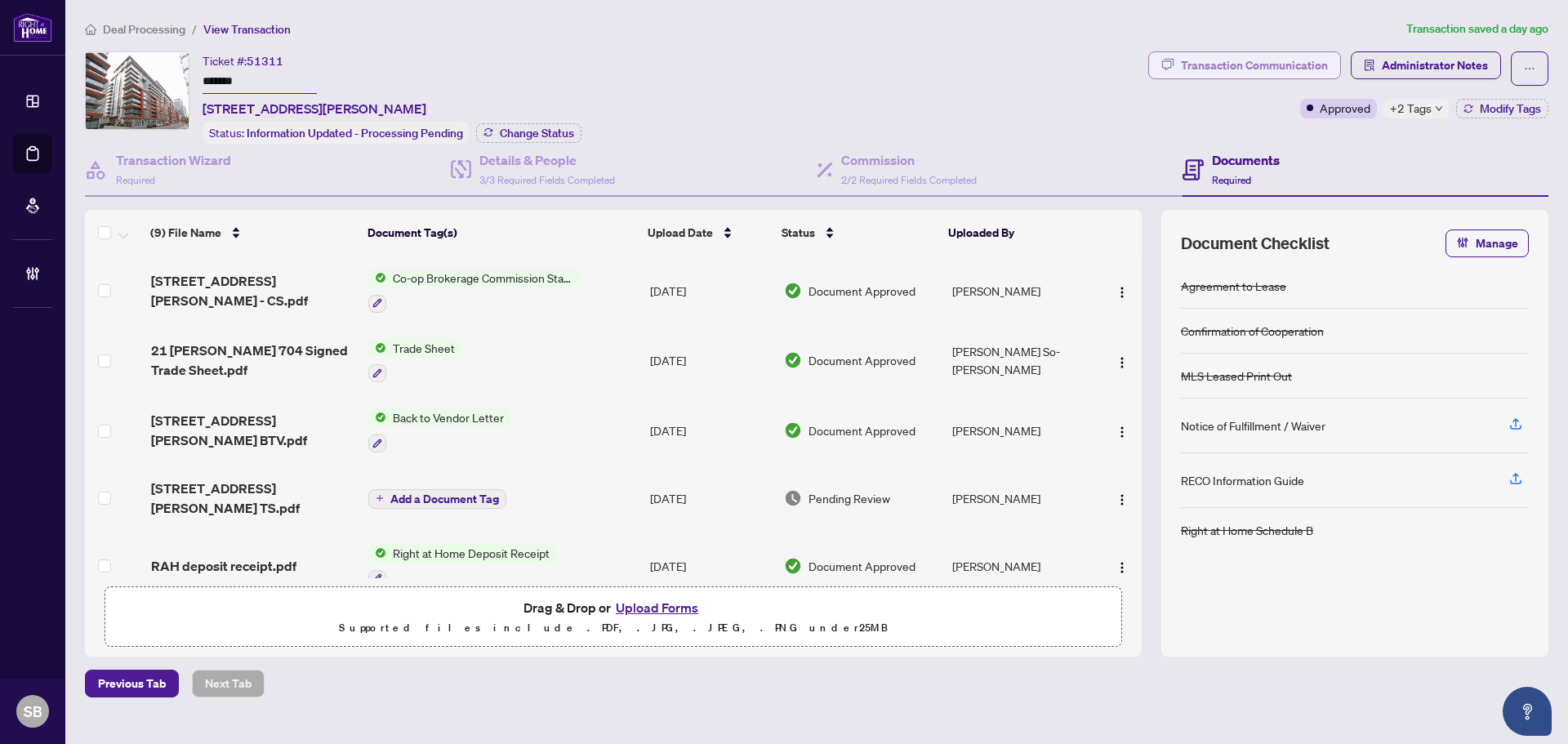
click at [1307, 56] on div "Transaction Communication" at bounding box center [1255, 66] width 147 height 26
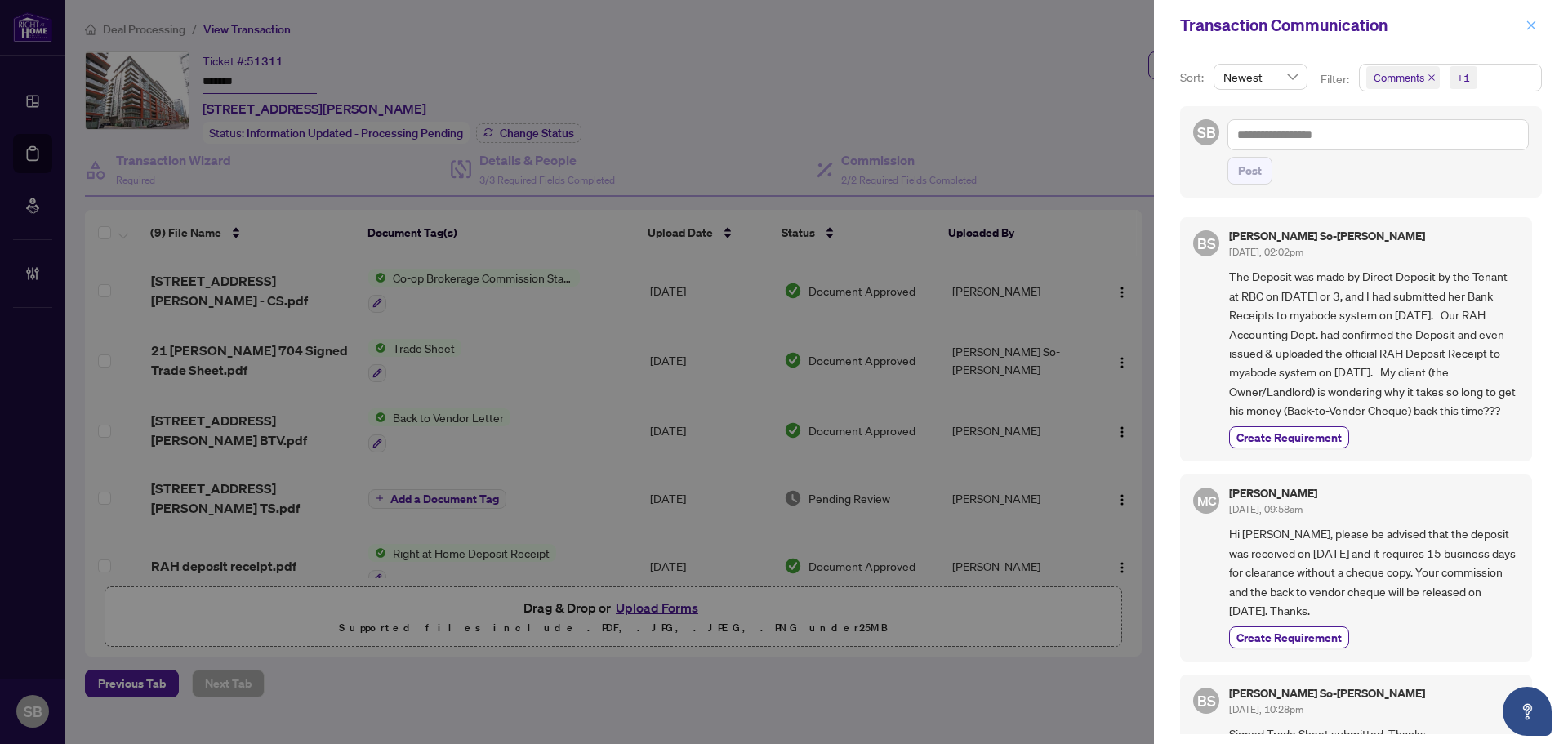
click at [1536, 30] on icon "close" at bounding box center [1531, 25] width 9 height 9
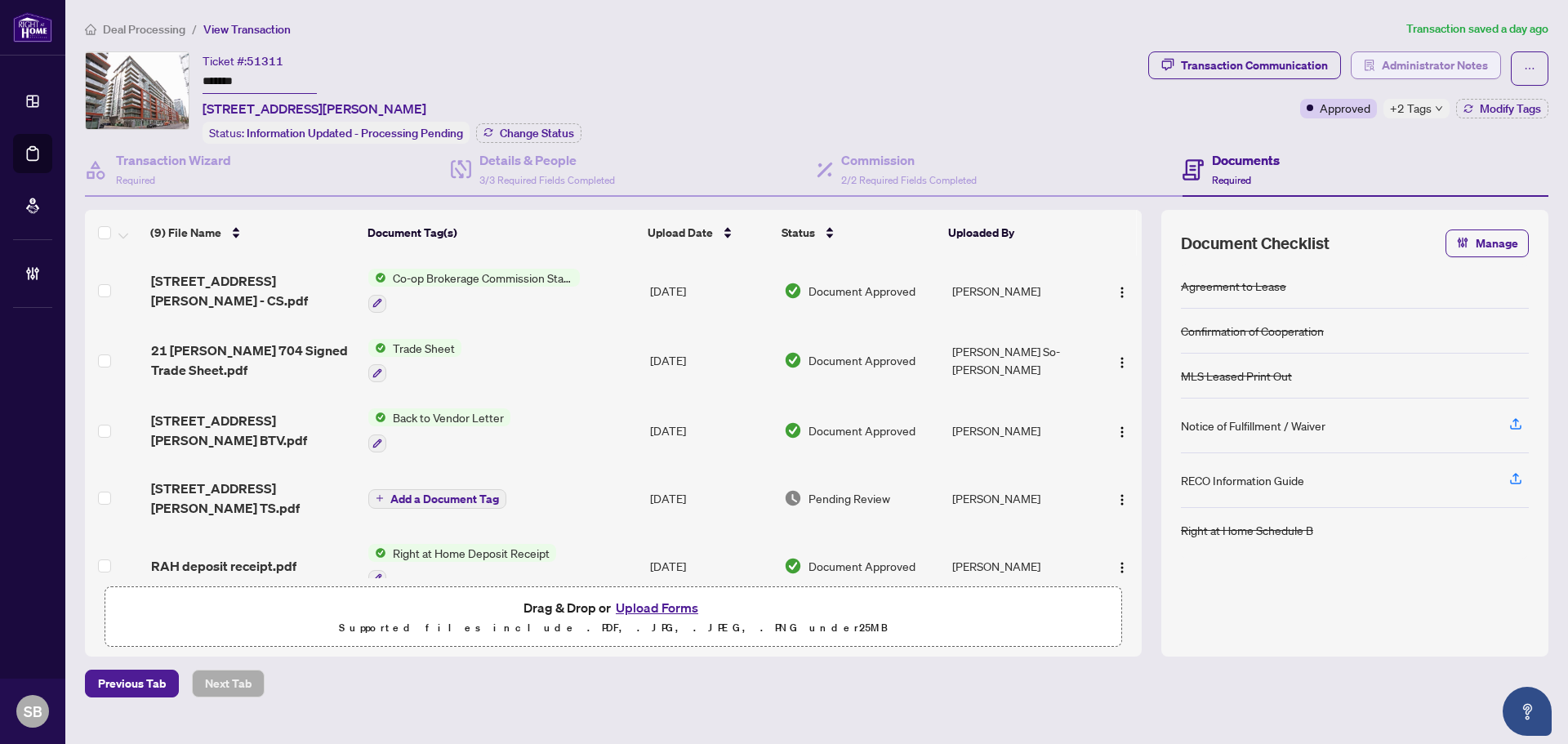
click at [1426, 64] on span "Administrator Notes" at bounding box center [1434, 66] width 106 height 26
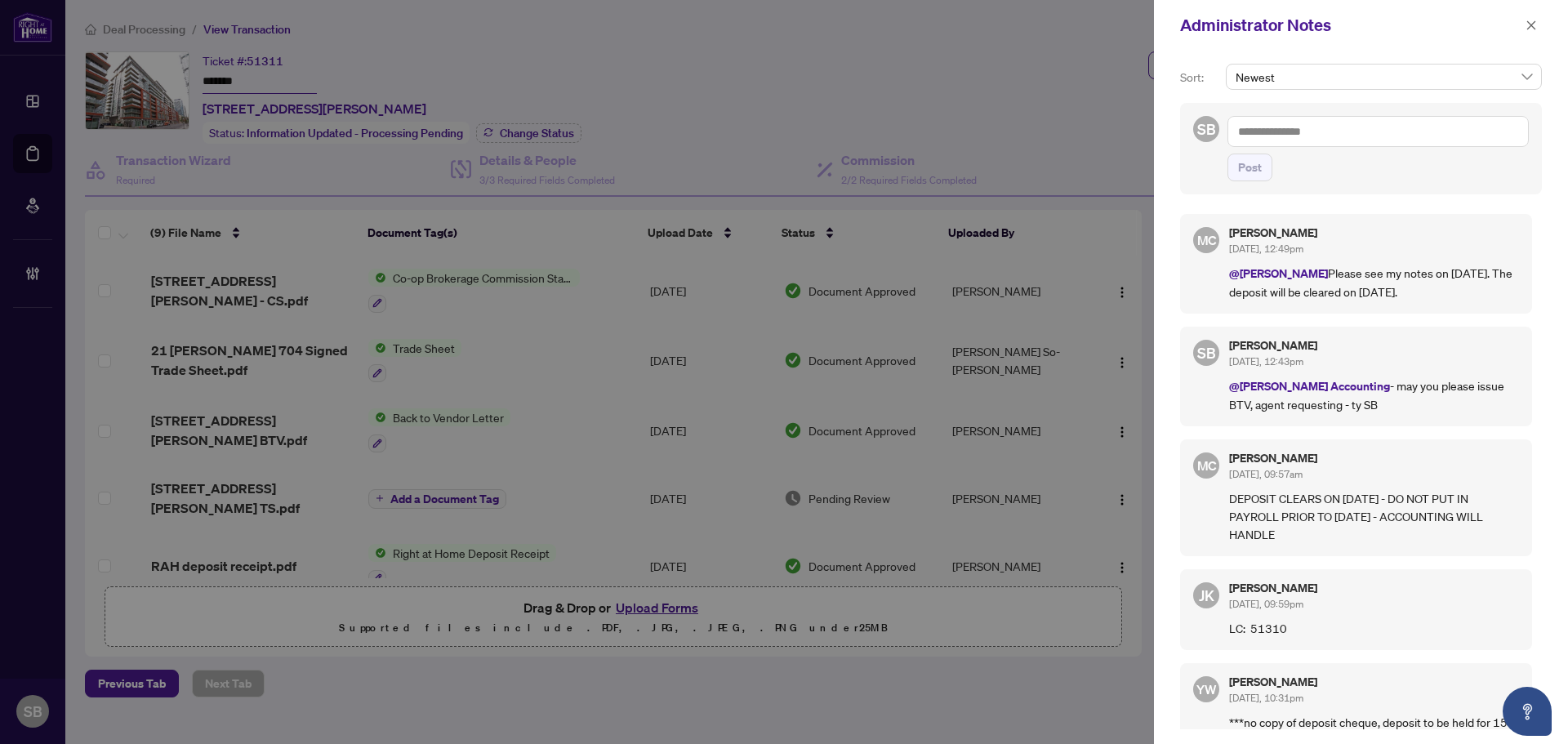
click at [1305, 128] on textarea at bounding box center [1378, 131] width 301 height 31
click at [1530, 22] on icon "close" at bounding box center [1530, 25] width 11 height 11
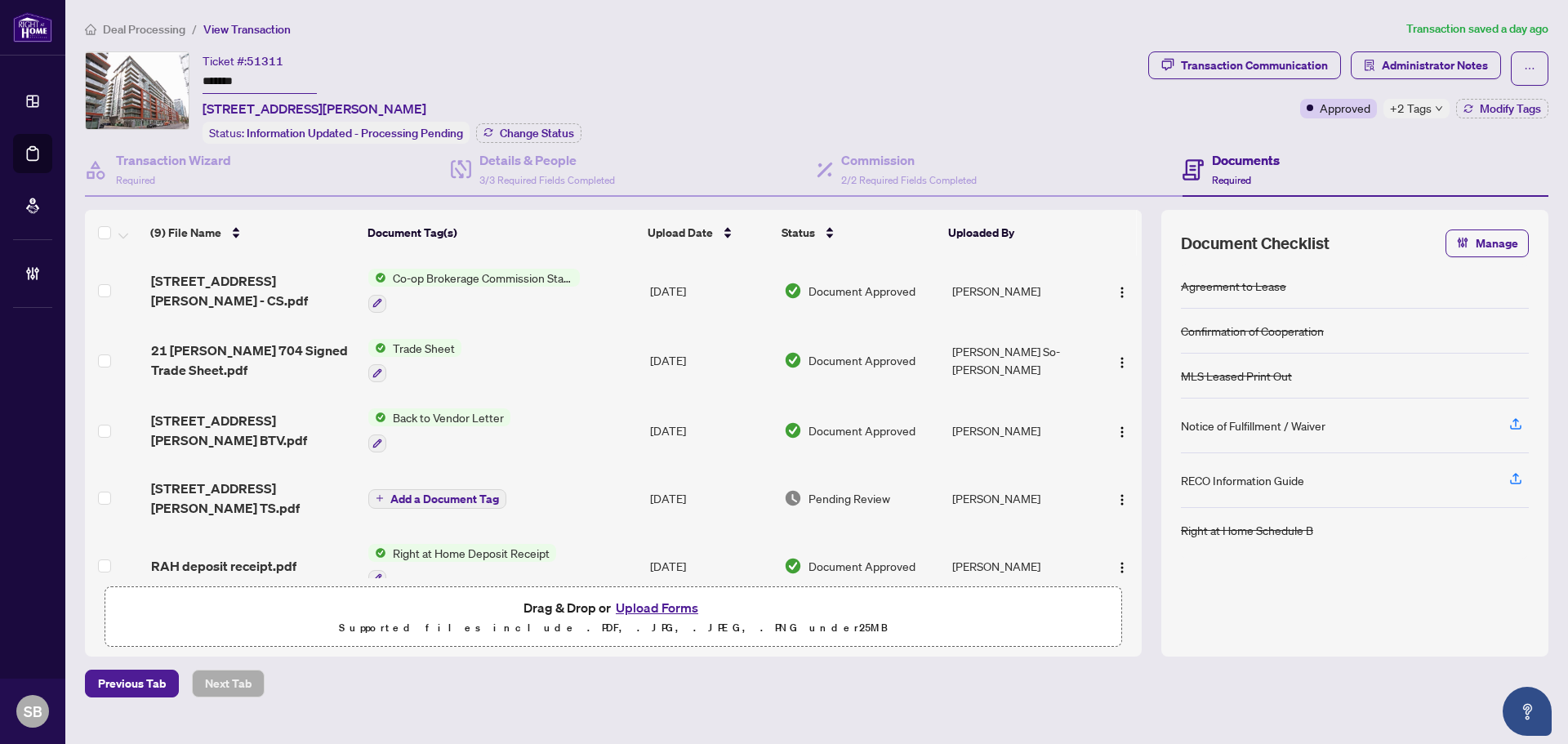
click at [161, 27] on span "Deal Processing" at bounding box center [144, 29] width 82 height 15
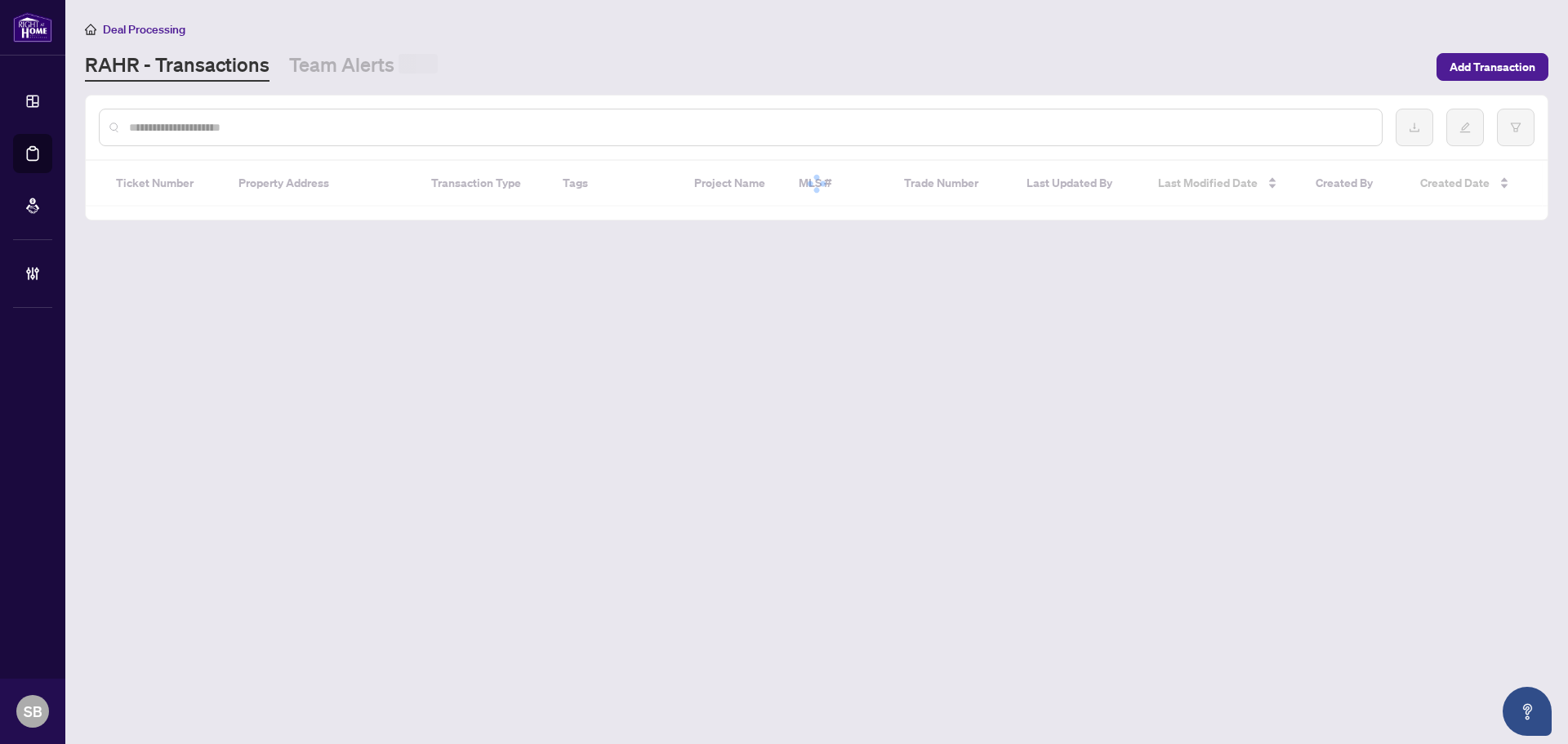
click at [505, 124] on input "text" at bounding box center [748, 127] width 1240 height 18
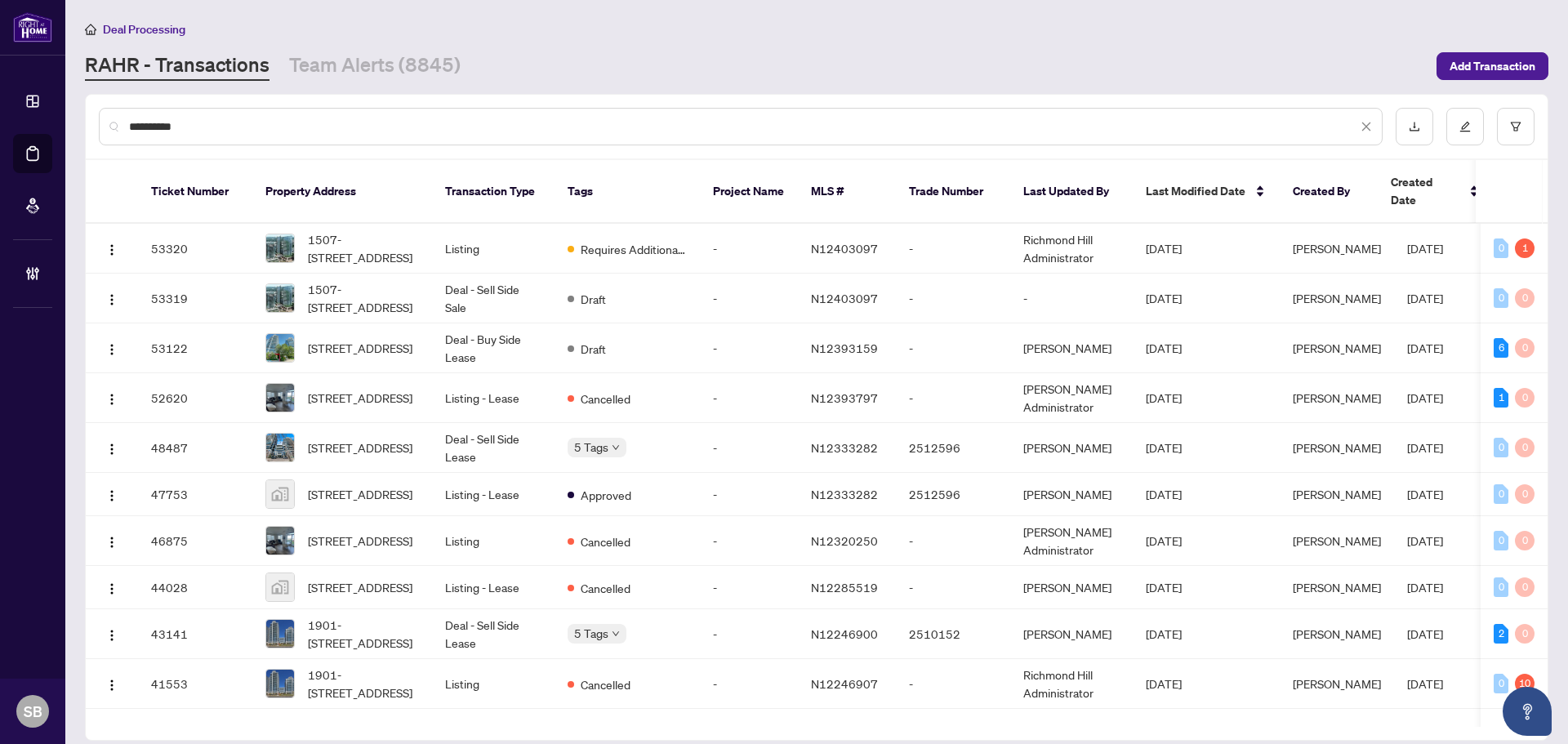
type input "**********"
drag, startPoint x: 252, startPoint y: 124, endPoint x: 31, endPoint y: 104, distance: 221.9
click at [32, 107] on div "**********" at bounding box center [784, 372] width 1568 height 744
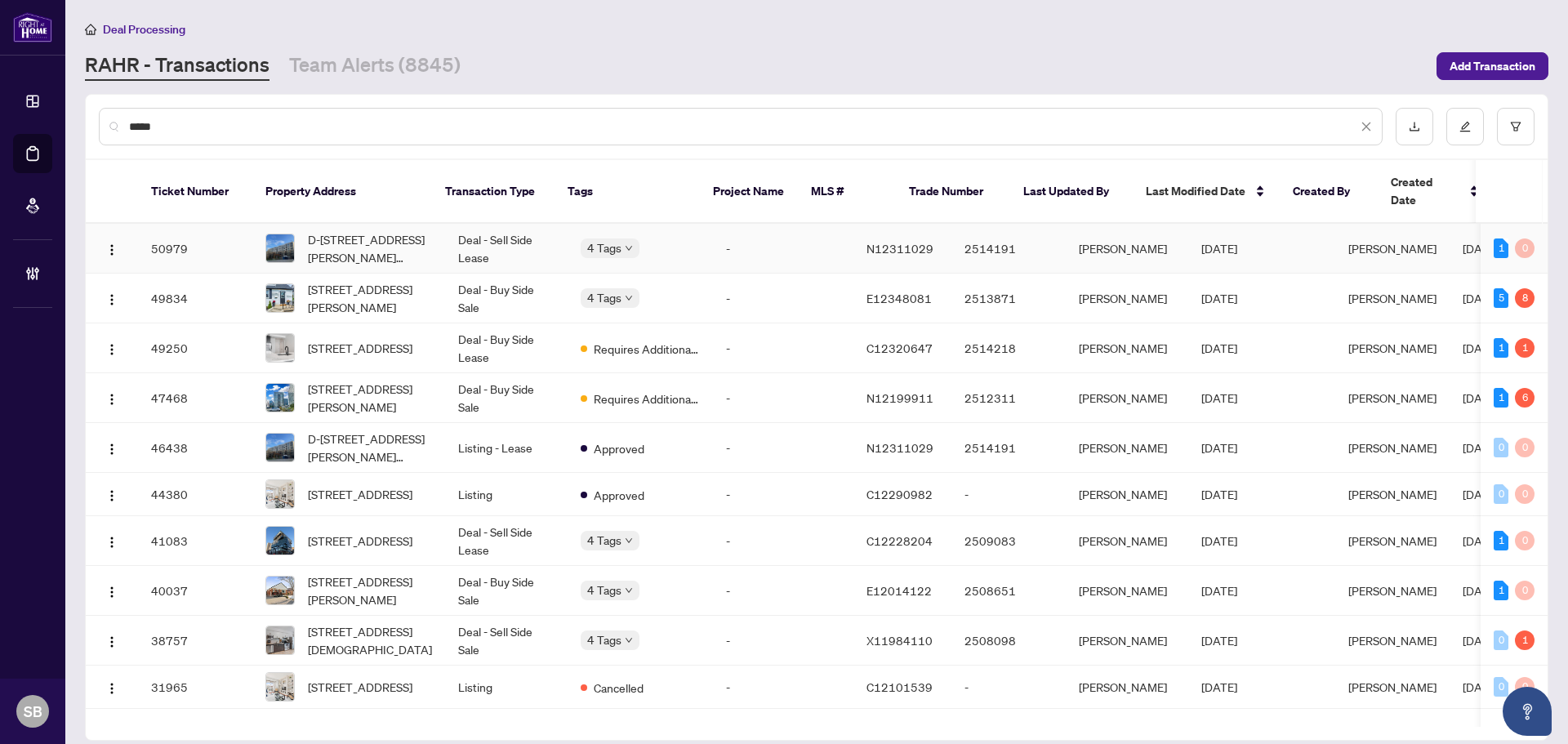
type input "*****"
click at [452, 227] on td "Deal - Sell Side Lease" at bounding box center [507, 249] width 122 height 50
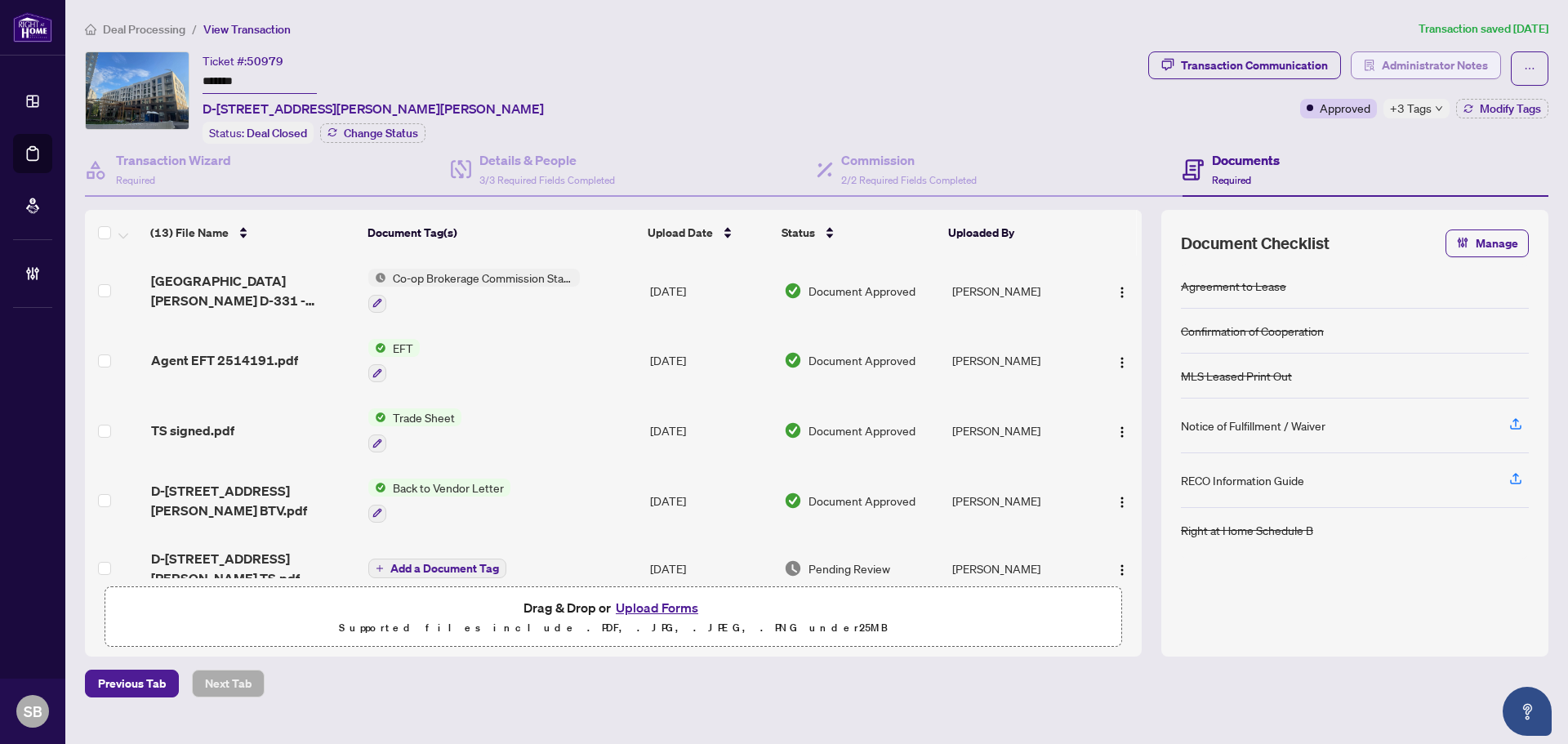
click at [1392, 60] on span "Administrator Notes" at bounding box center [1434, 66] width 106 height 26
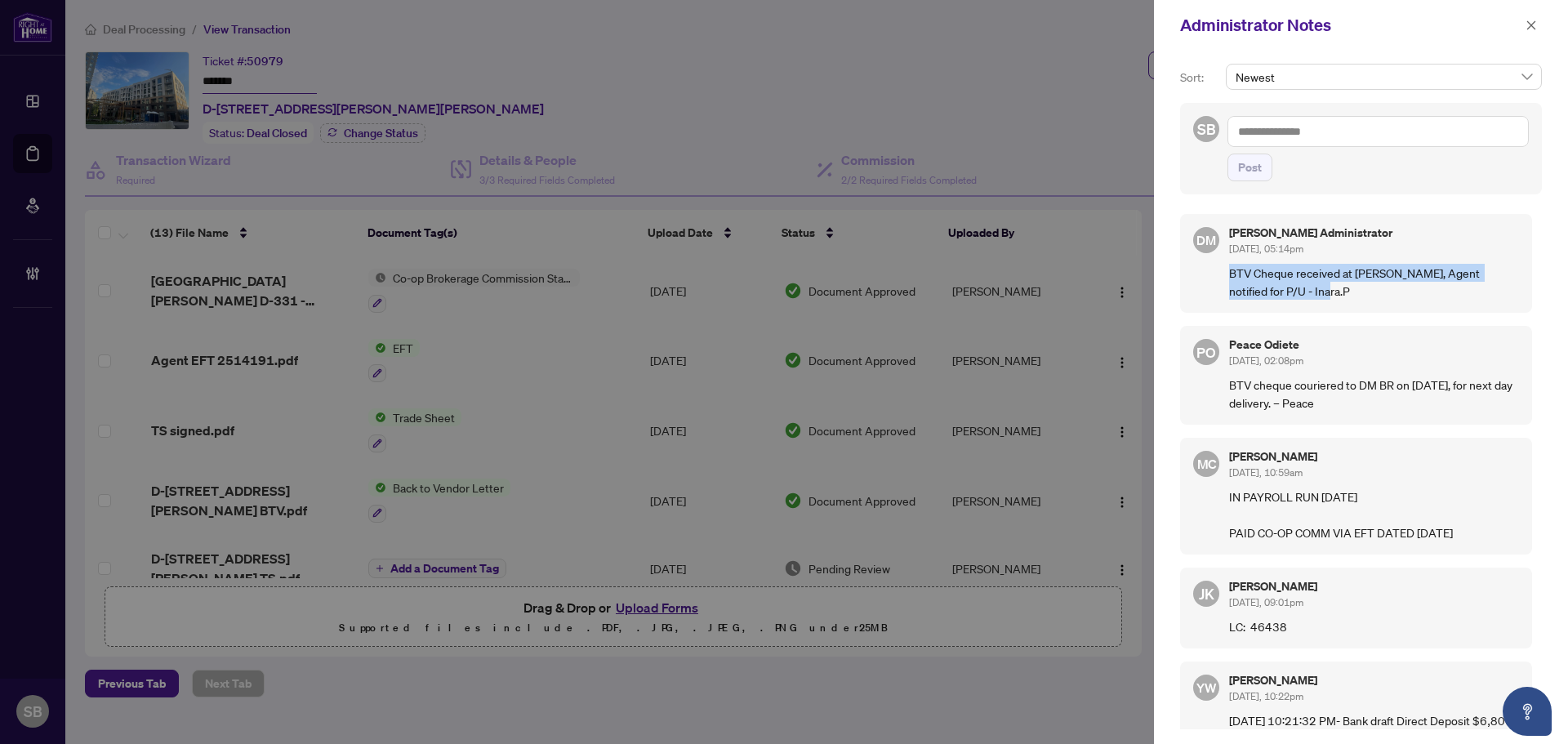
drag, startPoint x: 1317, startPoint y: 295, endPoint x: 1228, endPoint y: 271, distance: 92.2
click at [1228, 271] on div "DM Don Mills Administrator Sep/17/2025, 05:14pm BTV Cheque received at DM Branc…" at bounding box center [1356, 263] width 352 height 99
click at [1290, 264] on p "BTV Cheque received at DM Branch, Agent notified for P/U - Inara.P" at bounding box center [1374, 281] width 290 height 36
click at [1533, 32] on span "button" at bounding box center [1530, 25] width 11 height 26
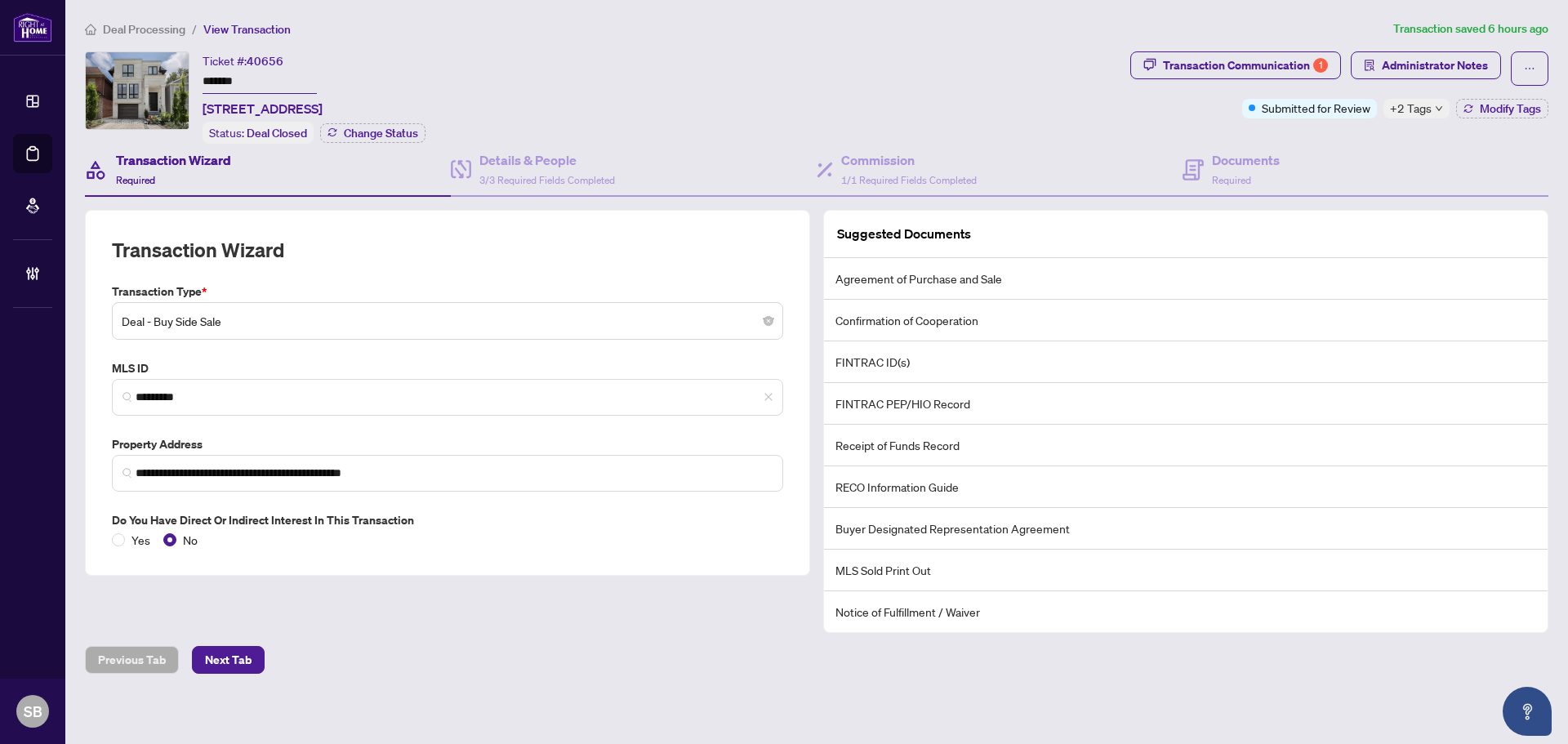
click at [154, 39] on div "**********" at bounding box center [816, 347] width 1476 height 655
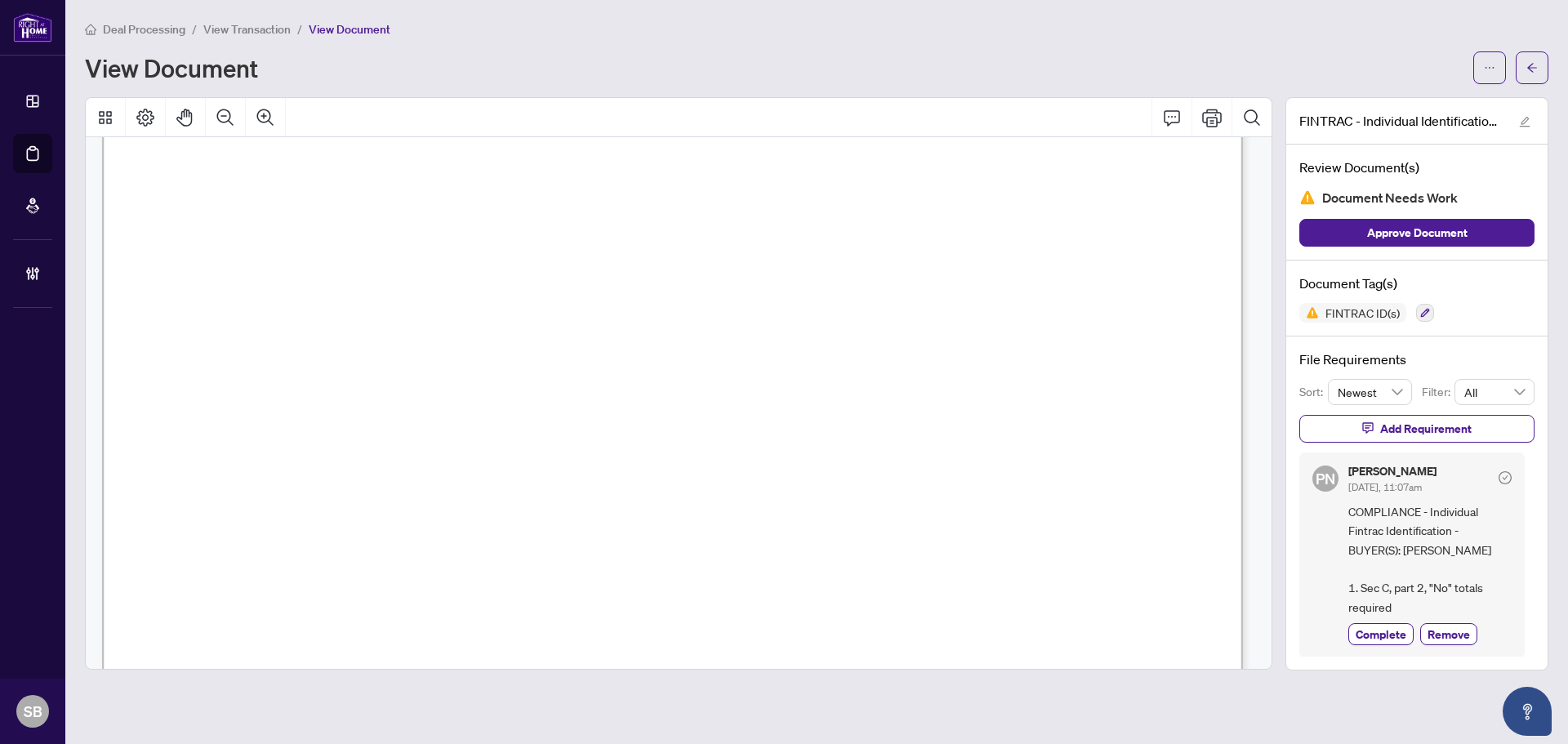
scroll to position [3676, 0]
click at [1528, 60] on span "button" at bounding box center [1531, 68] width 11 height 26
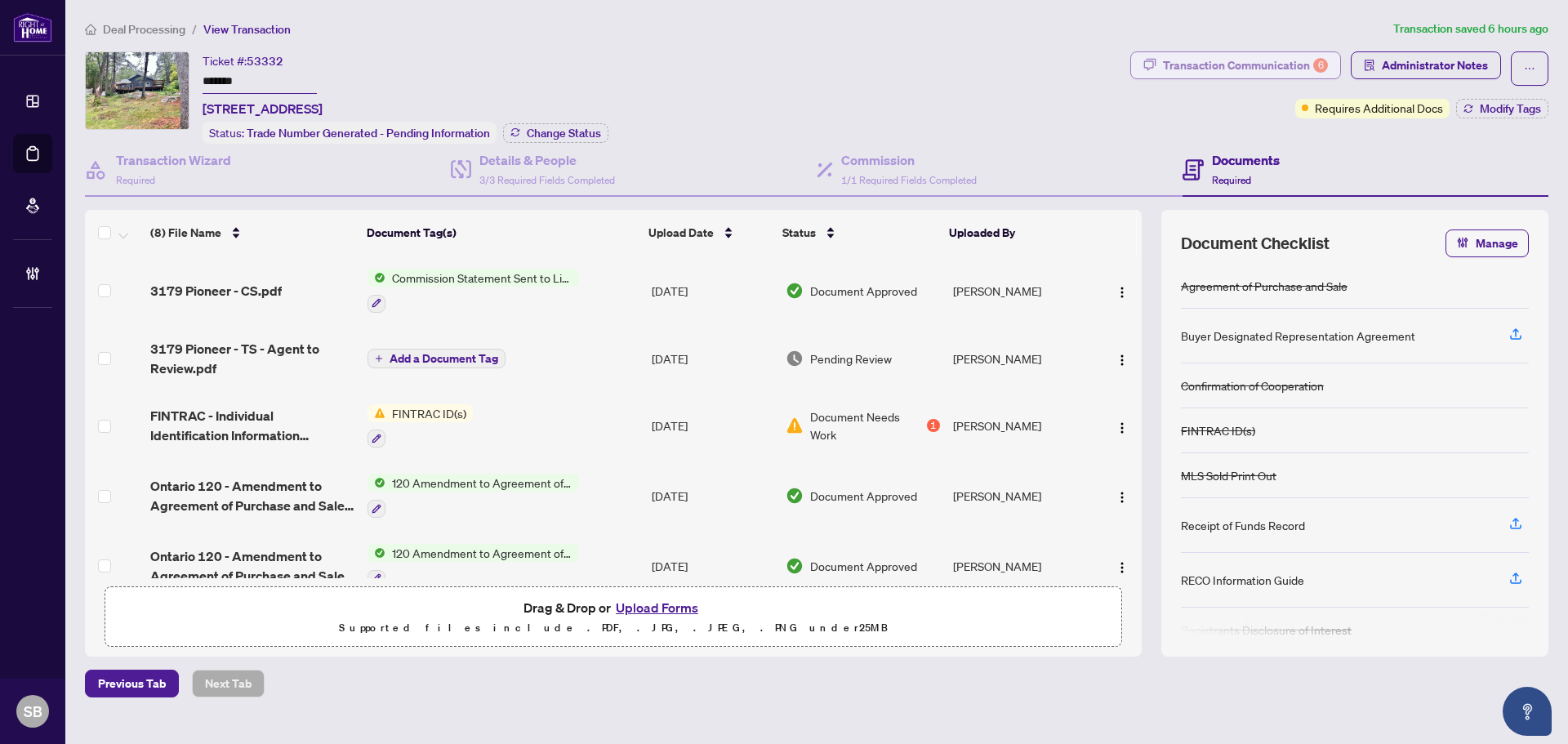
click at [1271, 57] on div "Transaction Communication 6" at bounding box center [1245, 66] width 165 height 26
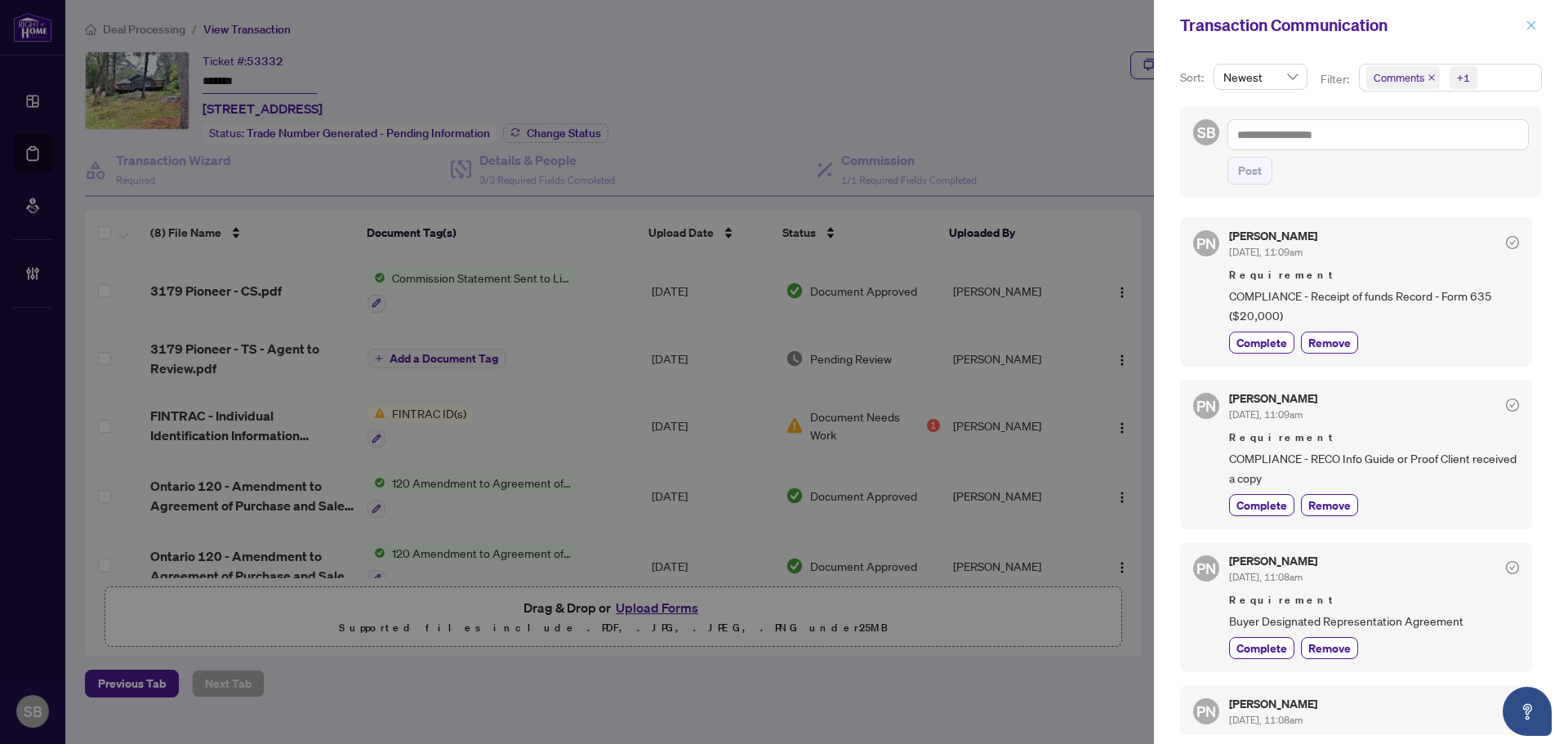
click at [1528, 23] on icon "close" at bounding box center [1530, 25] width 11 height 11
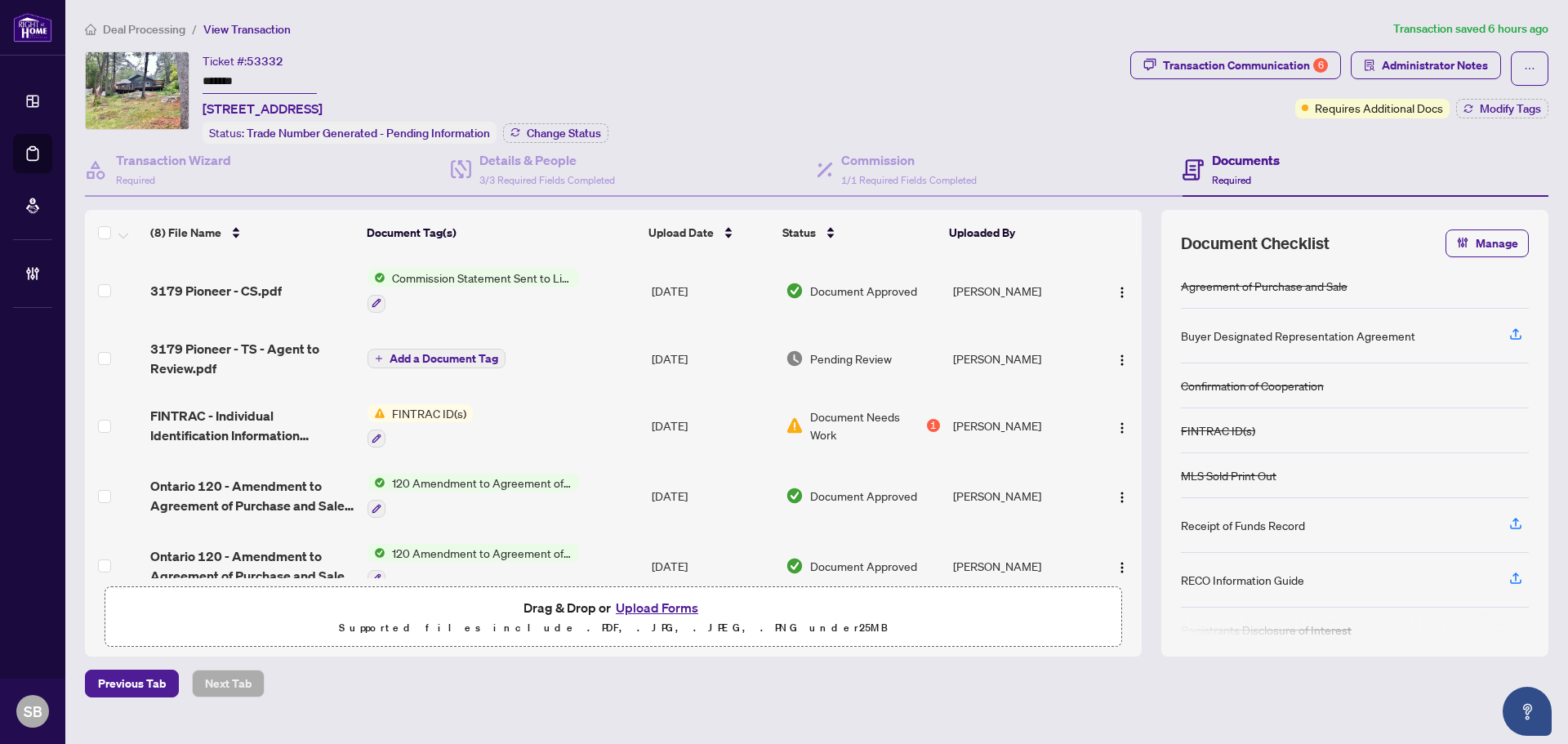
click at [306, 376] on td "3179 Pioneer - TS - Agent to Review.pdf" at bounding box center [252, 358] width 217 height 66
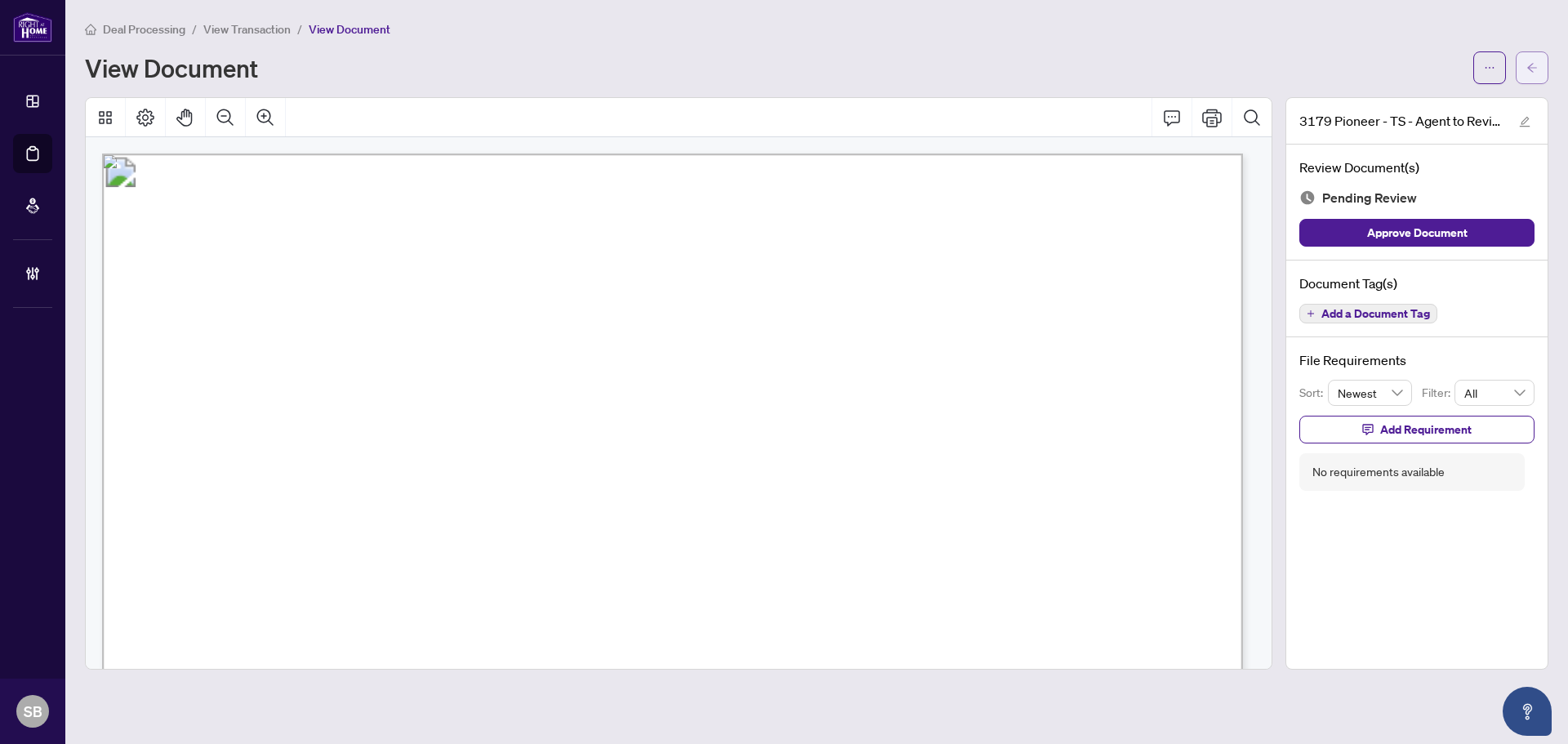
click at [1525, 72] on button "button" at bounding box center [1531, 67] width 32 height 32
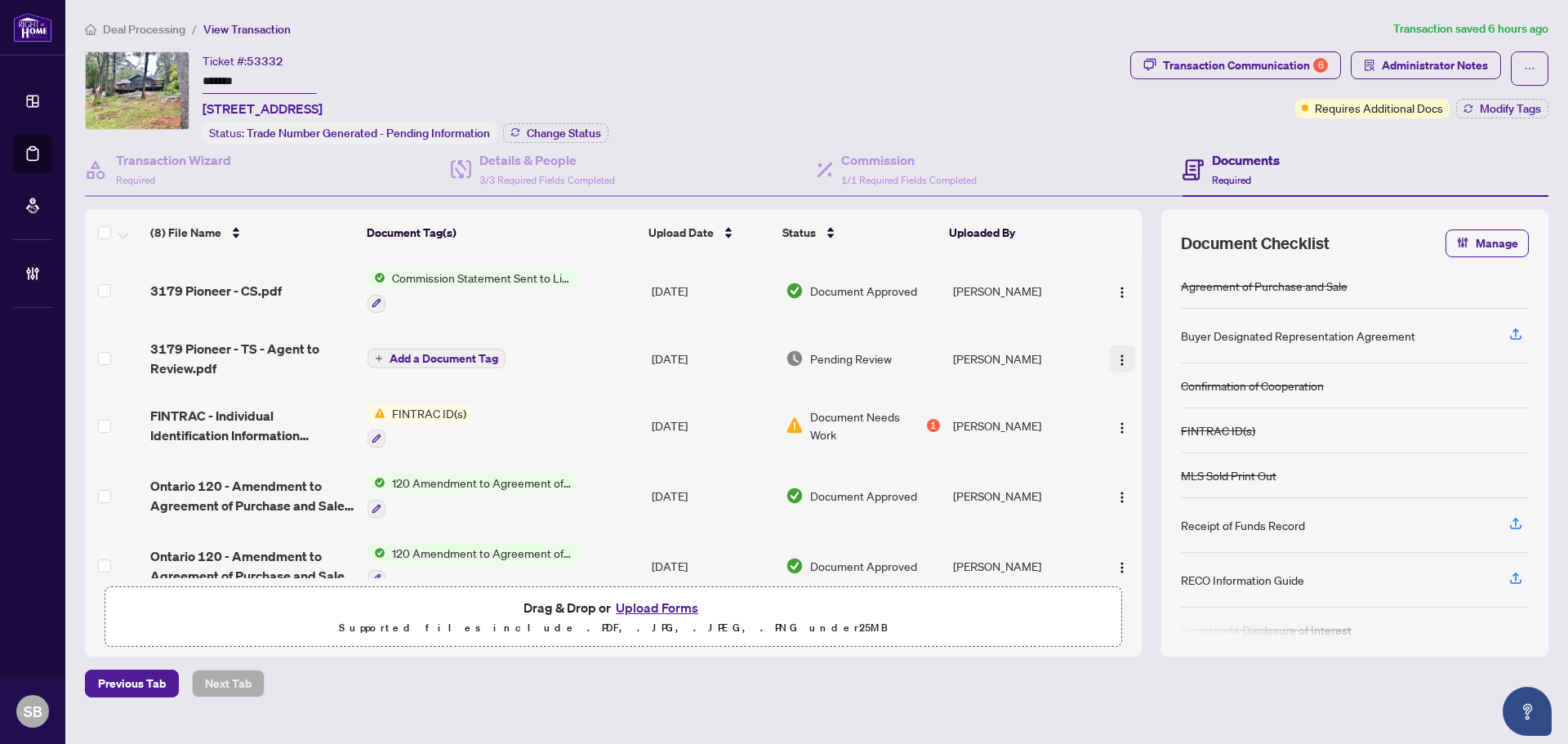
click at [1116, 357] on img "button" at bounding box center [1122, 360] width 13 height 13
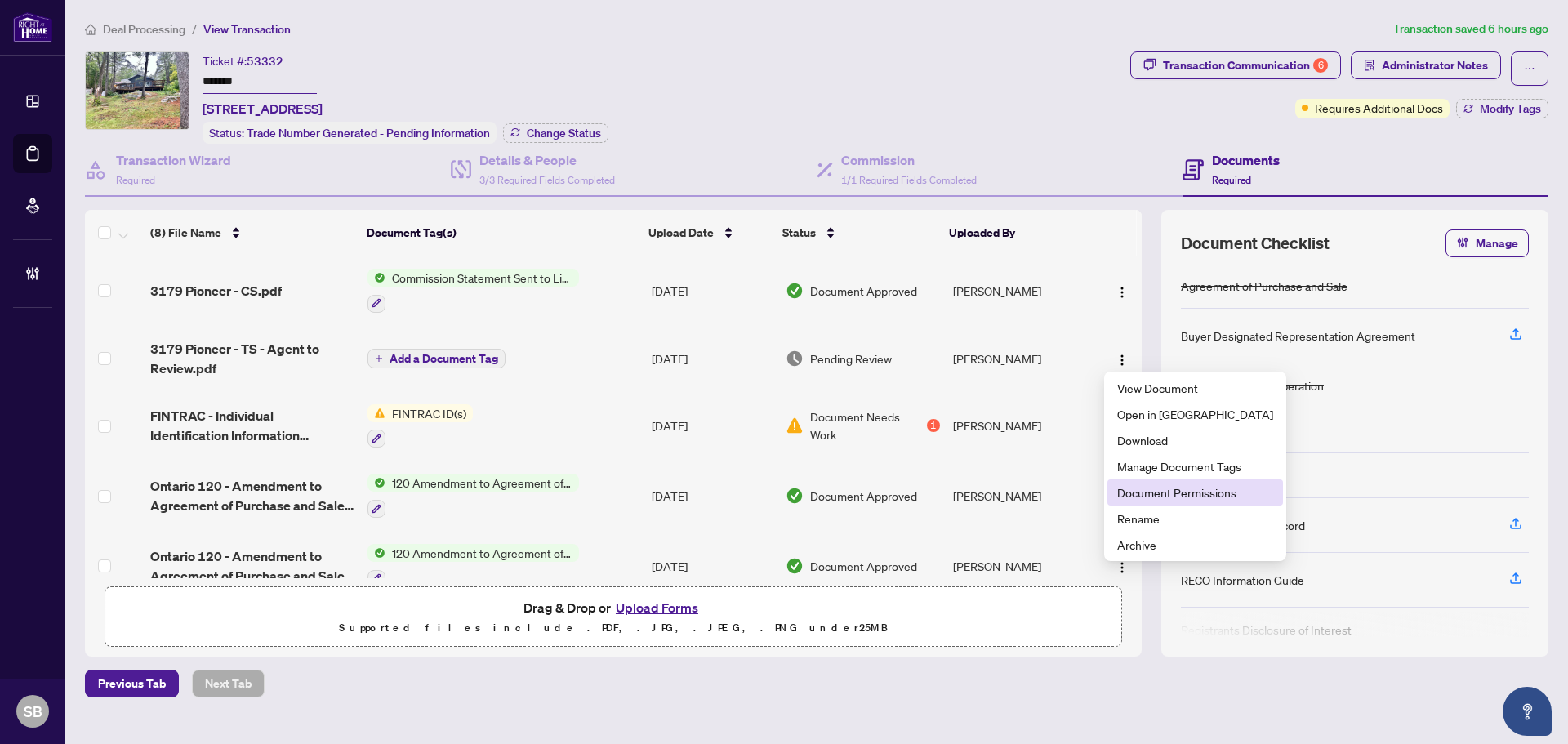
click at [1152, 494] on span "Document Permissions" at bounding box center [1195, 493] width 156 height 18
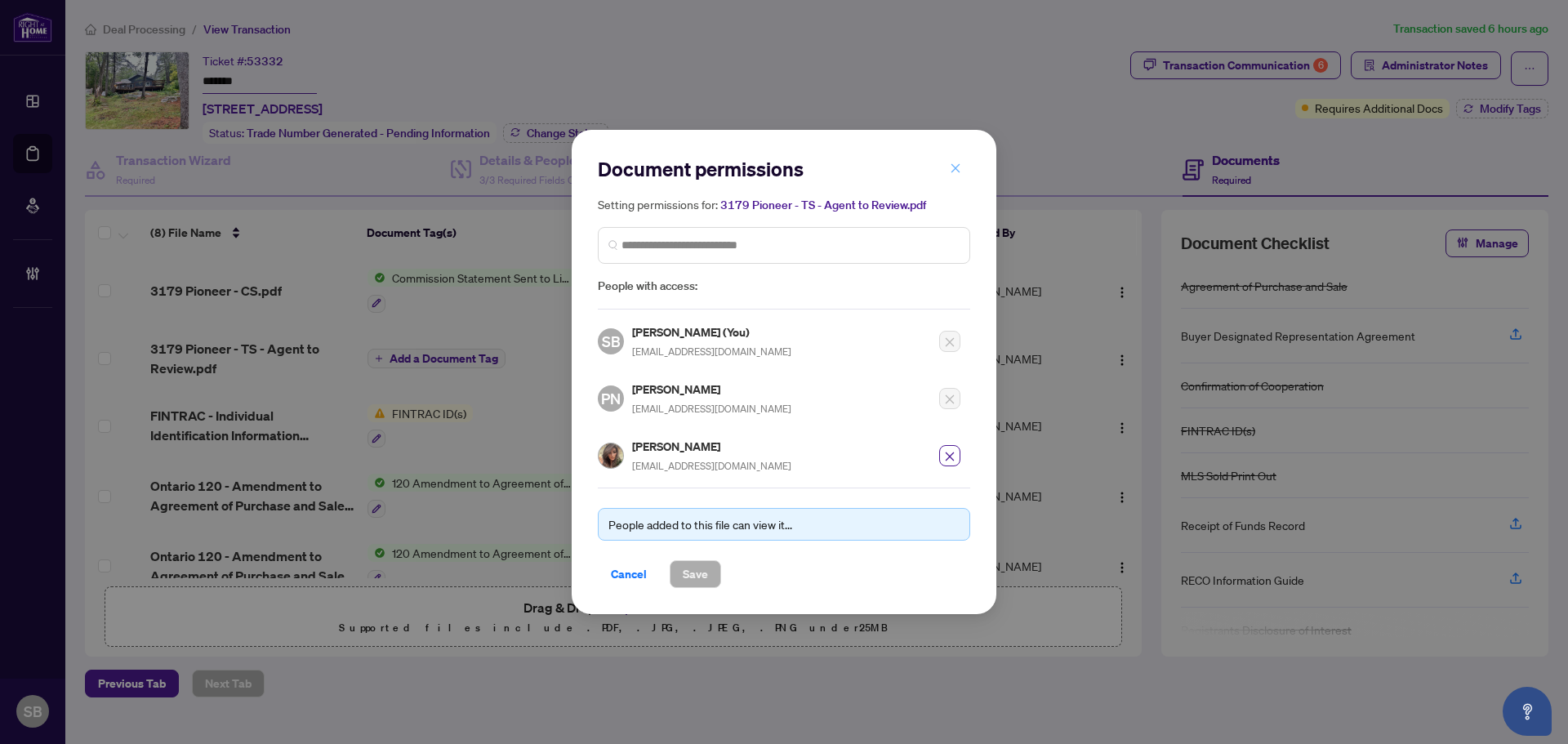
click at [954, 178] on span "button" at bounding box center [955, 168] width 11 height 26
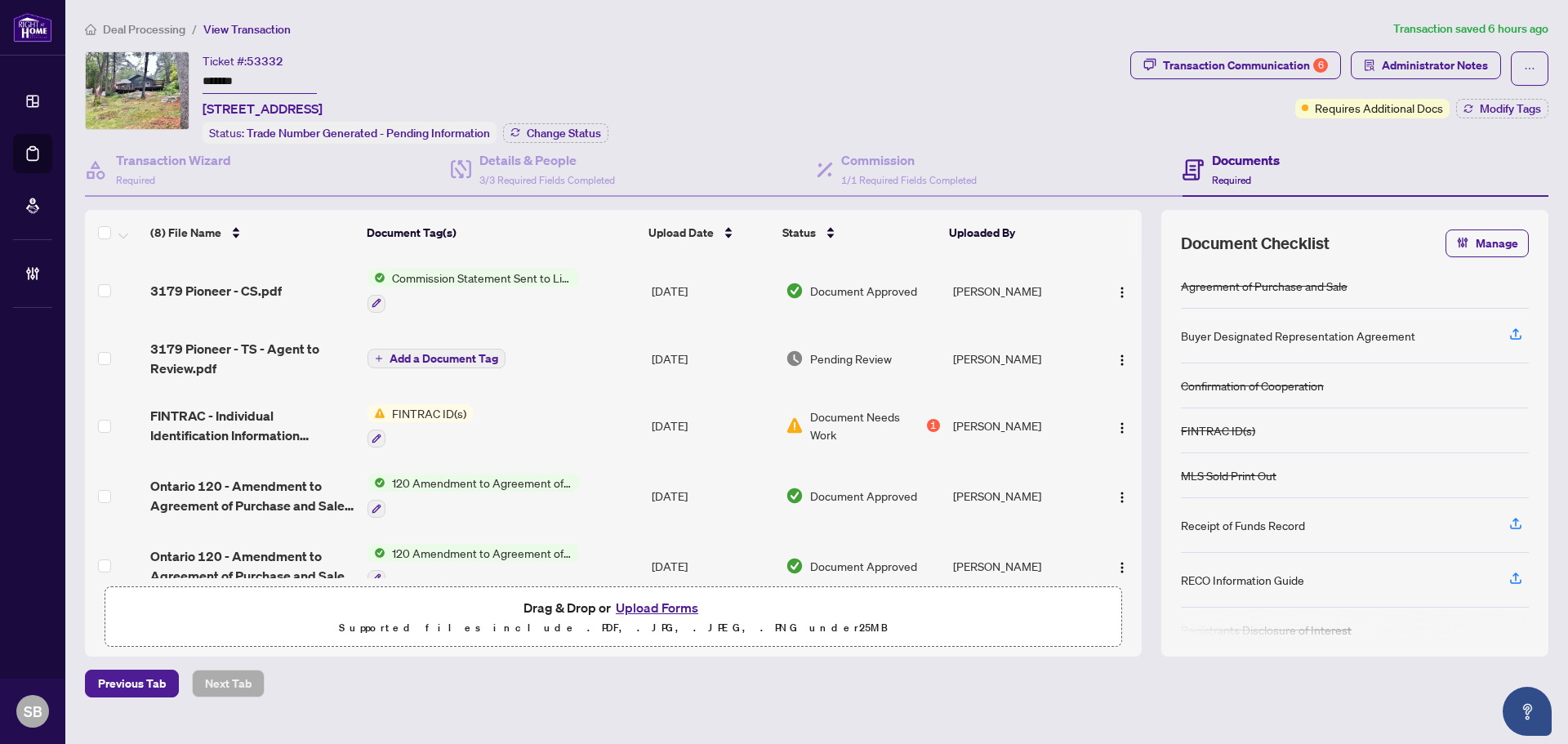
click at [459, 360] on span "Add a Document Tag" at bounding box center [444, 358] width 108 height 11
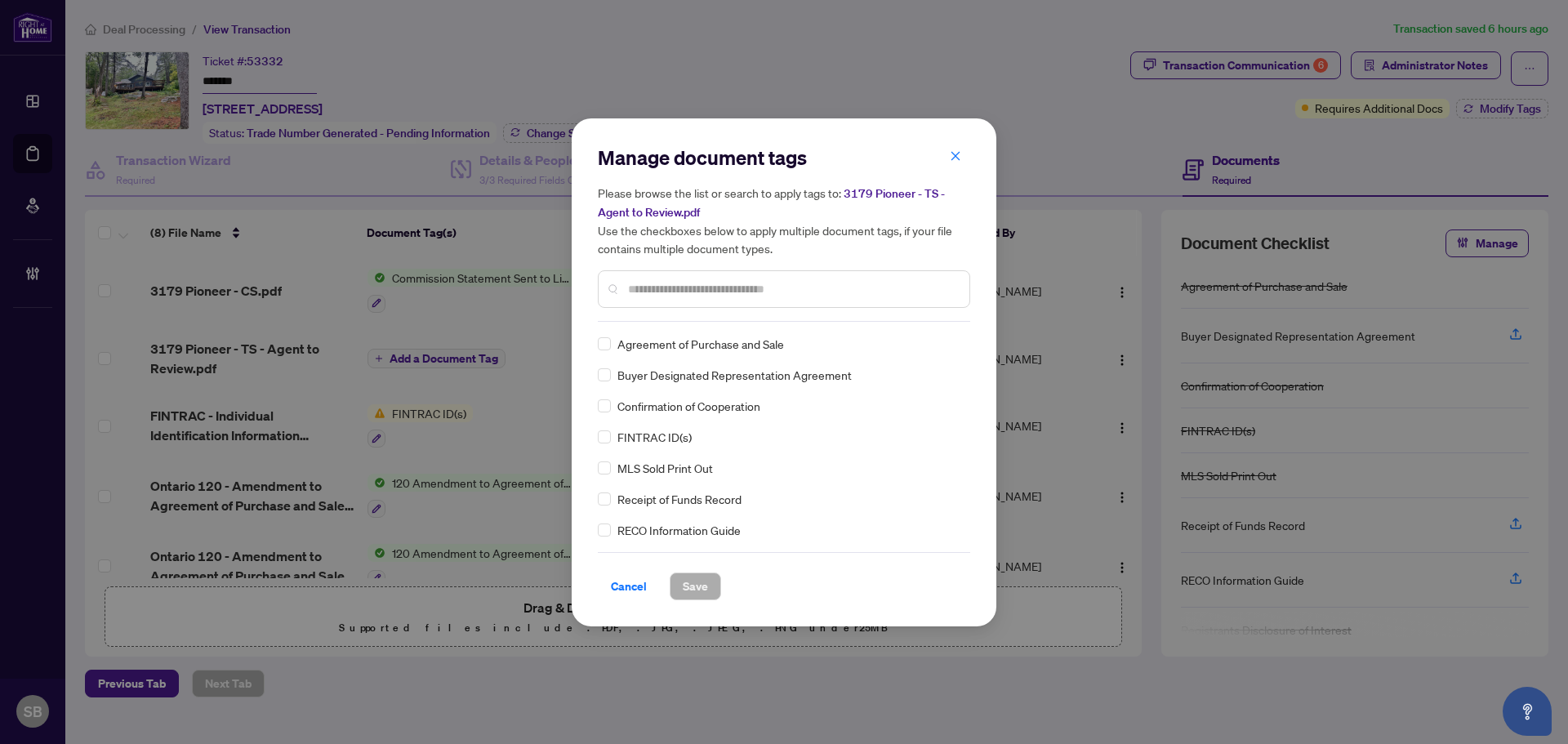
click at [679, 314] on div "Manage document tags Please browse the list or search to apply tags to: 3179 Pi…" at bounding box center [784, 233] width 373 height 178
click at [671, 283] on input "text" at bounding box center [792, 289] width 328 height 18
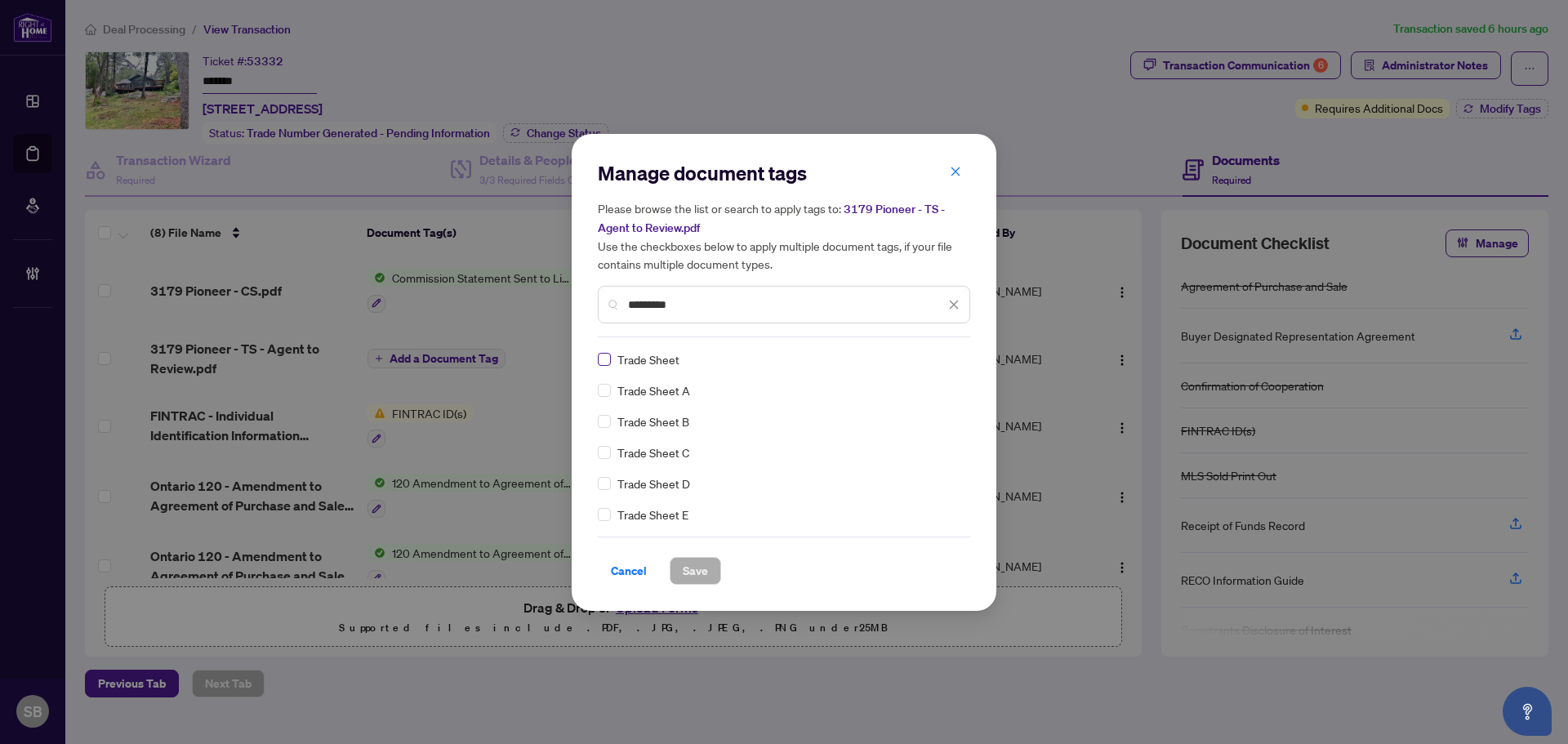
type input "*********"
click at [693, 560] on span "Save" at bounding box center [695, 571] width 25 height 26
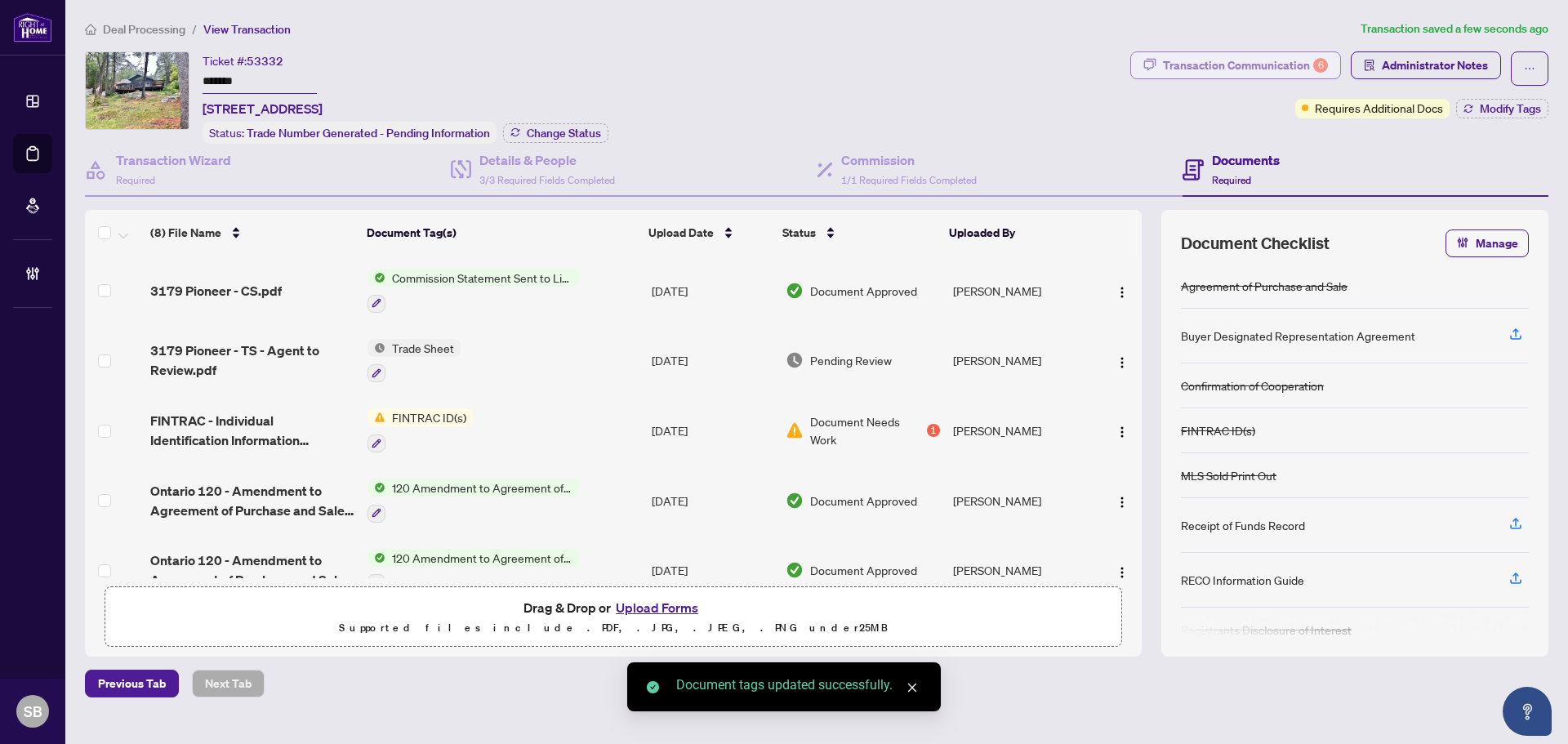
click at [1277, 63] on div "Transaction Communication 6" at bounding box center [1245, 66] width 165 height 26
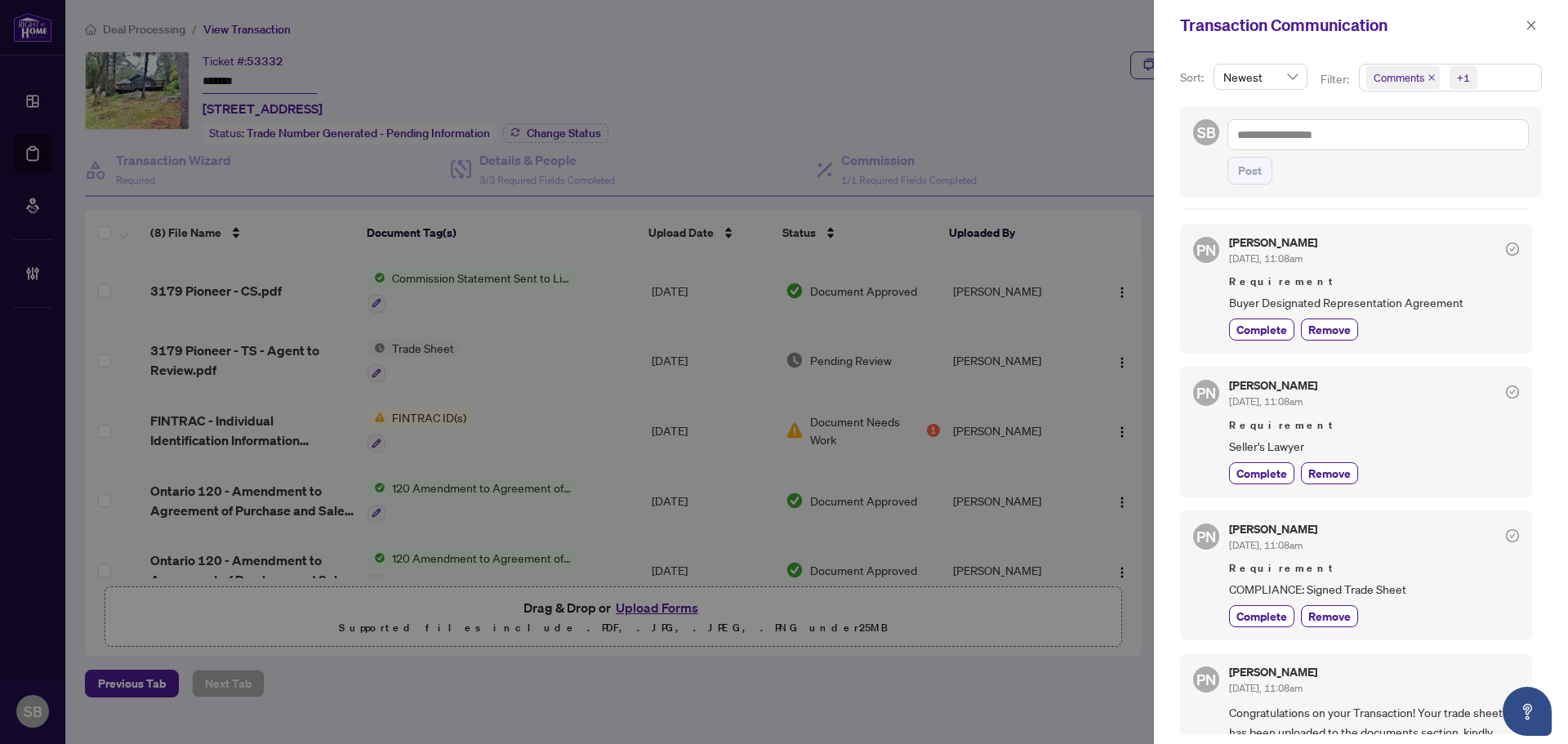
scroll to position [310, 0]
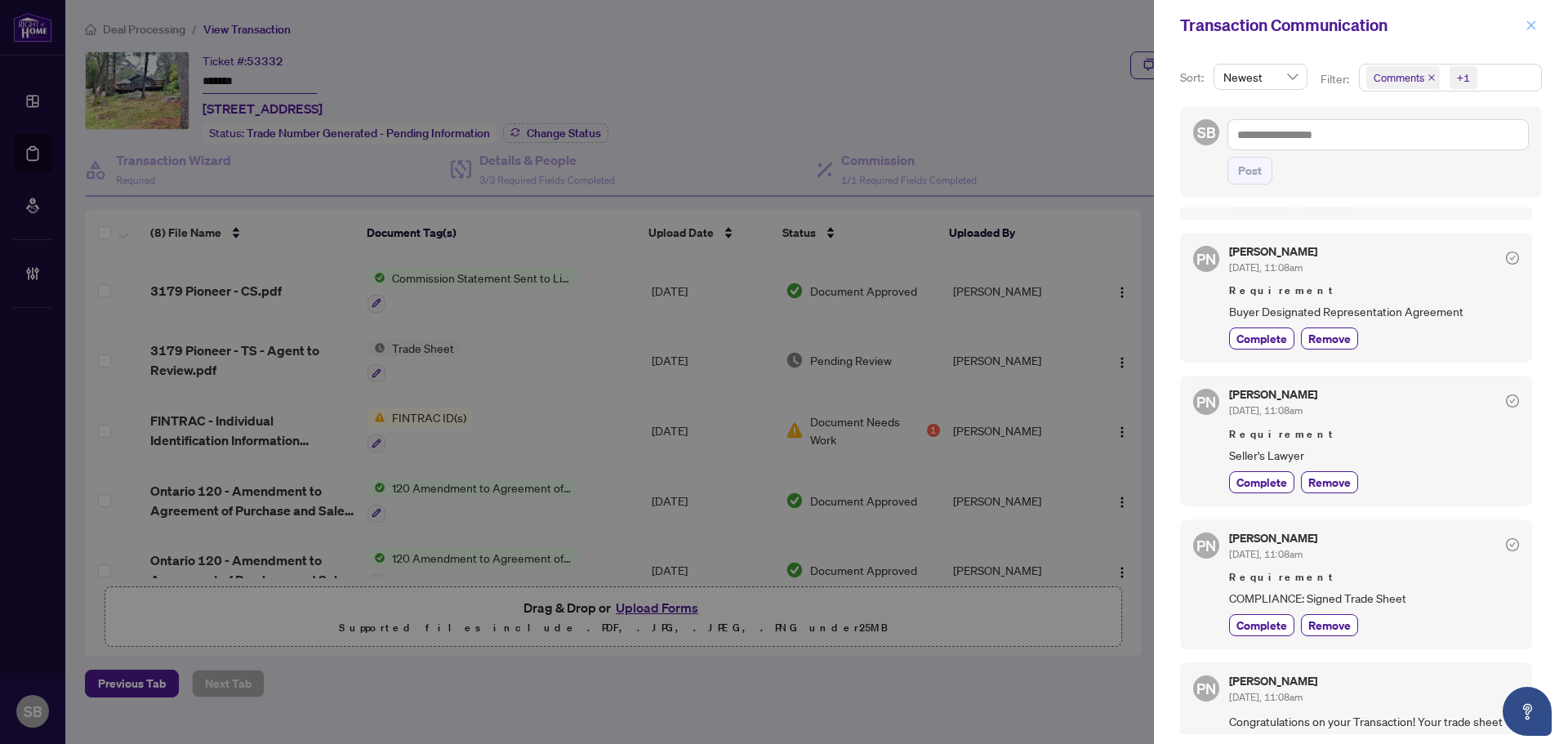
click at [1533, 24] on icon "close" at bounding box center [1531, 25] width 9 height 9
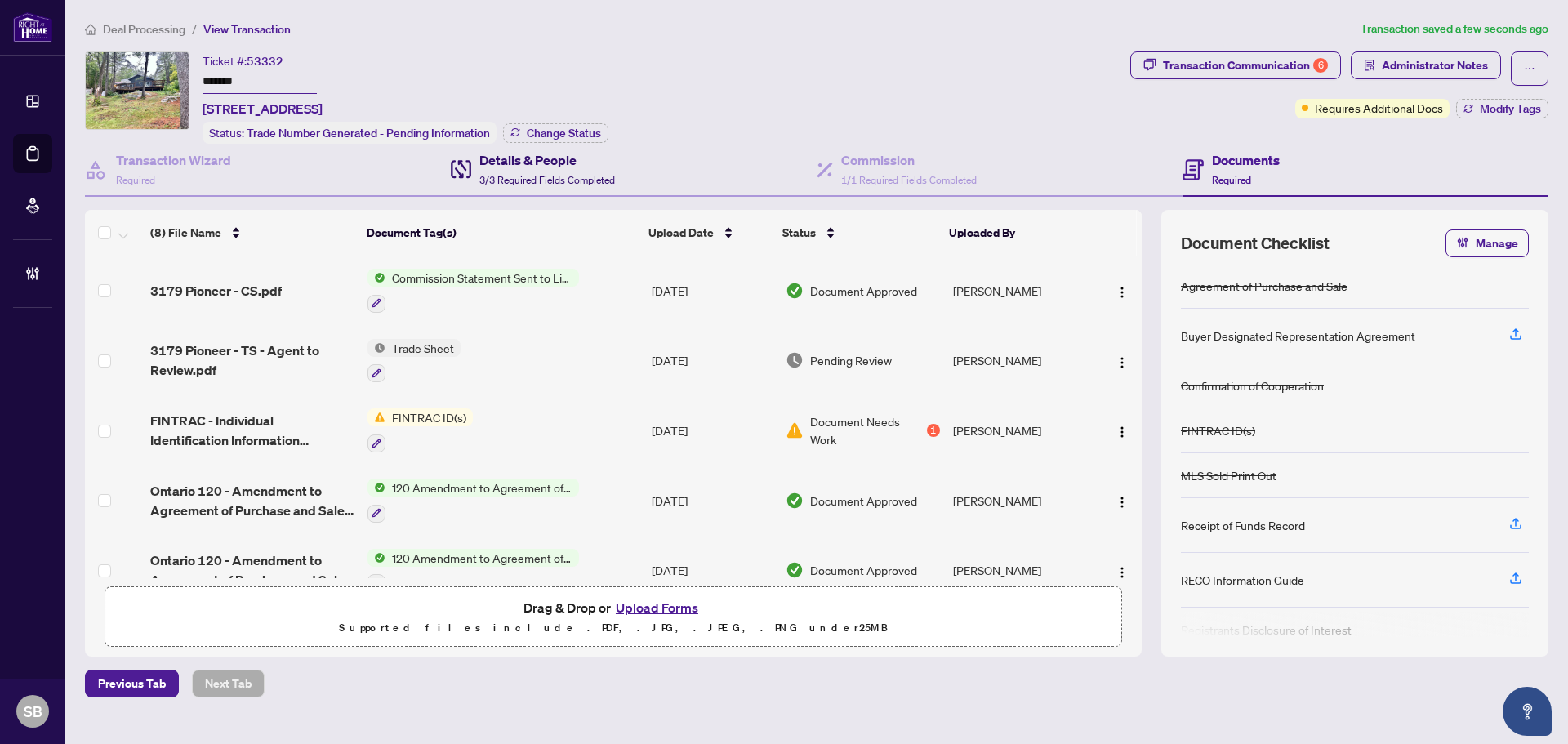
click at [547, 168] on div "Details & People 3/3 Required Fields Completed" at bounding box center [547, 170] width 136 height 39
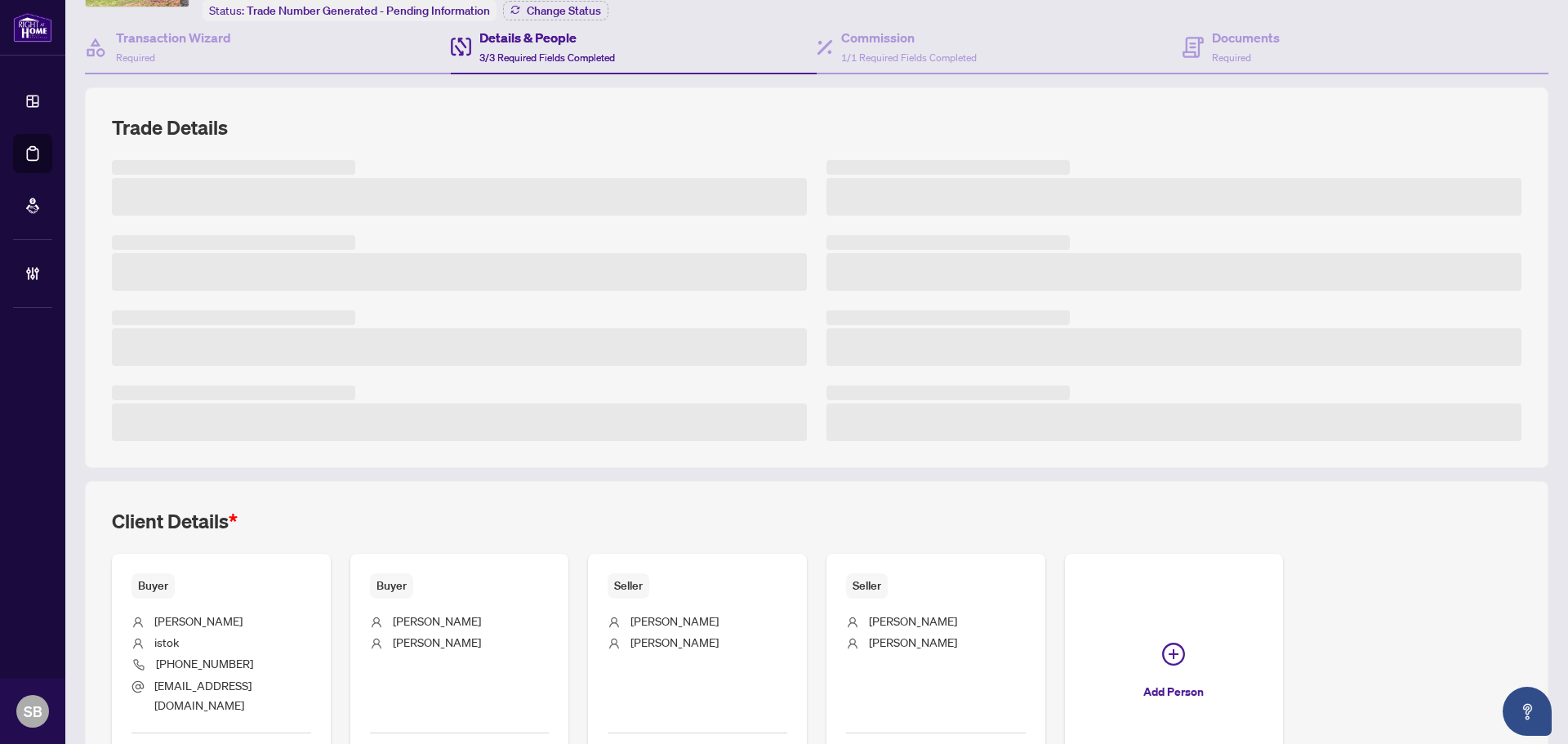
scroll to position [240, 0]
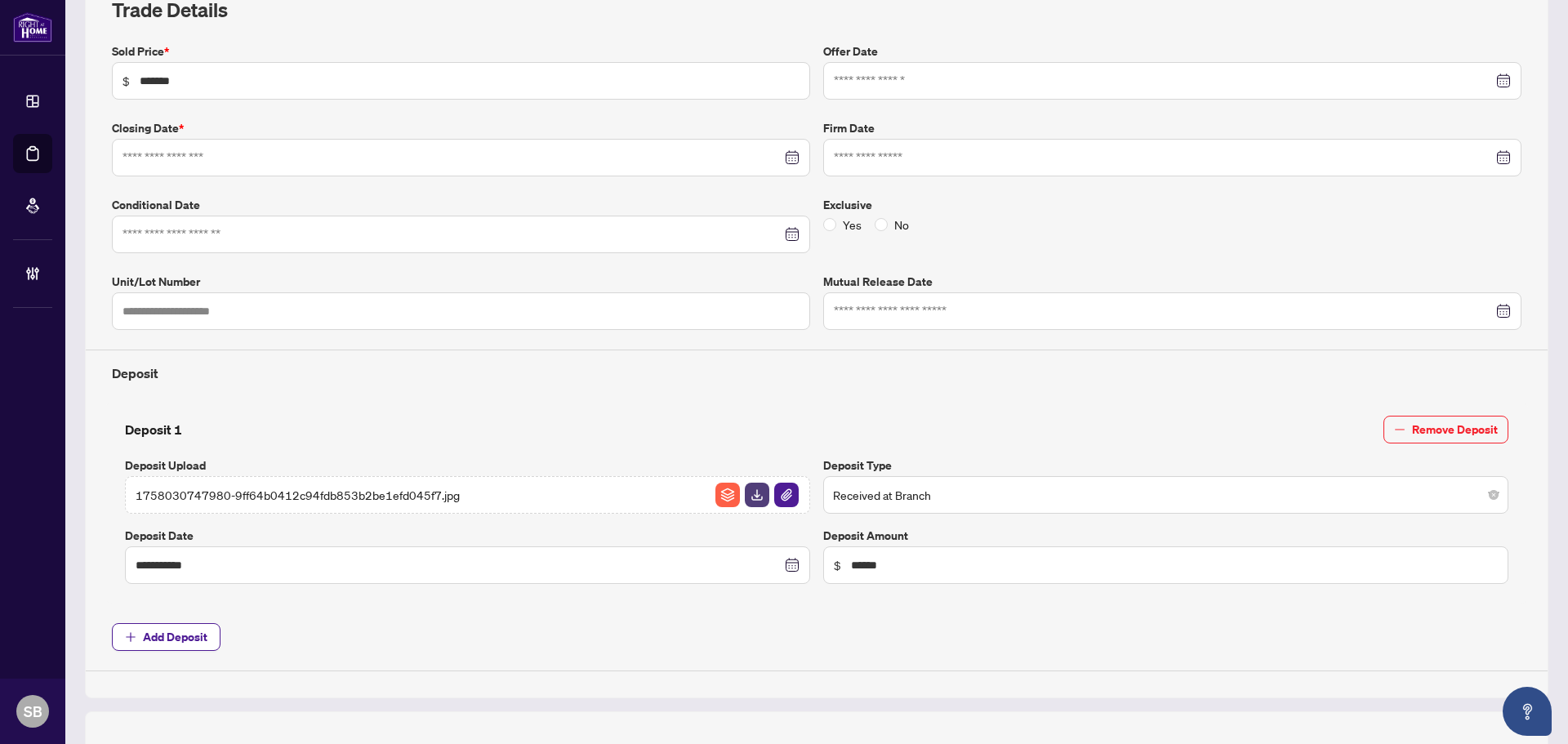
type input "**********"
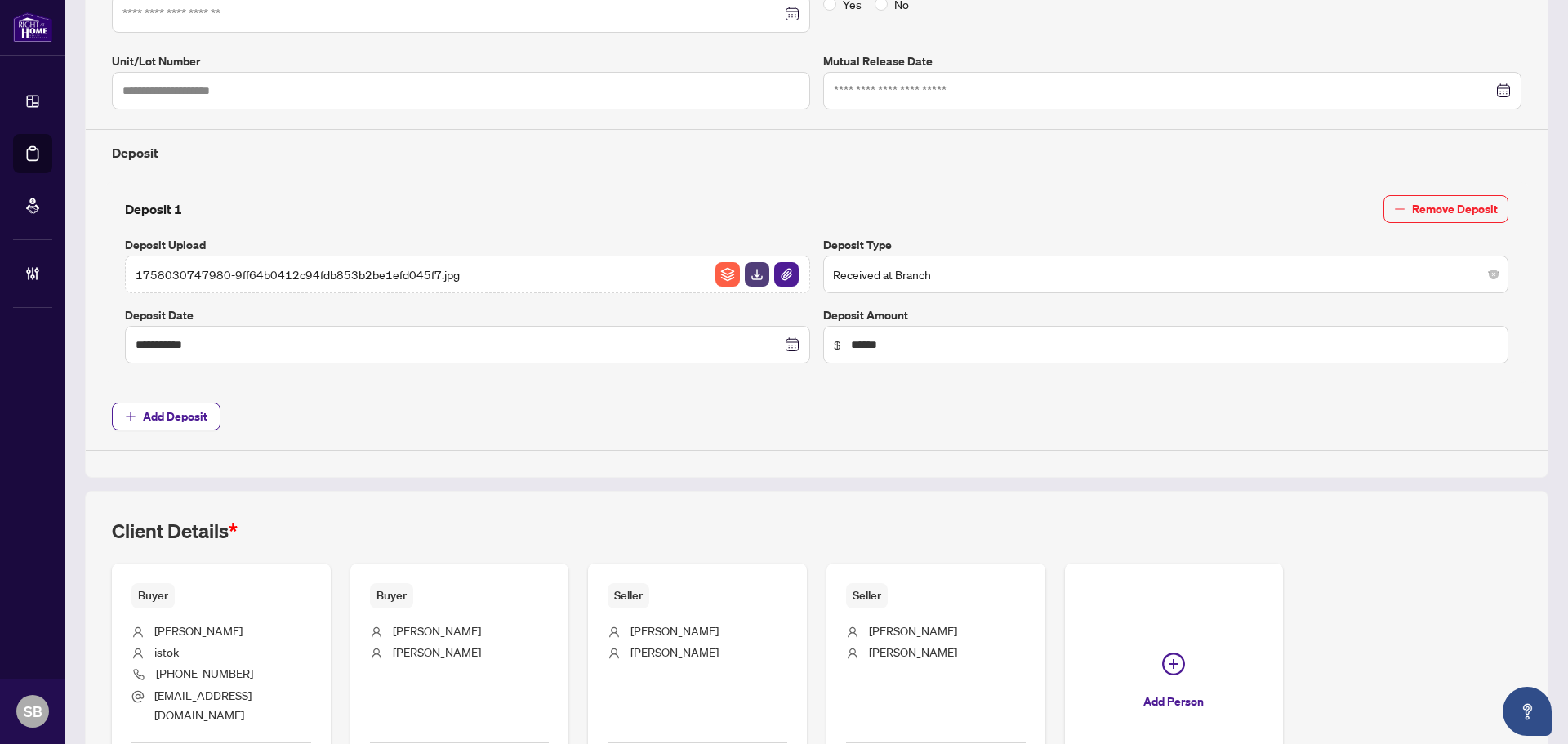
scroll to position [588, 0]
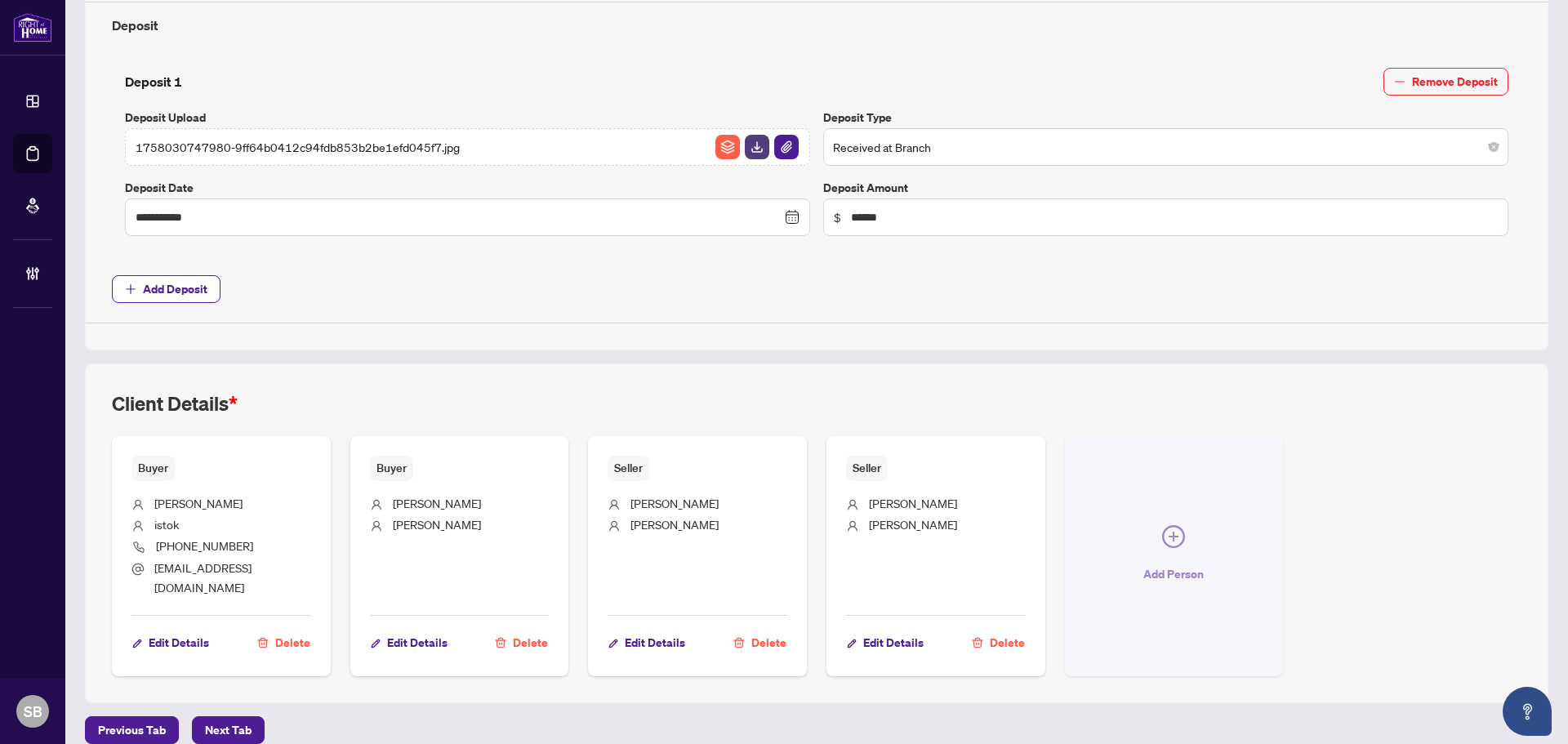
click at [1172, 525] on icon "plus-circle" at bounding box center [1173, 537] width 23 height 23
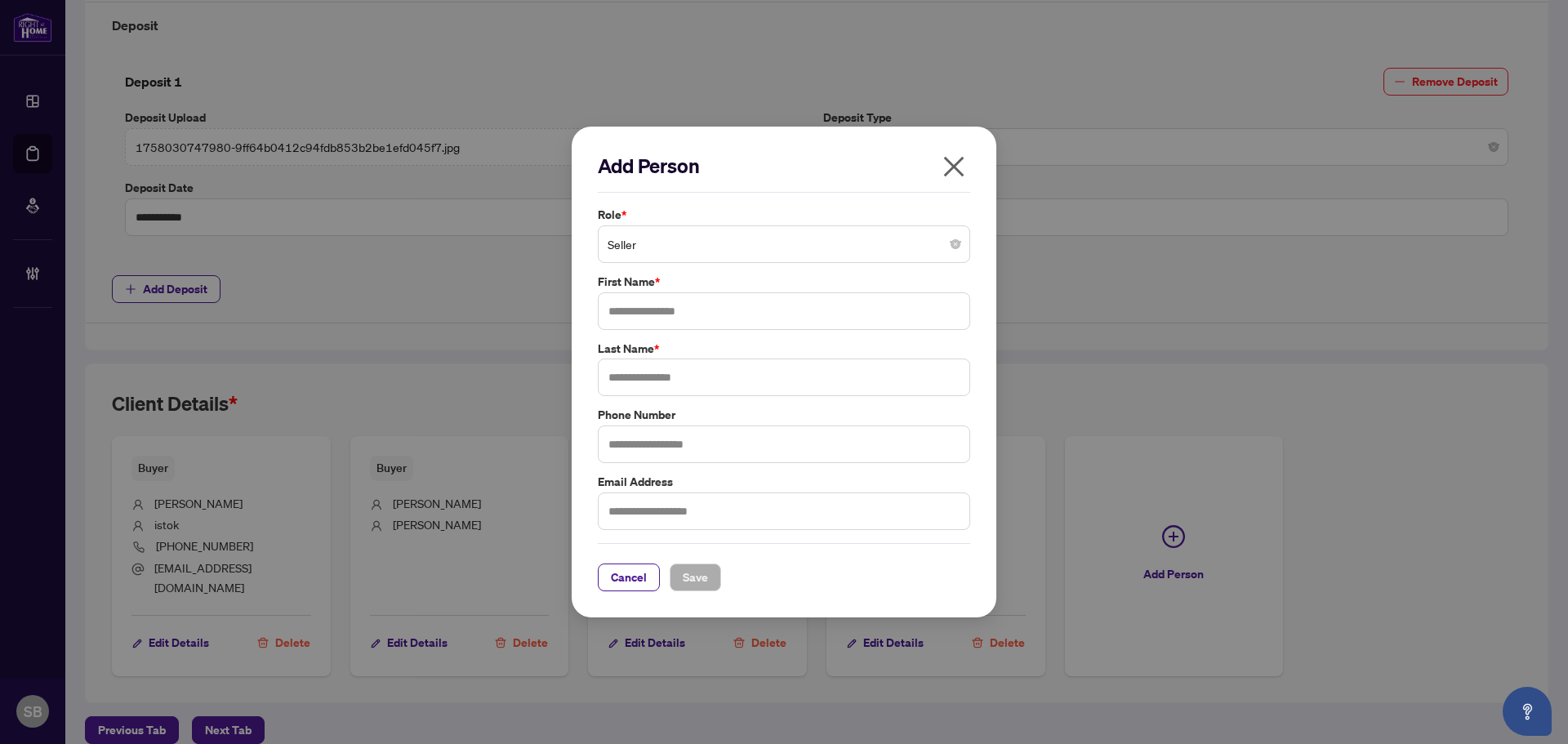
click at [782, 255] on span "Seller" at bounding box center [783, 243] width 353 height 31
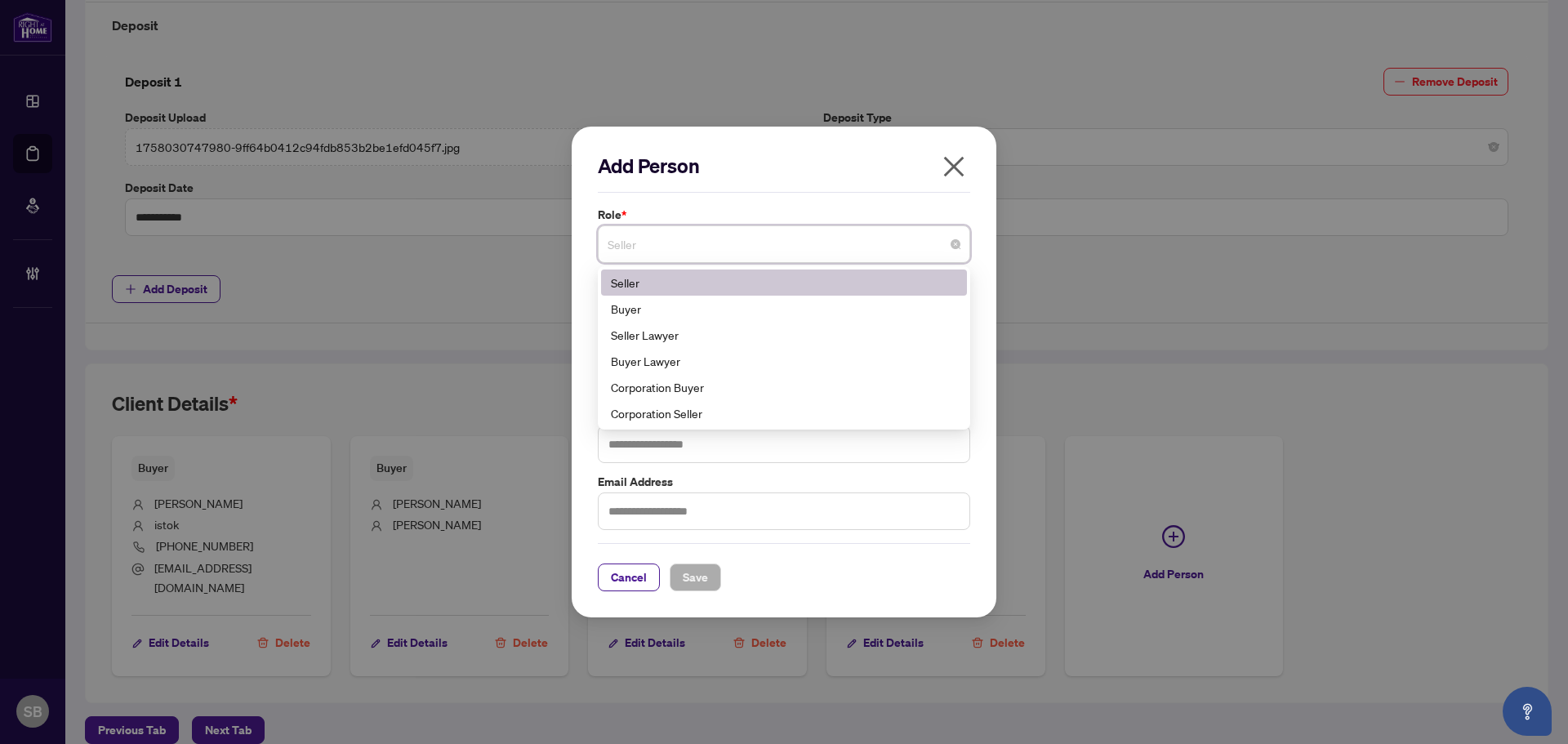
click at [780, 249] on span "Seller" at bounding box center [783, 243] width 353 height 31
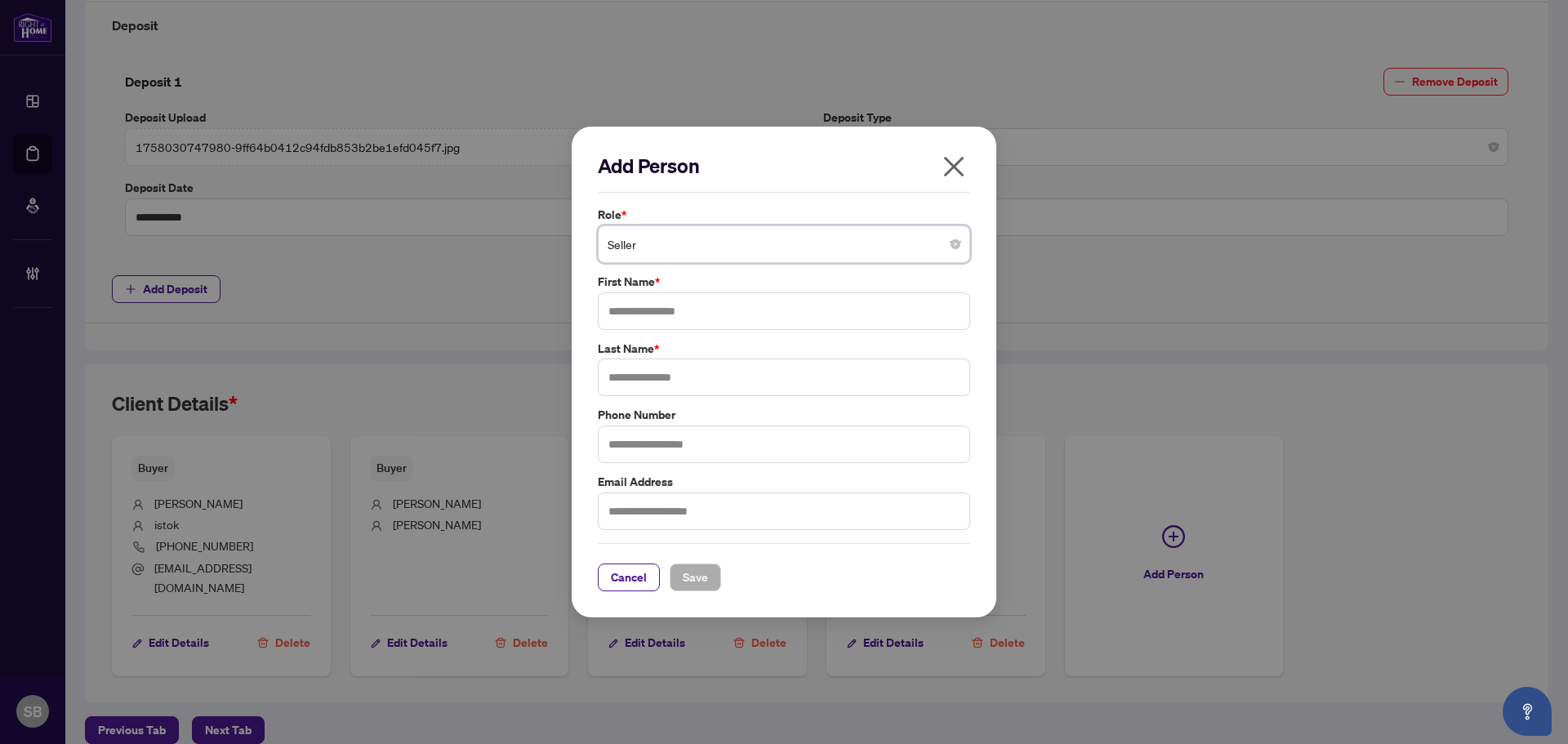
click at [960, 164] on icon "close" at bounding box center [954, 166] width 26 height 26
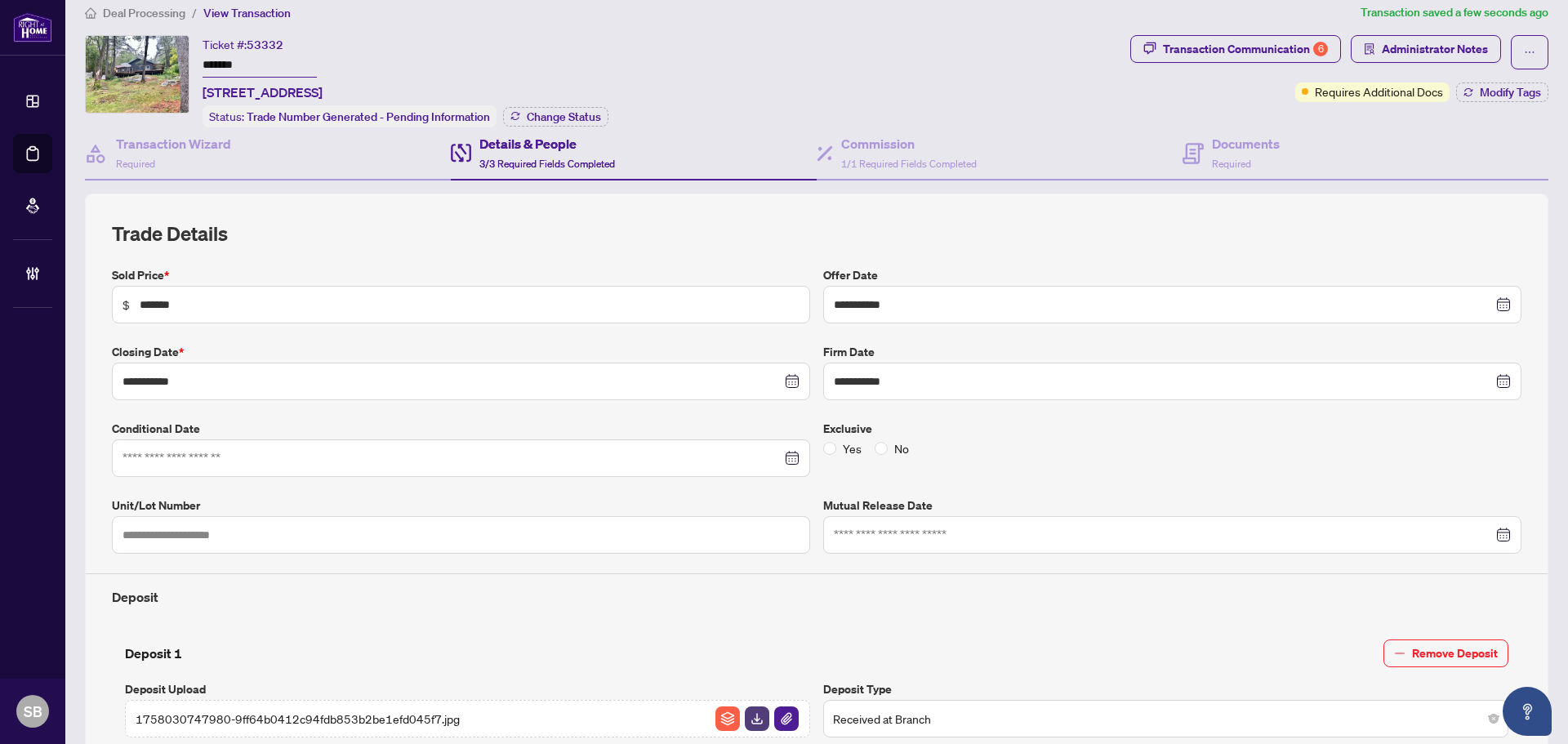
scroll to position [0, 0]
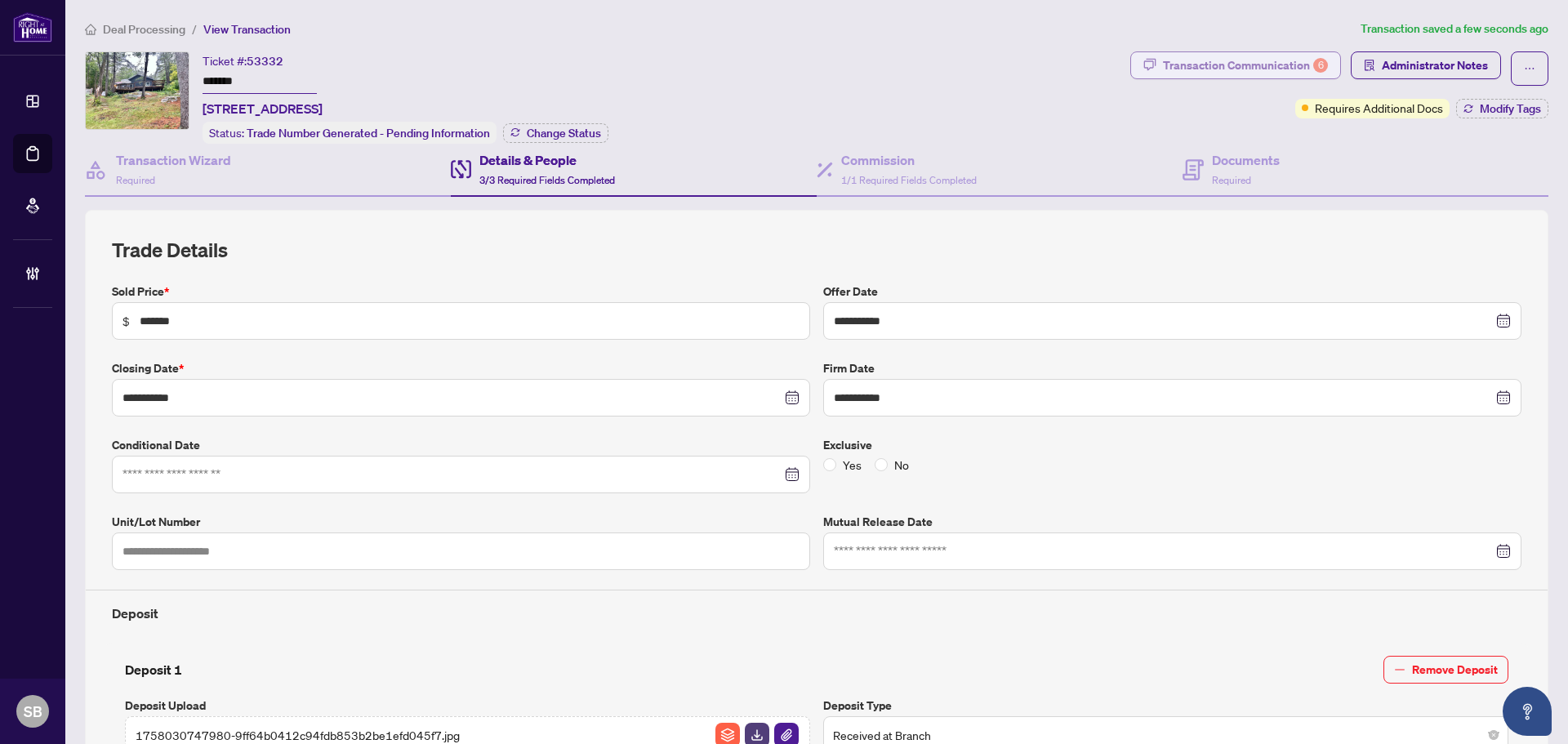
click at [1222, 74] on div "Transaction Communication 6" at bounding box center [1245, 66] width 165 height 26
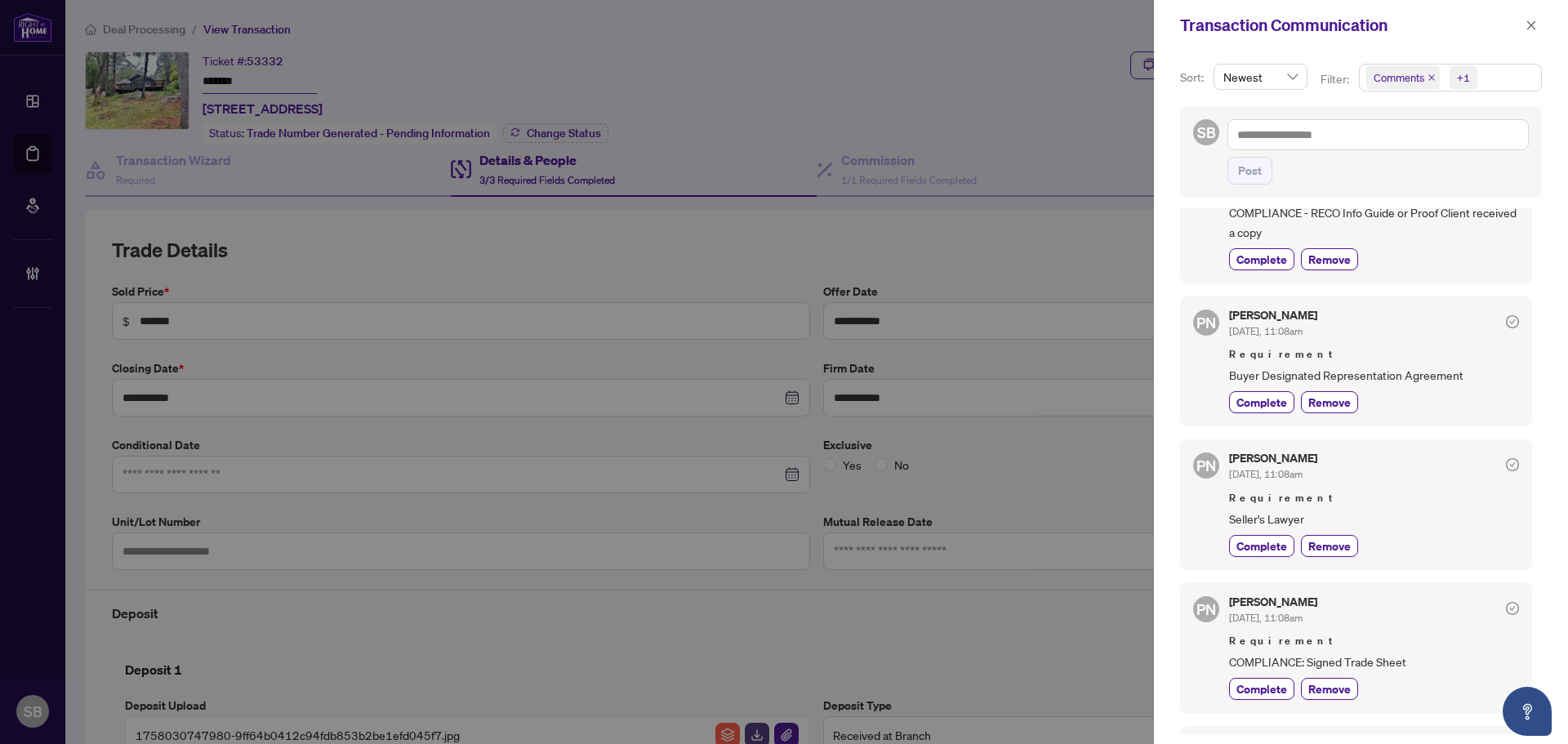
scroll to position [245, 0]
drag, startPoint x: 1244, startPoint y: 377, endPoint x: 1434, endPoint y: 355, distance: 191.3
click at [1424, 354] on div "Requirement Buyer Designated Representation Agreement" at bounding box center [1374, 367] width 290 height 39
click at [1432, 374] on span "Buyer Designated Representation Agreement" at bounding box center [1374, 376] width 290 height 18
drag, startPoint x: 1483, startPoint y: 365, endPoint x: 1222, endPoint y: 366, distance: 261.0
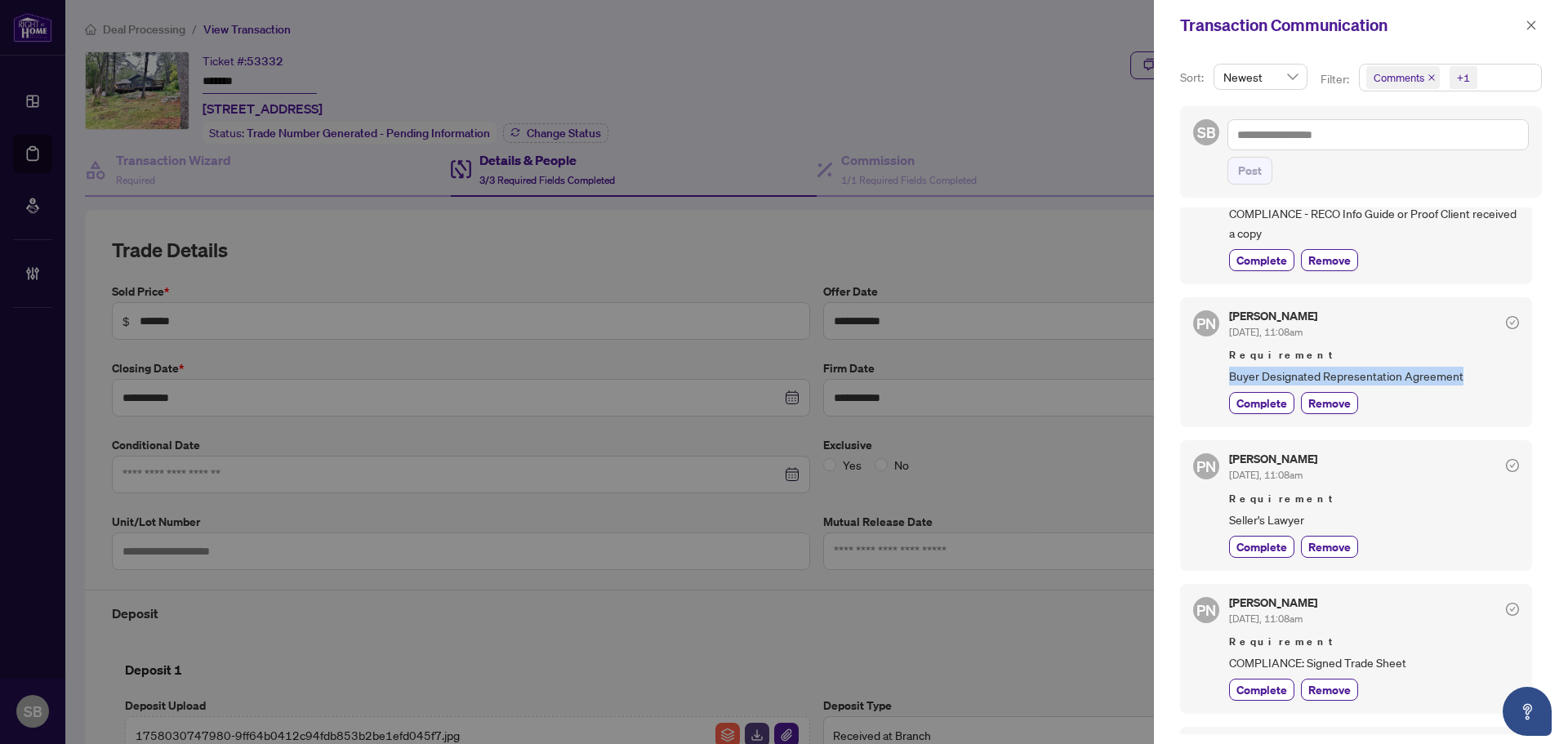
click at [1222, 366] on div "PN [PERSON_NAME] [DATE], 11:08am Requirement Buyer Designated Representation Ag…" at bounding box center [1356, 362] width 352 height 130
copy span "Buyer Designated Representation Agreement"
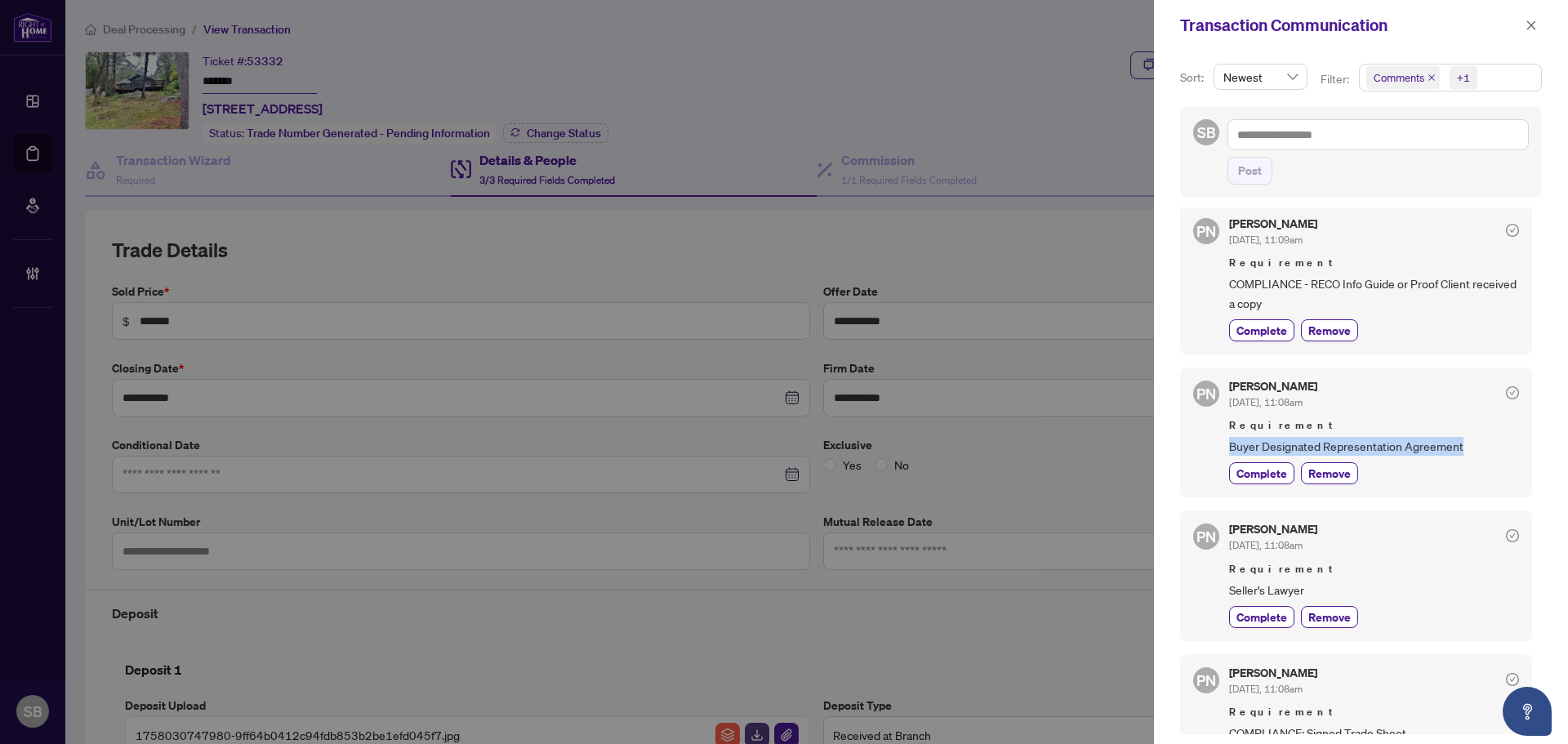
scroll to position [0, 0]
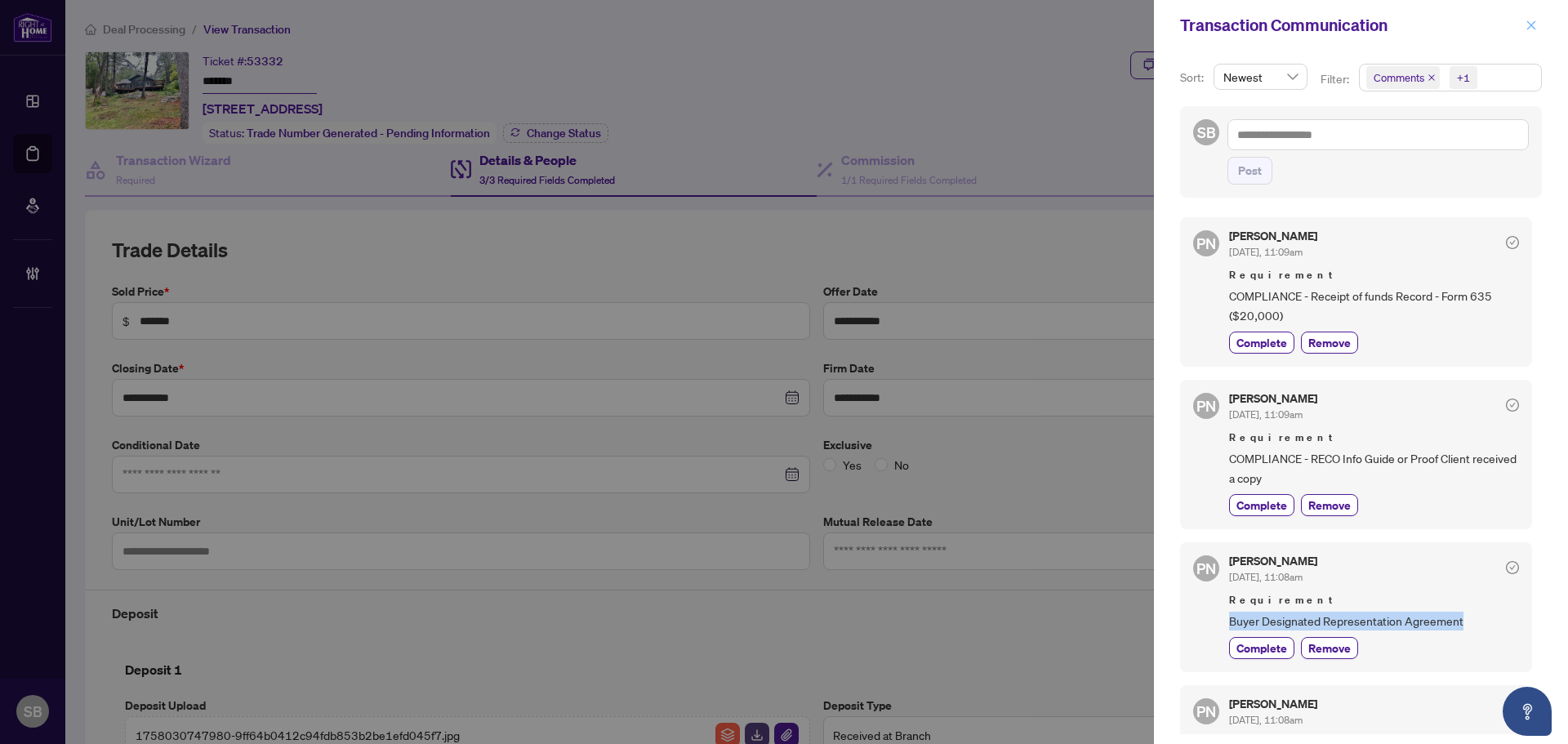
click at [1536, 25] on icon "close" at bounding box center [1530, 25] width 11 height 11
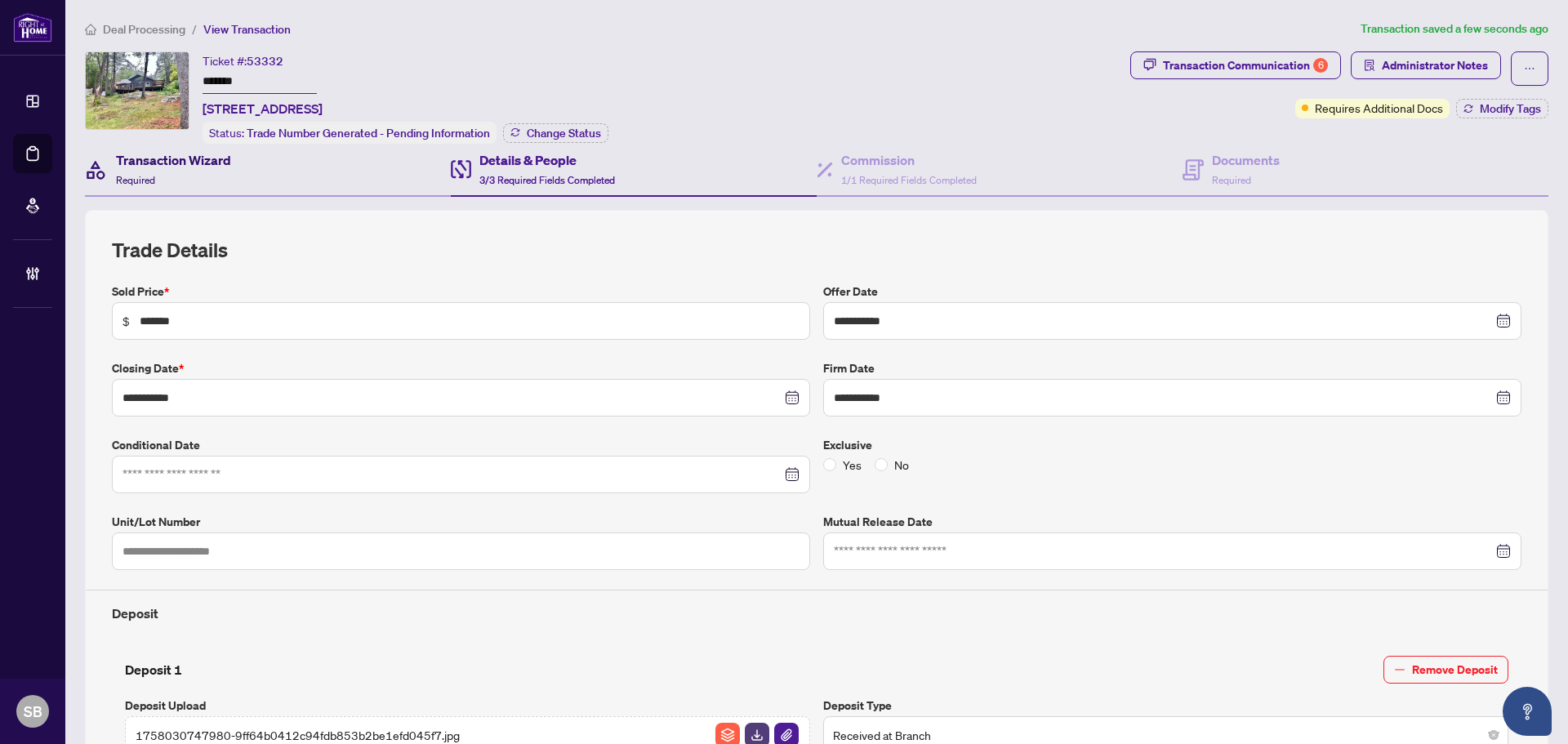
click at [200, 166] on h4 "Transaction Wizard" at bounding box center [174, 160] width 116 height 19
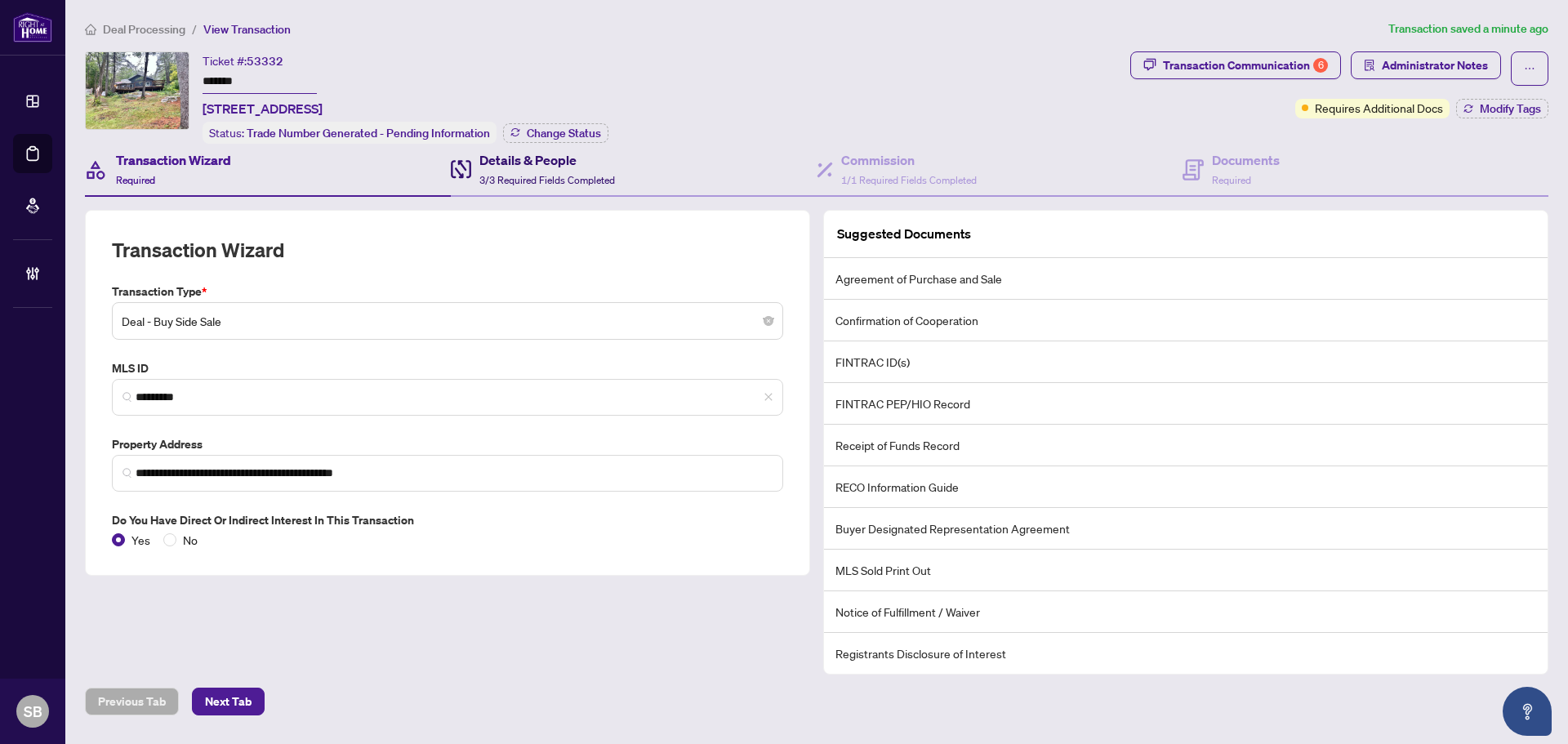
click at [539, 170] on div "Details & People 3/3 Required Fields Completed" at bounding box center [547, 170] width 136 height 39
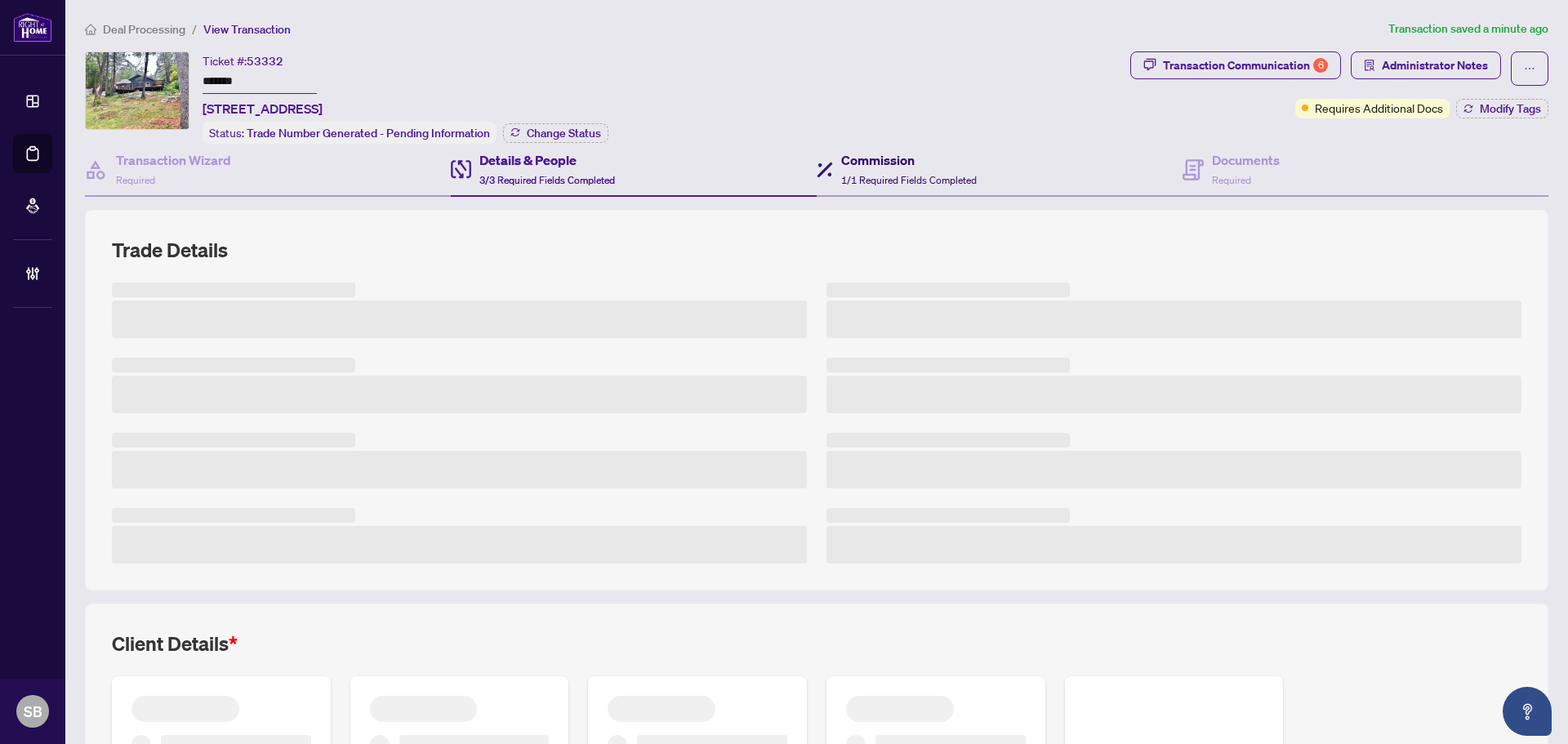
click at [947, 163] on h4 "Commission" at bounding box center [908, 160] width 136 height 19
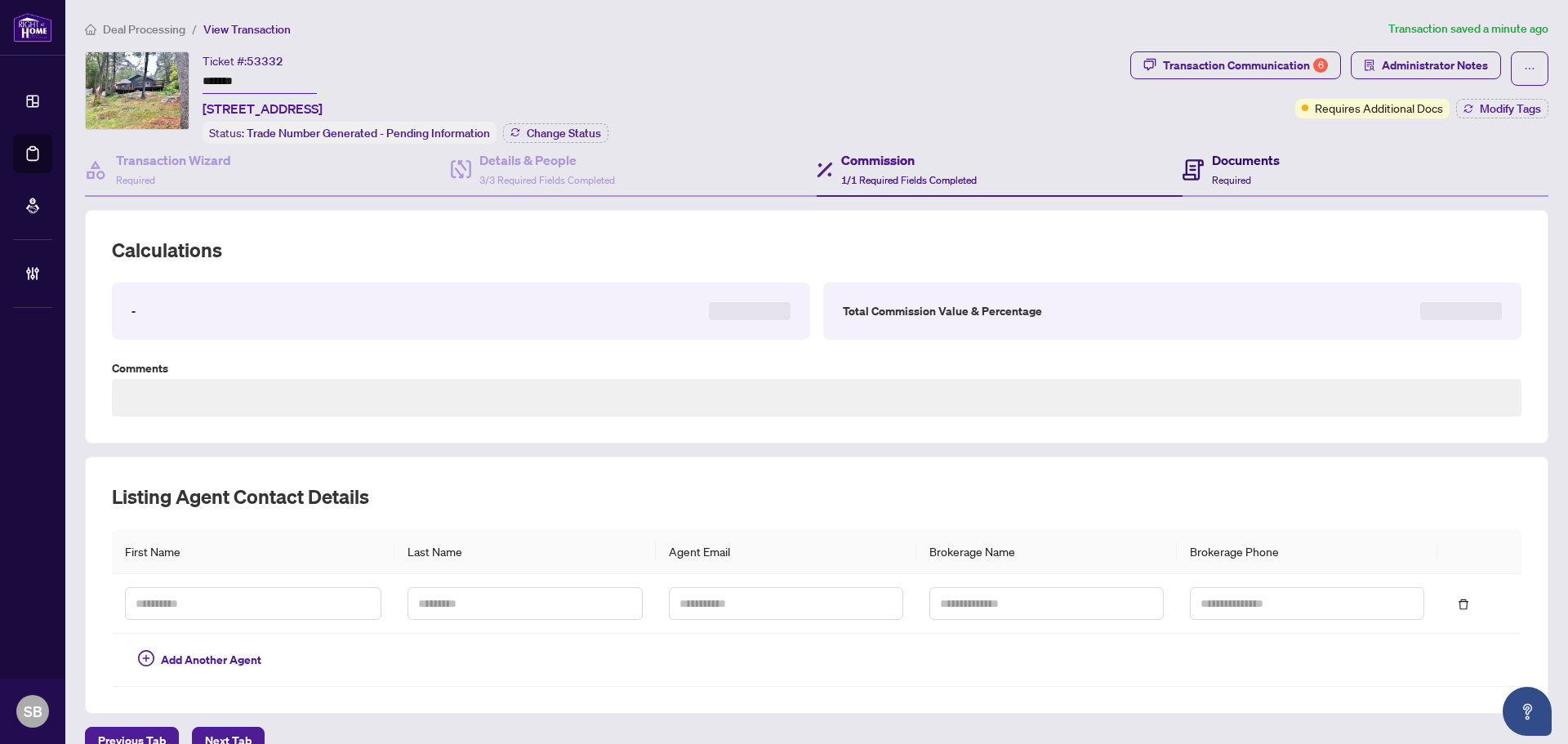
click at [1199, 165] on div "Documents Required" at bounding box center [1230, 170] width 97 height 39
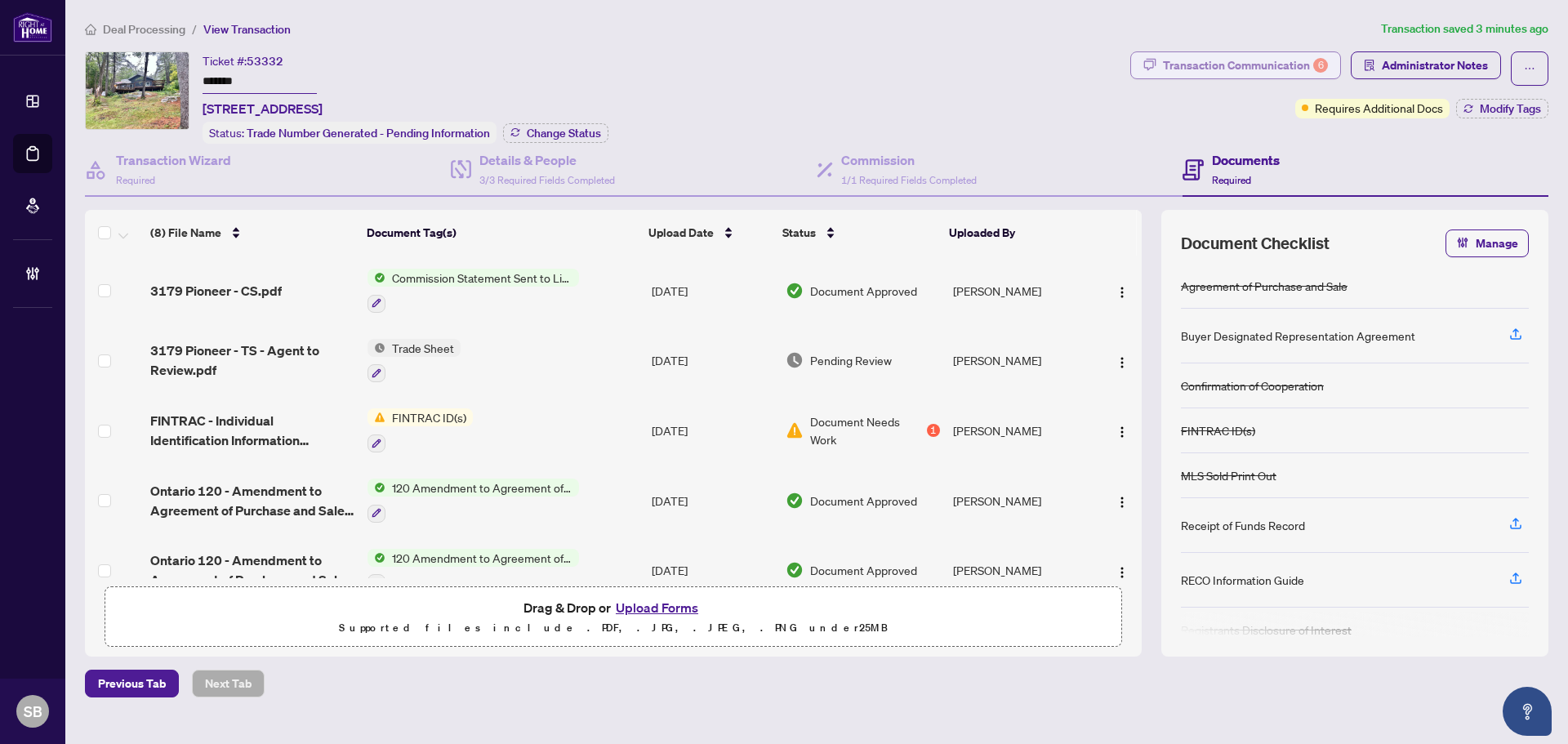
click at [1276, 67] on div "Transaction Communication 6" at bounding box center [1245, 66] width 165 height 26
